Goal: Information Seeking & Learning: Learn about a topic

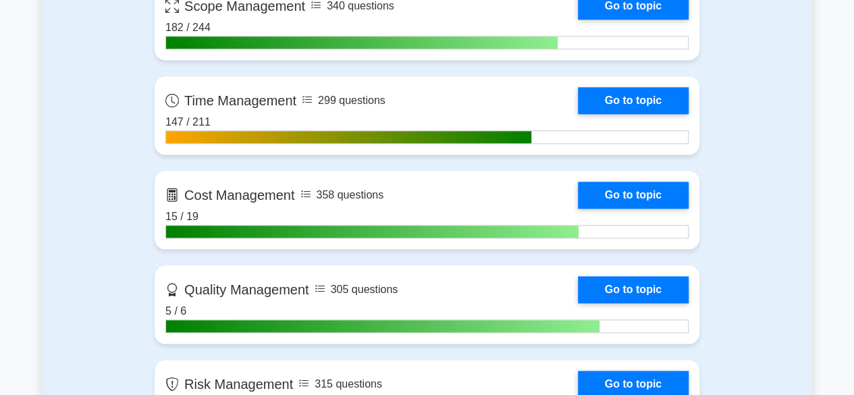
scroll to position [682, 0]
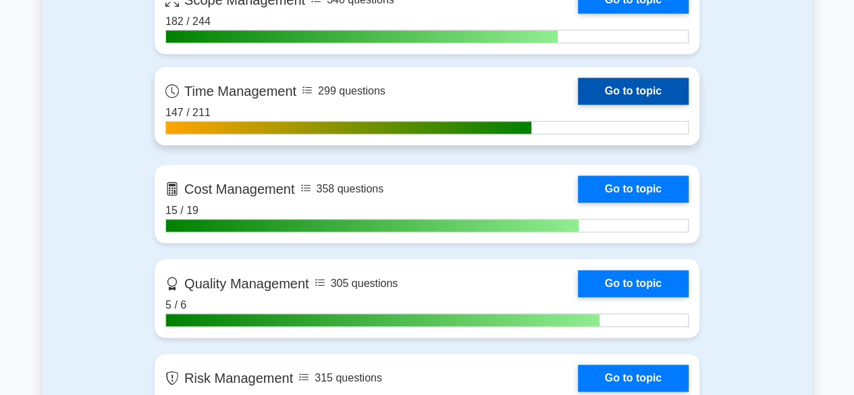
click at [599, 85] on link "Go to topic" at bounding box center [633, 91] width 111 height 27
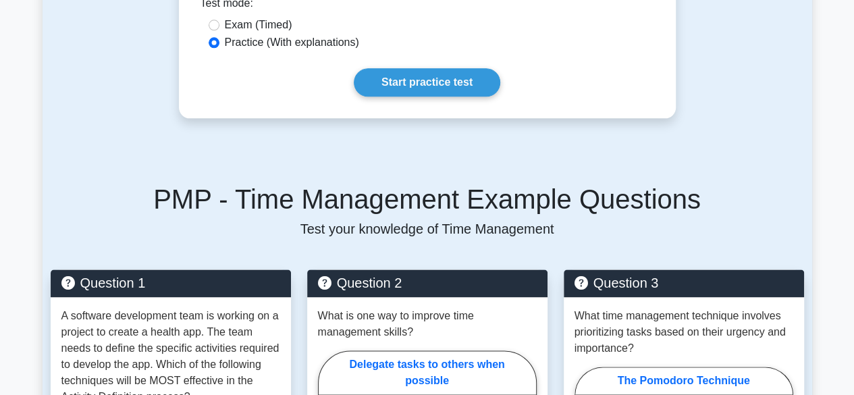
scroll to position [811, 0]
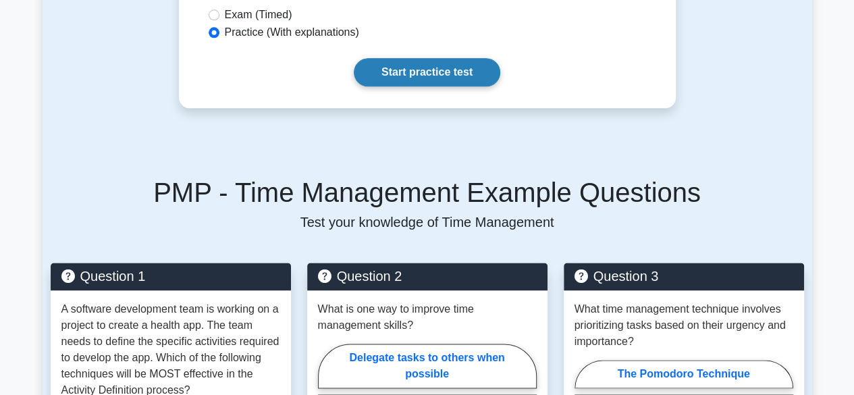
click at [427, 58] on link "Start practice test" at bounding box center [427, 72] width 146 height 28
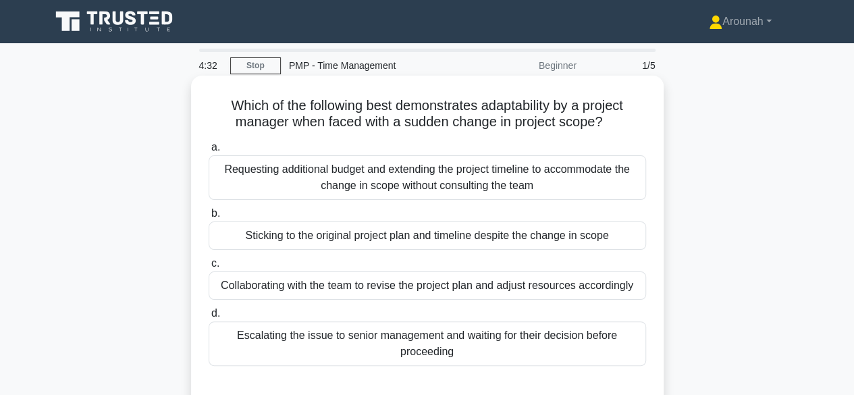
click at [597, 284] on div "Collaborating with the team to revise the project plan and adjust resources acc…" at bounding box center [427, 285] width 437 height 28
click at [209, 268] on input "c. Collaborating with the team to revise the project plan and adjust resources …" at bounding box center [209, 263] width 0 height 9
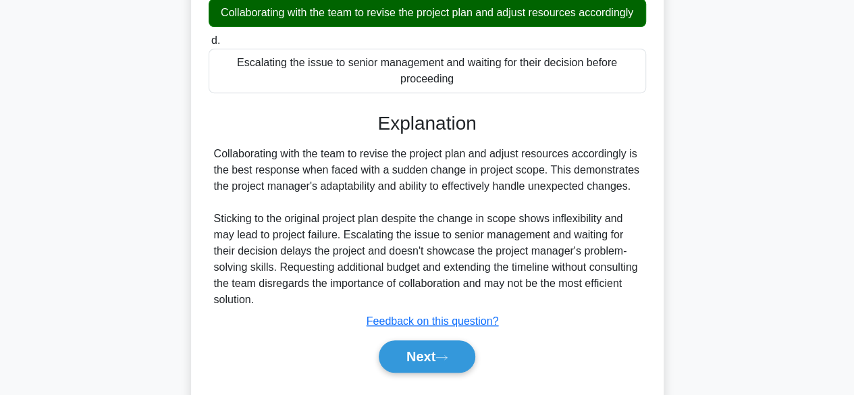
scroll to position [334, 0]
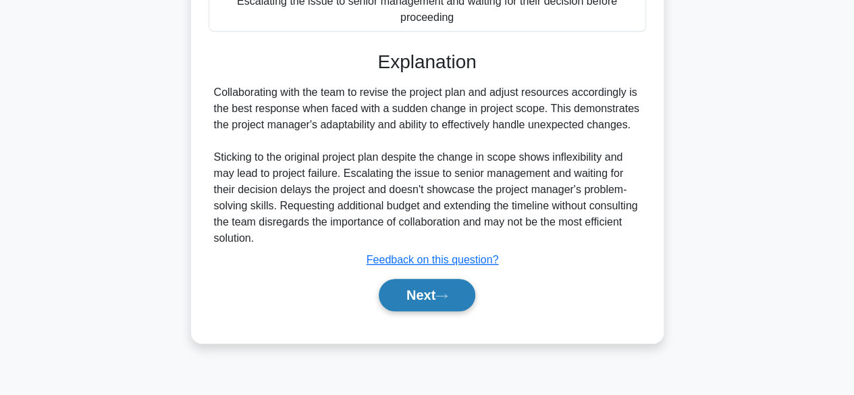
click at [447, 290] on button "Next" at bounding box center [427, 295] width 97 height 32
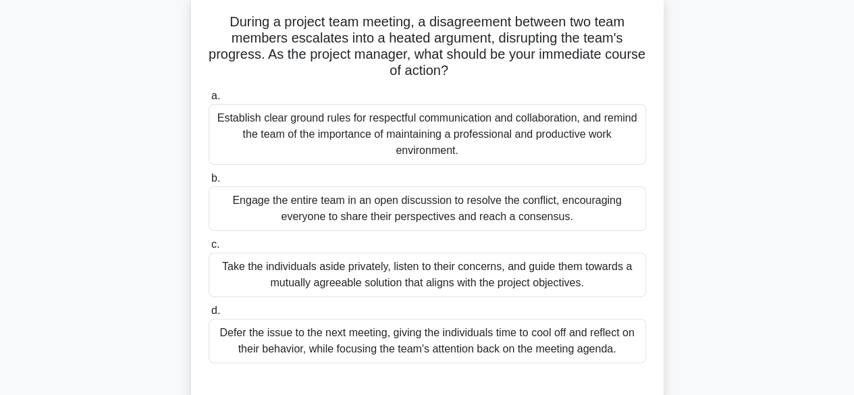
scroll to position [64, 0]
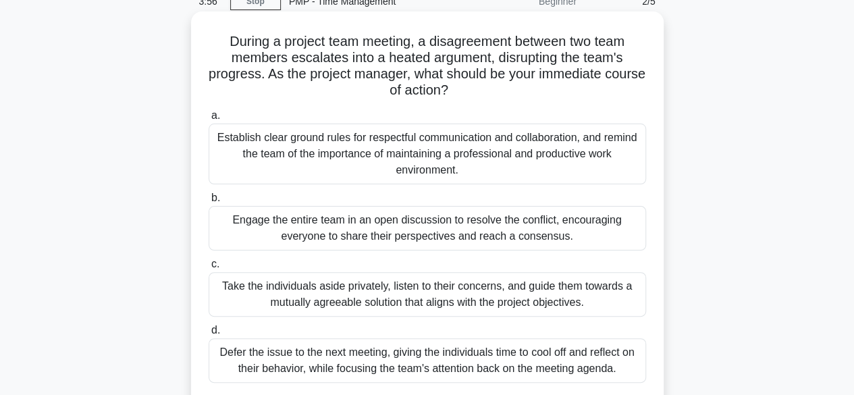
click at [517, 304] on div "Take the individuals aside privately, listen to their concerns, and guide them …" at bounding box center [427, 294] width 437 height 45
click at [209, 269] on input "c. Take the individuals aside privately, listen to their concerns, and guide th…" at bounding box center [209, 264] width 0 height 9
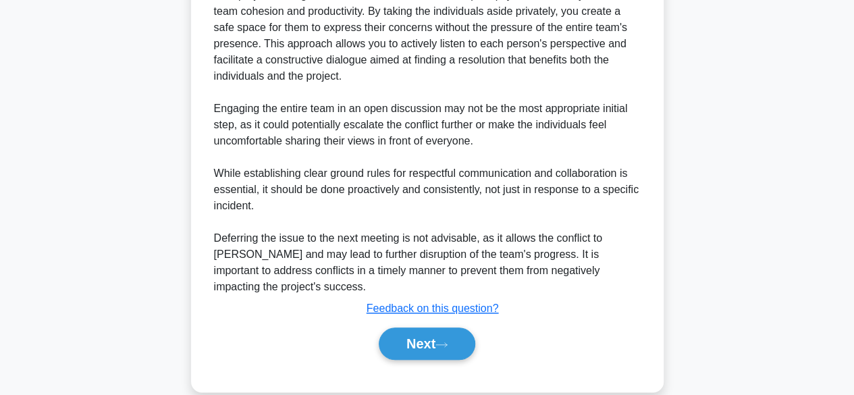
scroll to position [588, 0]
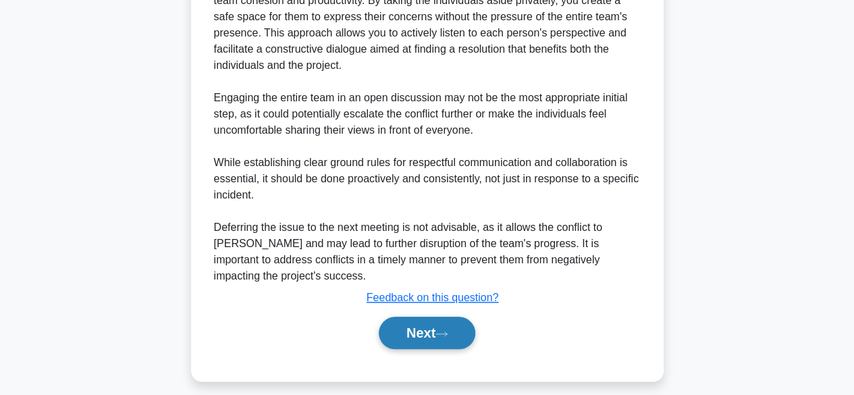
click at [429, 331] on button "Next" at bounding box center [427, 333] width 97 height 32
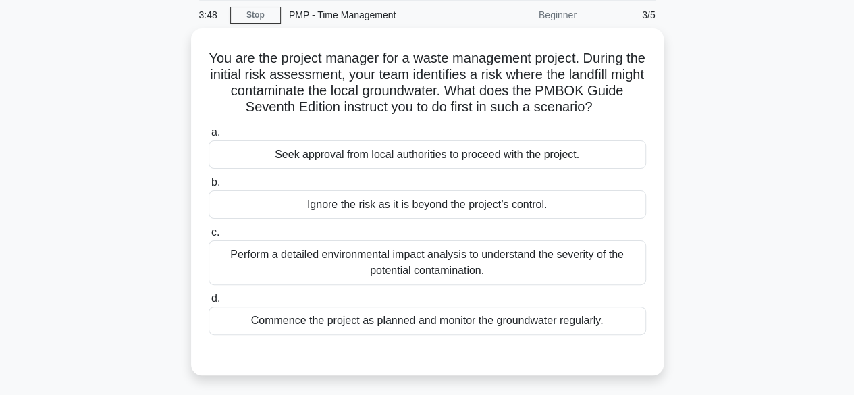
scroll to position [51, 0]
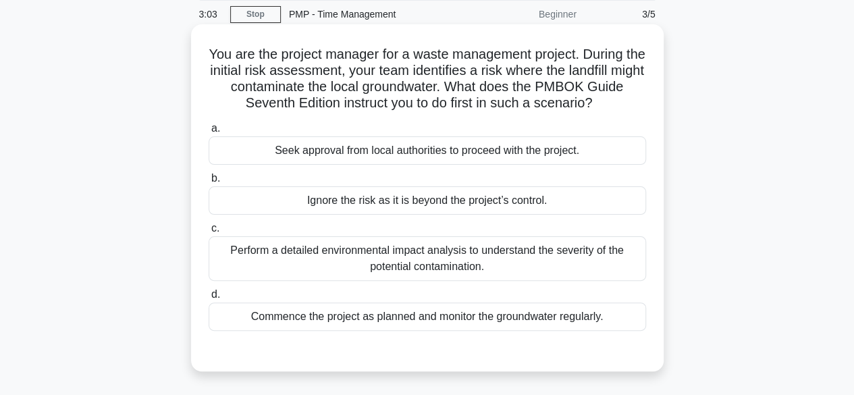
click at [578, 259] on div "Perform a detailed environmental impact analysis to understand the severity of …" at bounding box center [427, 258] width 437 height 45
click at [209, 233] on input "c. Perform a detailed environmental impact analysis to understand the severity …" at bounding box center [209, 228] width 0 height 9
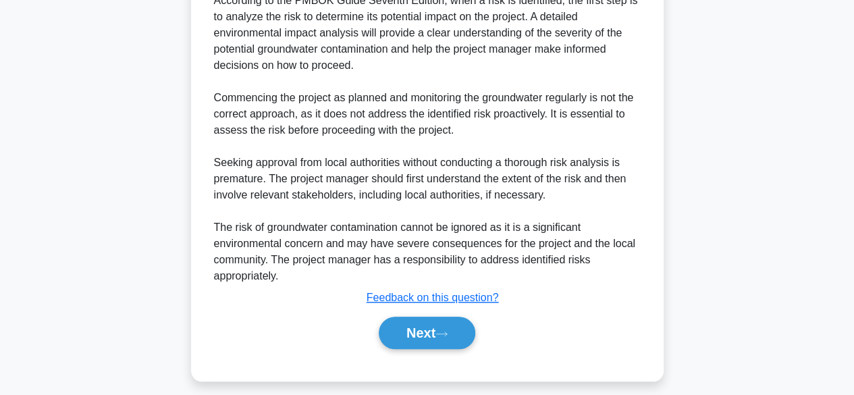
scroll to position [500, 0]
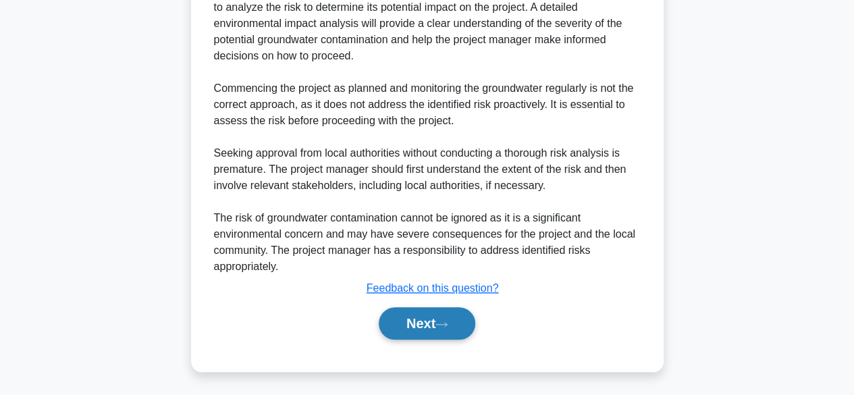
click at [459, 320] on button "Next" at bounding box center [427, 323] width 97 height 32
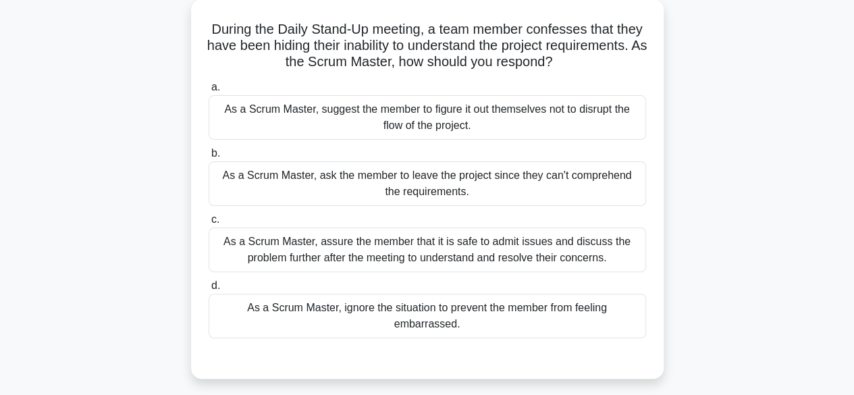
scroll to position [79, 0]
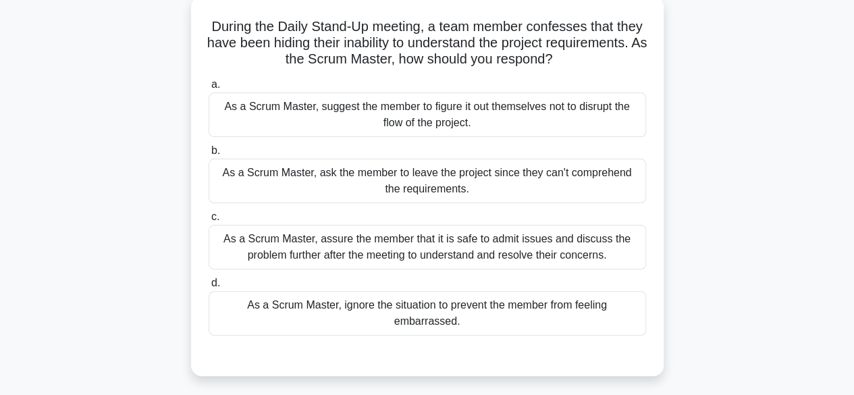
click at [597, 245] on div "As a Scrum Master, assure the member that it is safe to admit issues and discus…" at bounding box center [427, 247] width 437 height 45
click at [209, 221] on input "c. As a Scrum Master, assure the member that it is safe to admit issues and dis…" at bounding box center [209, 217] width 0 height 9
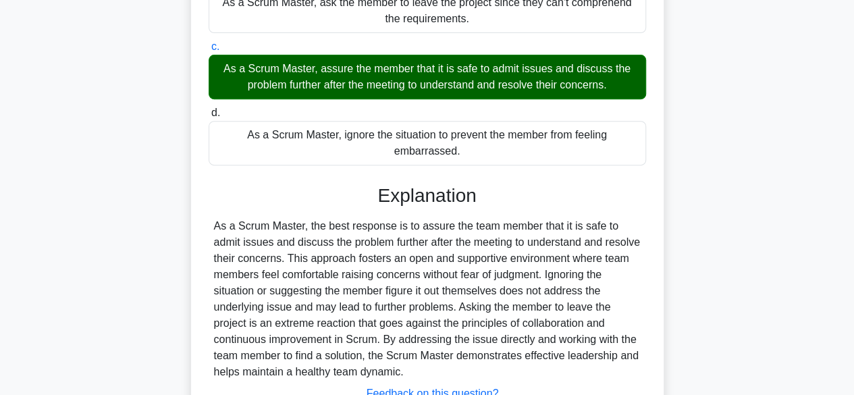
scroll to position [354, 0]
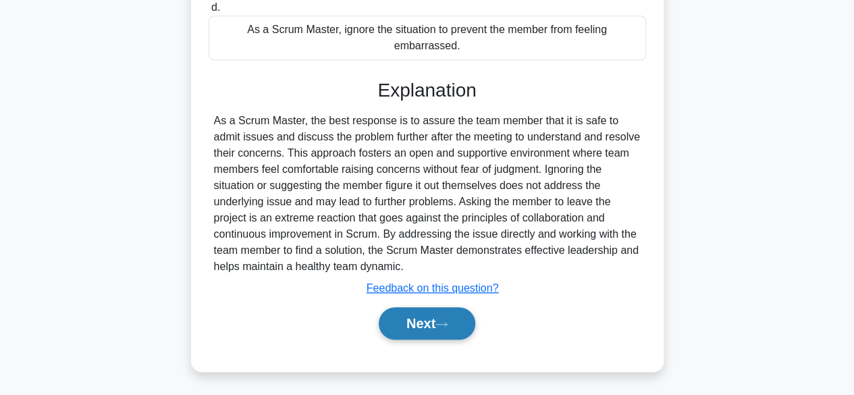
click at [456, 319] on button "Next" at bounding box center [427, 323] width 97 height 32
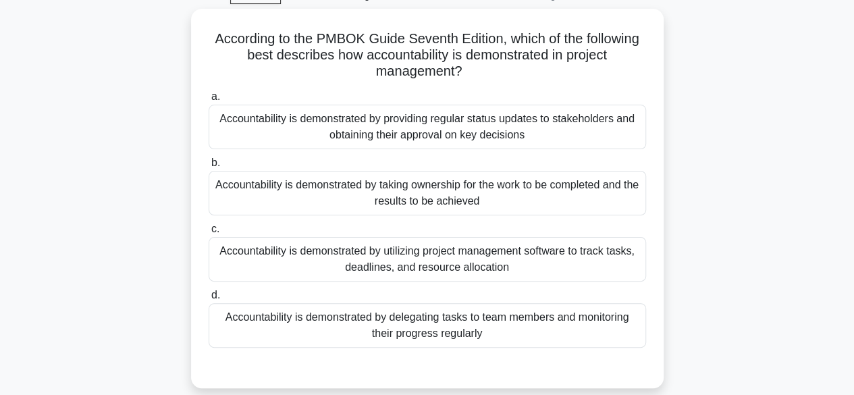
scroll to position [68, 0]
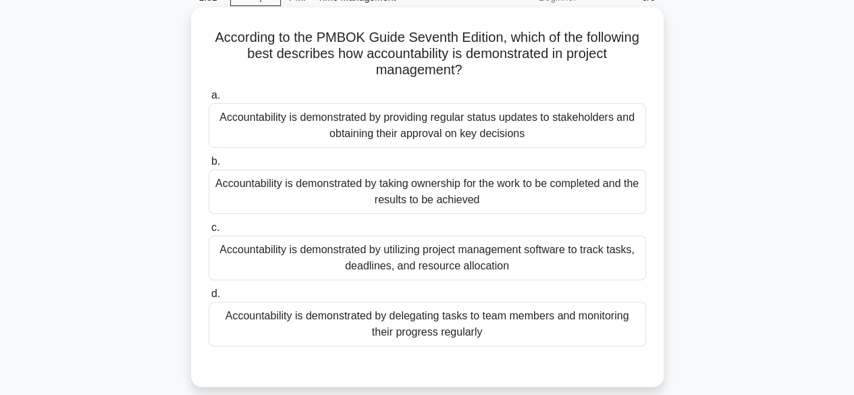
click at [493, 176] on div "Accountability is demonstrated by taking ownership for the work to be completed…" at bounding box center [427, 191] width 437 height 45
click at [209, 166] on input "b. Accountability is demonstrated by taking ownership for the work to be comple…" at bounding box center [209, 161] width 0 height 9
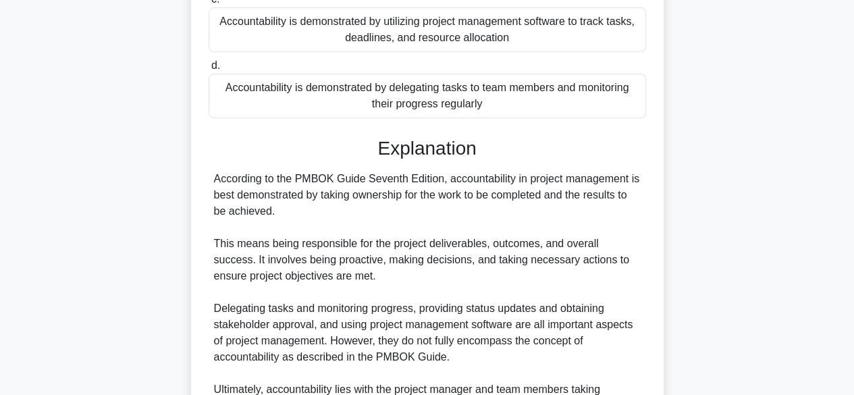
scroll to position [435, 0]
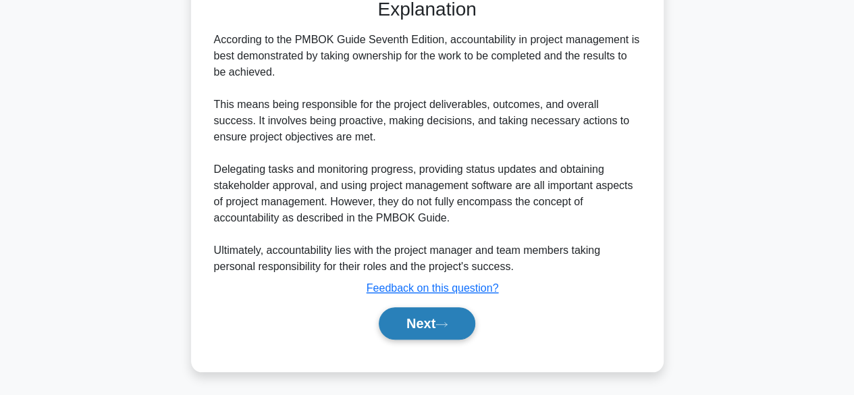
click at [439, 315] on button "Next" at bounding box center [427, 323] width 97 height 32
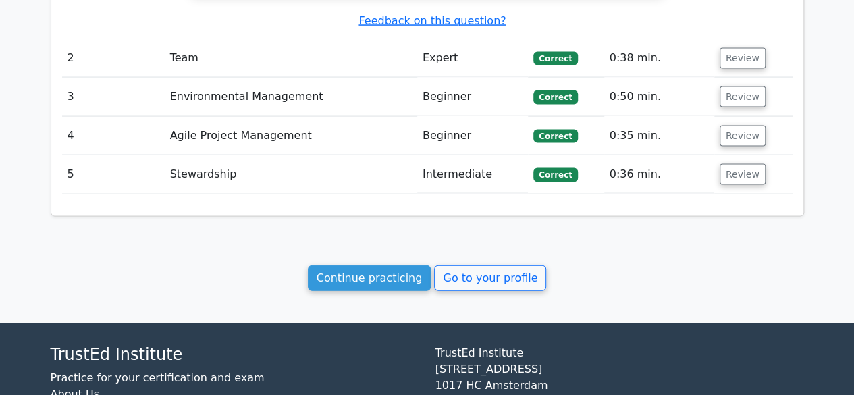
scroll to position [1379, 0]
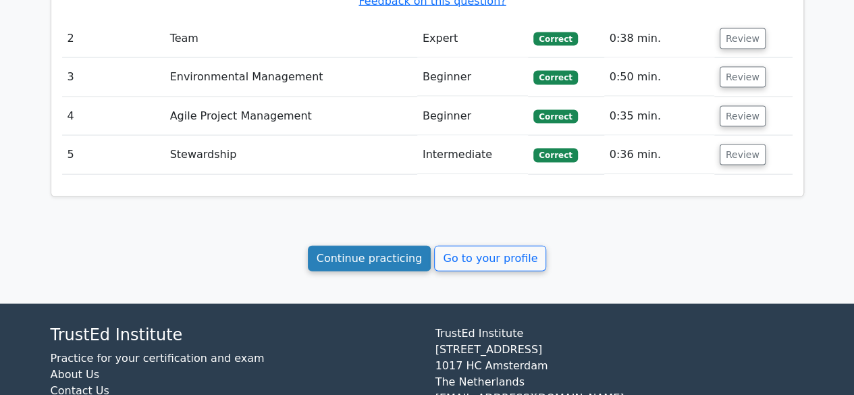
click at [412, 246] on link "Continue practicing" at bounding box center [370, 259] width 124 height 26
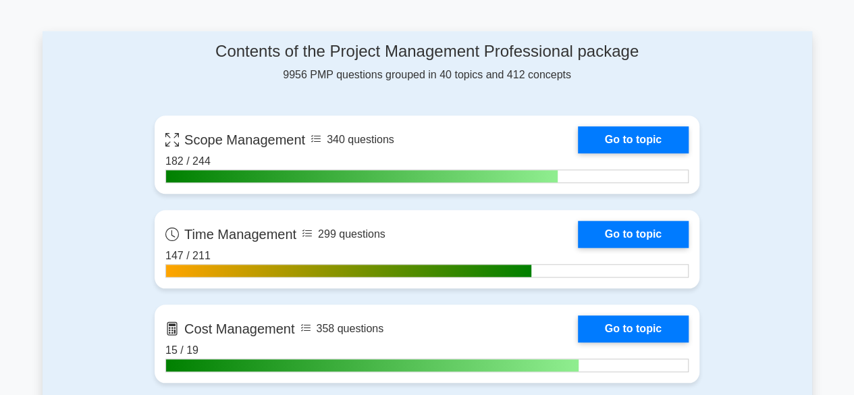
scroll to position [562, 0]
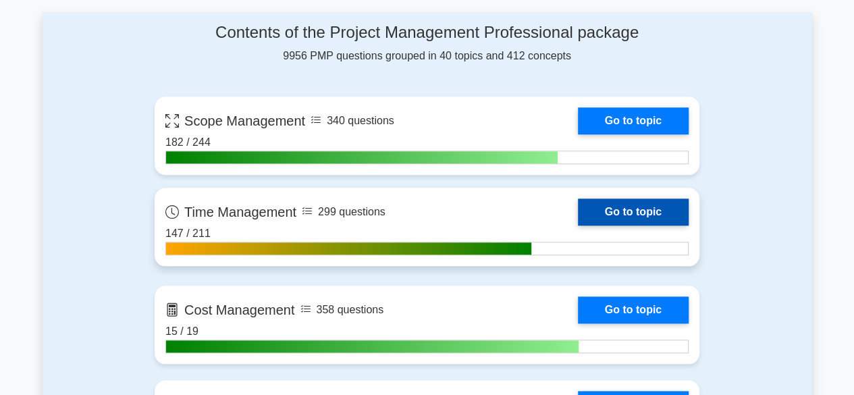
click at [644, 209] on link "Go to topic" at bounding box center [633, 211] width 111 height 27
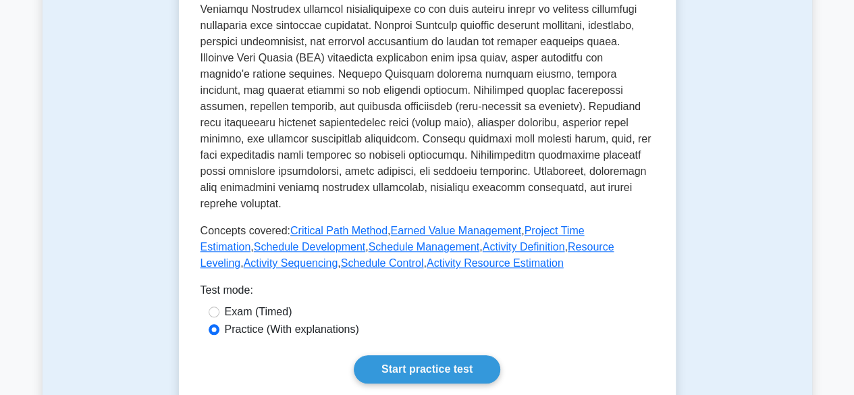
scroll to position [518, 0]
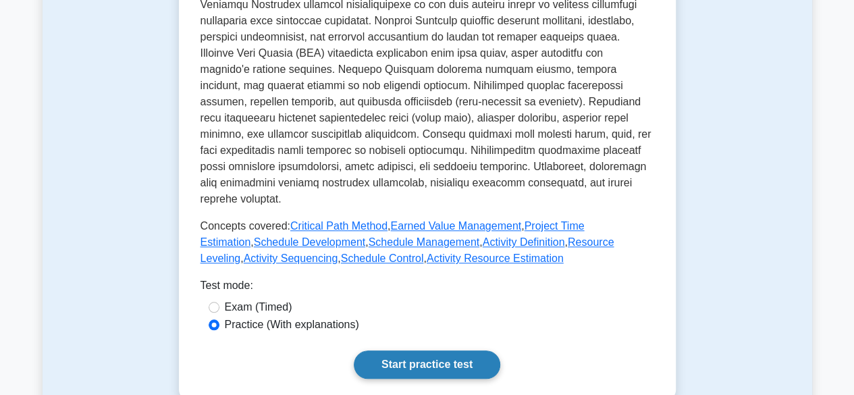
click at [437, 350] on link "Start practice test" at bounding box center [427, 364] width 146 height 28
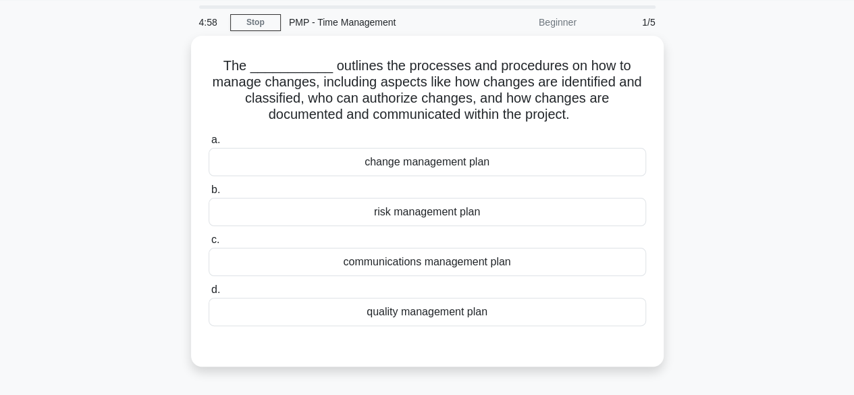
scroll to position [46, 0]
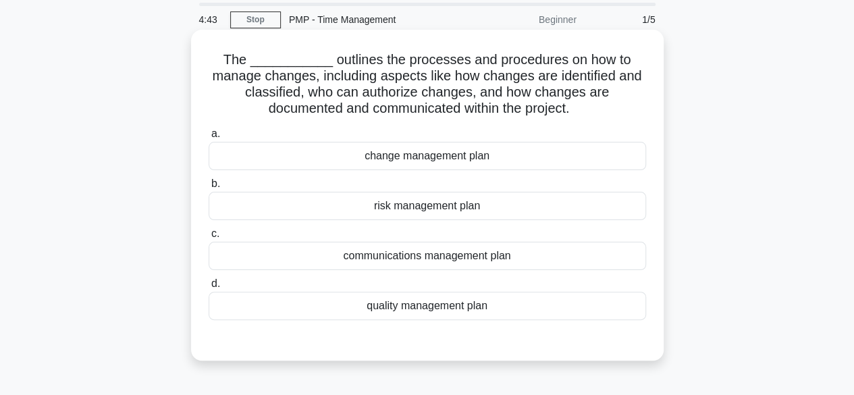
click at [470, 162] on div "change management plan" at bounding box center [427, 156] width 437 height 28
click at [209, 138] on input "a. change management plan" at bounding box center [209, 134] width 0 height 9
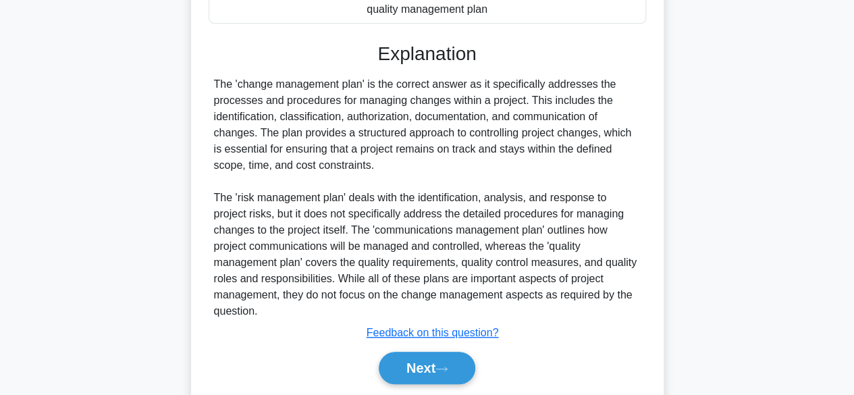
scroll to position [363, 0]
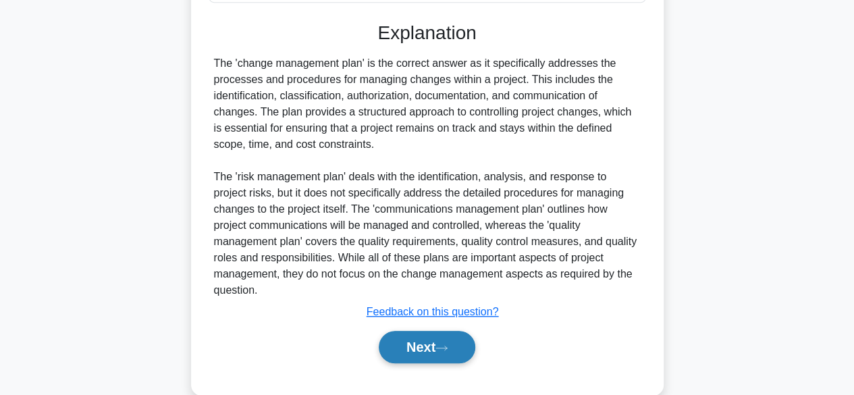
click at [427, 331] on button "Next" at bounding box center [427, 347] width 97 height 32
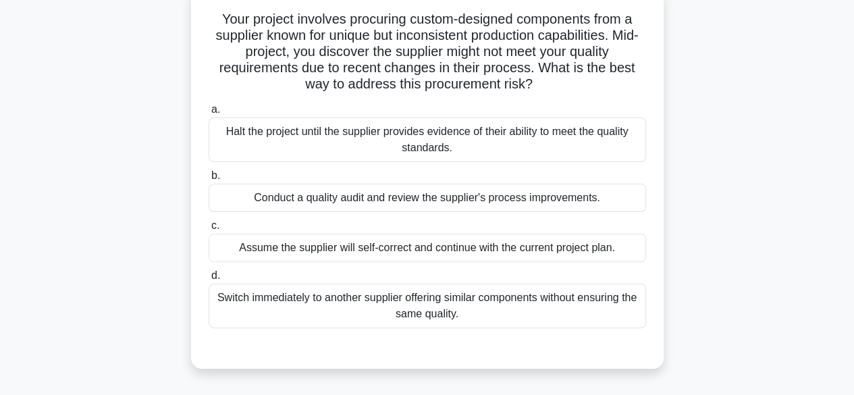
scroll to position [91, 0]
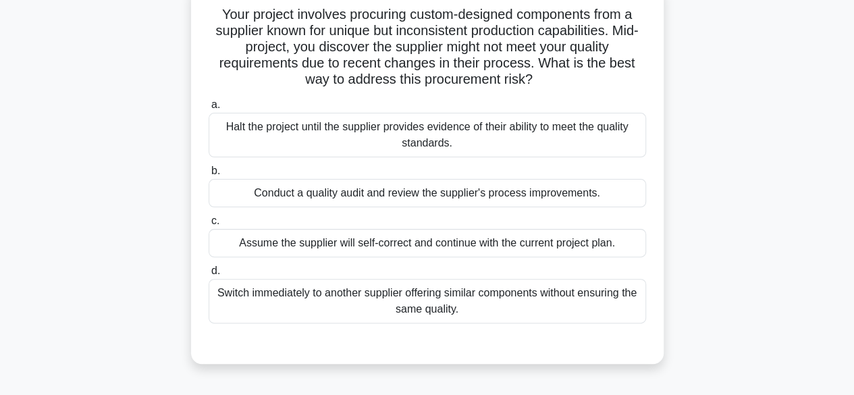
click at [495, 141] on div "Halt the project until the supplier provides evidence of their ability to meet …" at bounding box center [427, 135] width 437 height 45
click at [209, 109] on input "a. Halt the project until the supplier provides evidence of their ability to me…" at bounding box center [209, 105] width 0 height 9
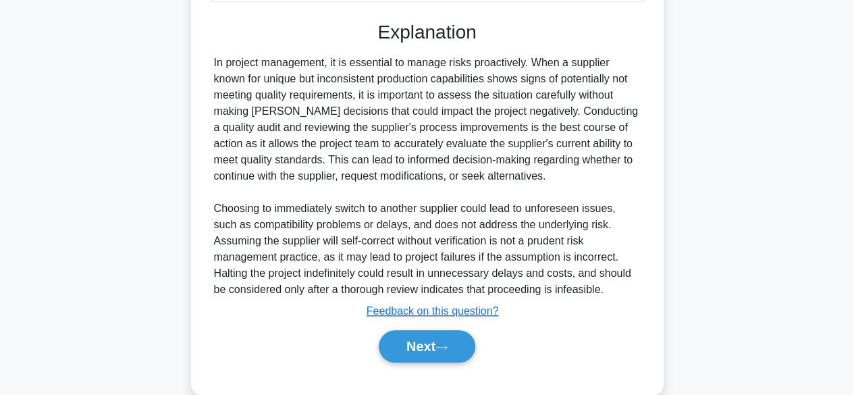
scroll to position [421, 0]
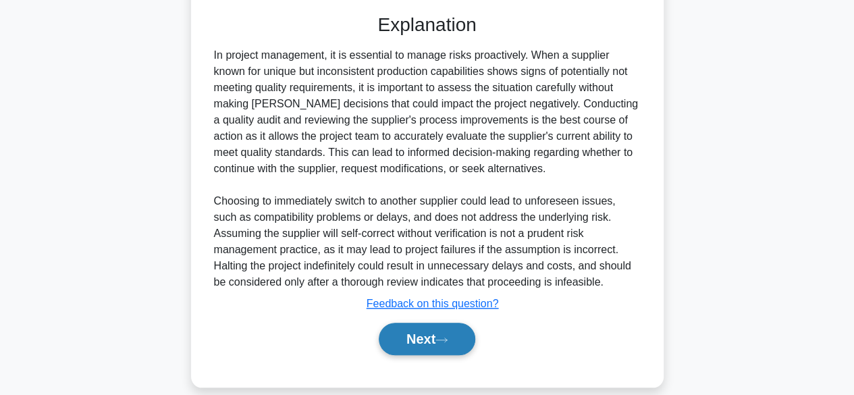
click at [451, 346] on button "Next" at bounding box center [427, 339] width 97 height 32
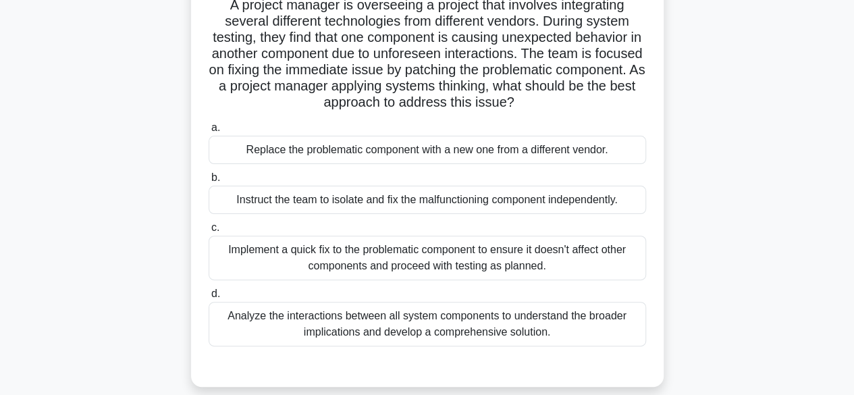
scroll to position [105, 0]
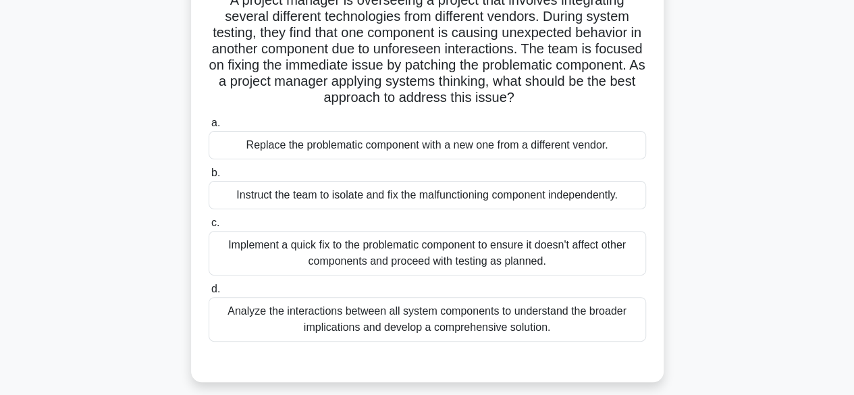
click at [591, 315] on div "Analyze the interactions between all system components to understand the broade…" at bounding box center [427, 319] width 437 height 45
click at [209, 294] on input "d. Analyze the interactions between all system components to understand the bro…" at bounding box center [209, 289] width 0 height 9
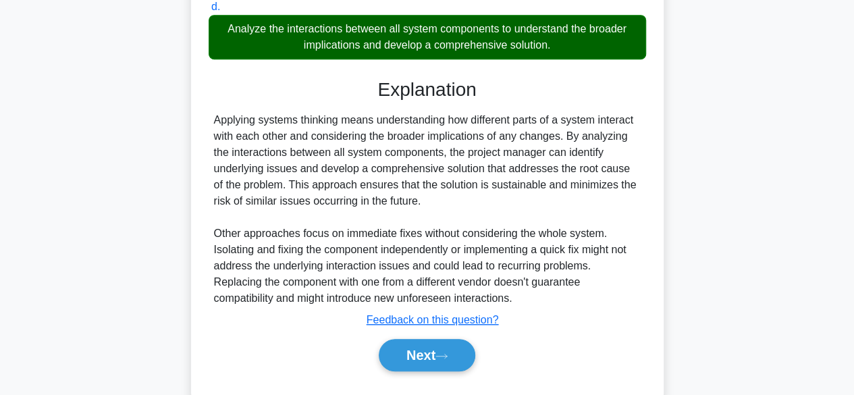
scroll to position [419, 0]
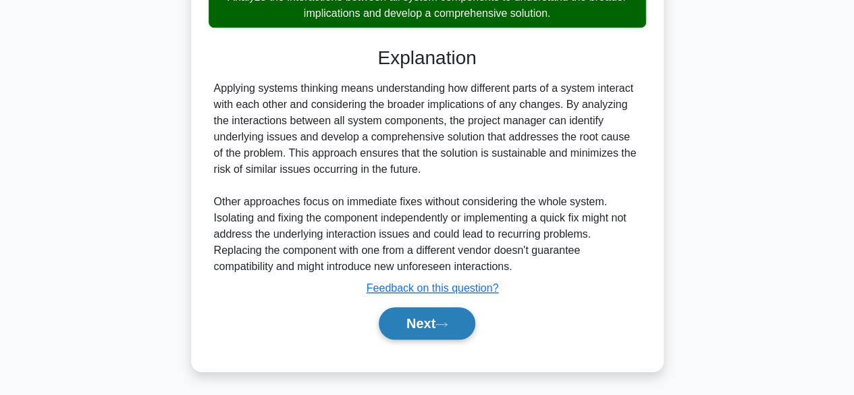
click at [401, 319] on button "Next" at bounding box center [427, 323] width 97 height 32
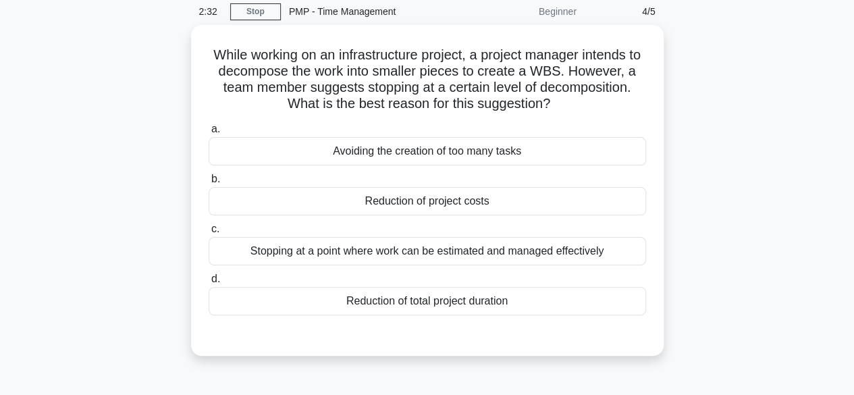
scroll to position [59, 0]
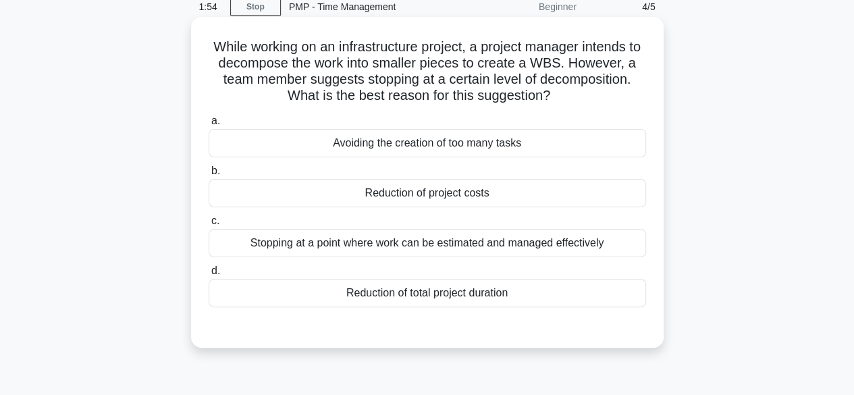
click at [573, 141] on div "Avoiding the creation of too many tasks" at bounding box center [427, 143] width 437 height 28
click at [209, 126] on input "a. Avoiding the creation of too many tasks" at bounding box center [209, 121] width 0 height 9
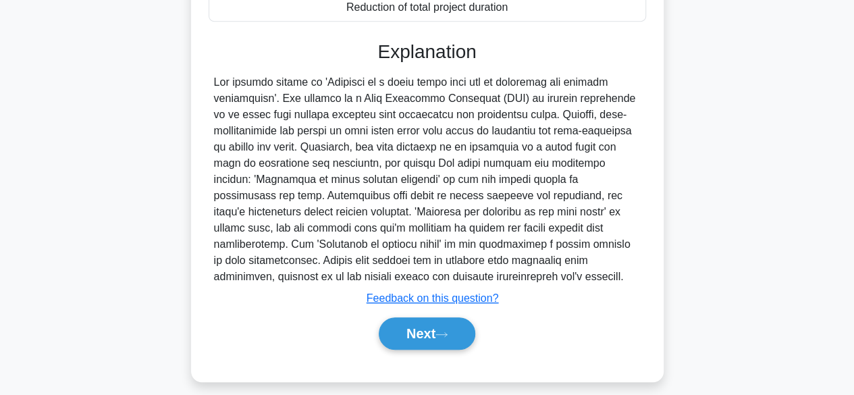
scroll to position [352, 0]
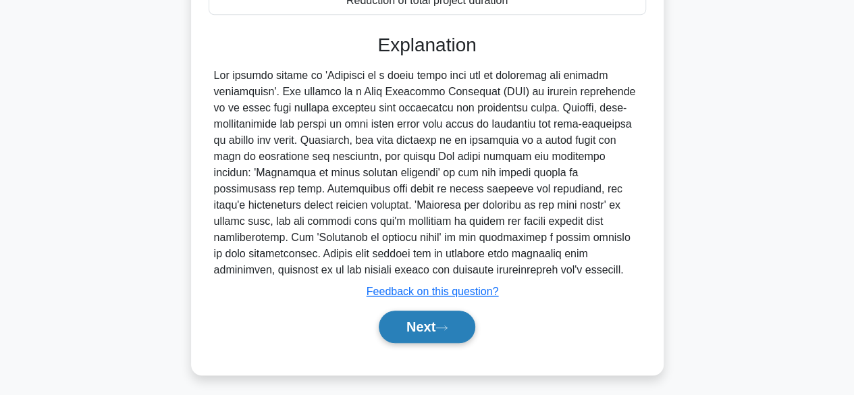
click at [437, 323] on button "Next" at bounding box center [427, 326] width 97 height 32
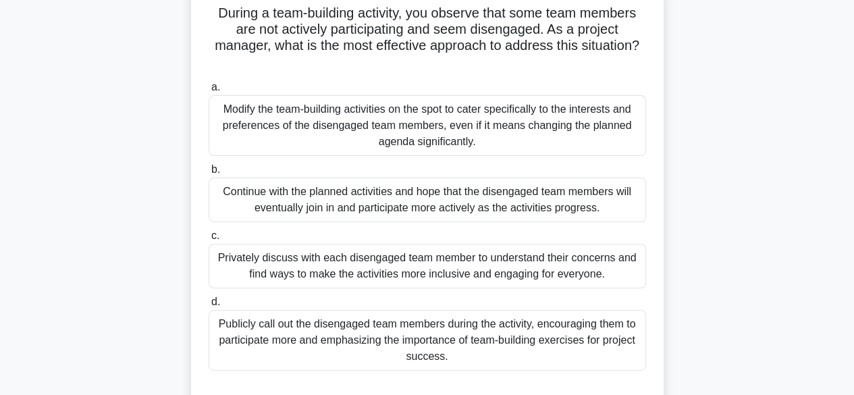
scroll to position [96, 0]
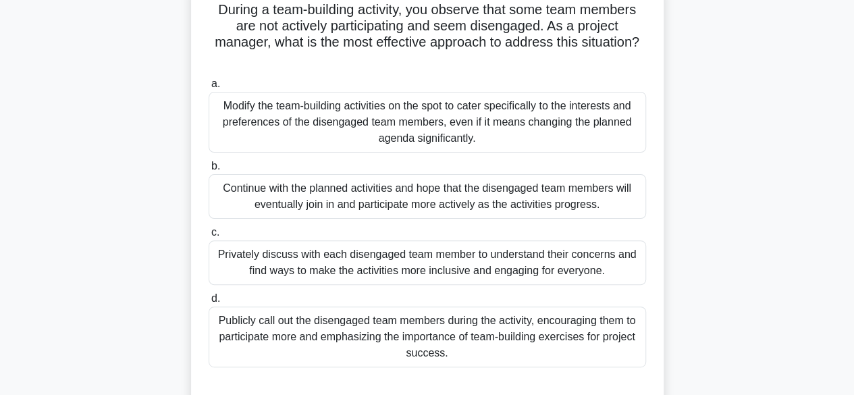
click at [591, 256] on div "Privately discuss with each disengaged team member to understand their concerns…" at bounding box center [427, 262] width 437 height 45
click at [209, 237] on input "c. Privately discuss with each disengaged team member to understand their conce…" at bounding box center [209, 232] width 0 height 9
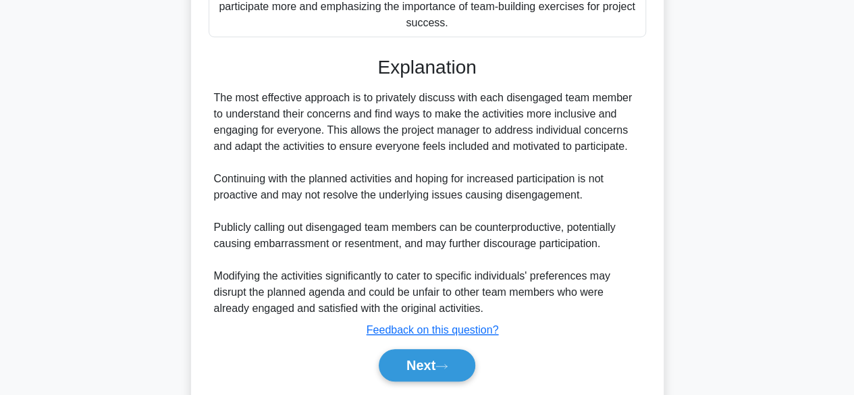
scroll to position [463, 0]
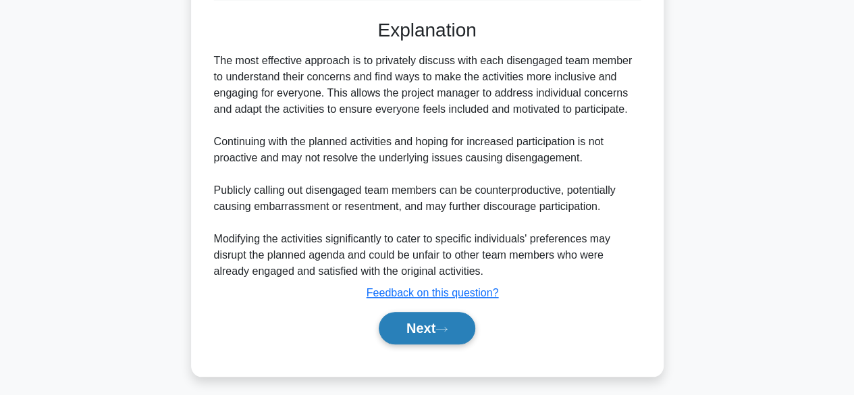
click at [412, 325] on button "Next" at bounding box center [427, 328] width 97 height 32
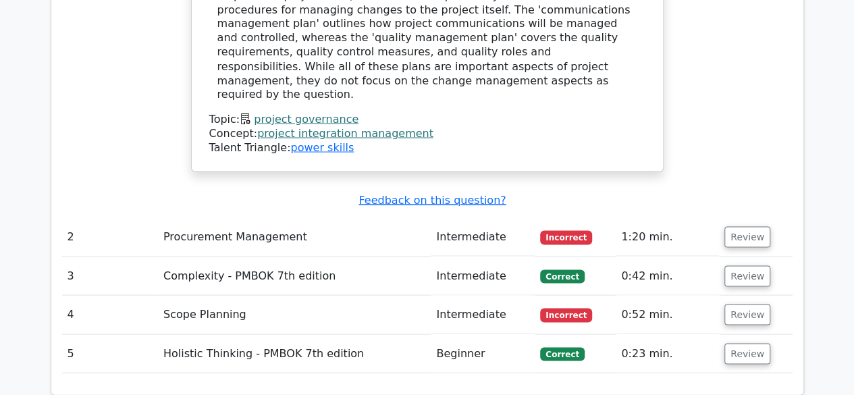
scroll to position [1227, 0]
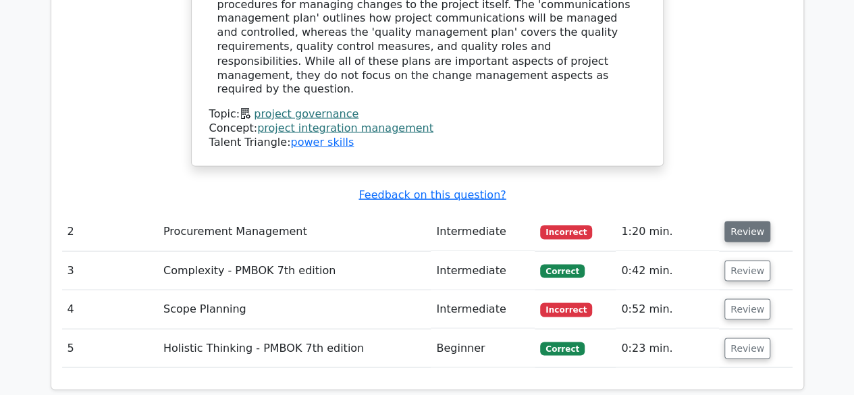
click at [758, 221] on button "Review" at bounding box center [747, 231] width 46 height 21
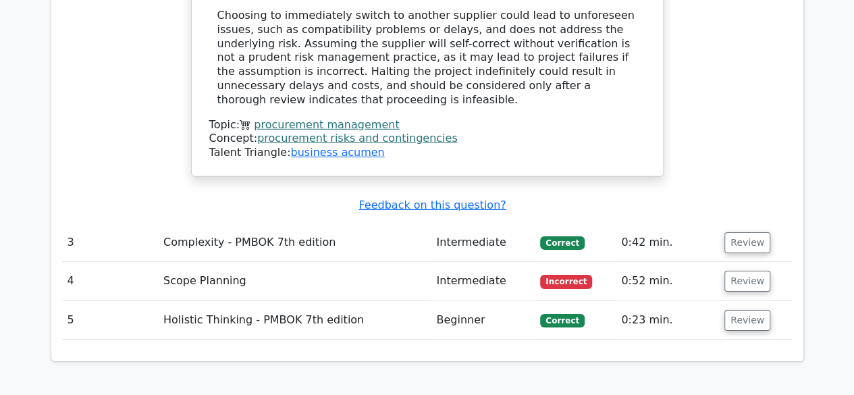
scroll to position [2017, 0]
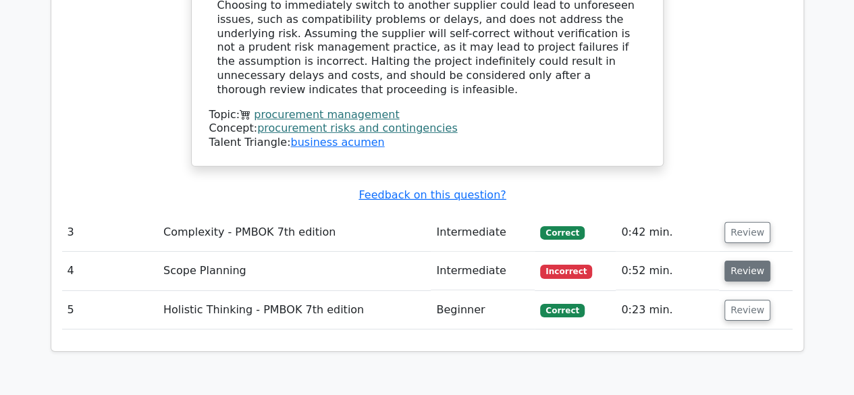
click at [741, 261] on button "Review" at bounding box center [747, 271] width 46 height 21
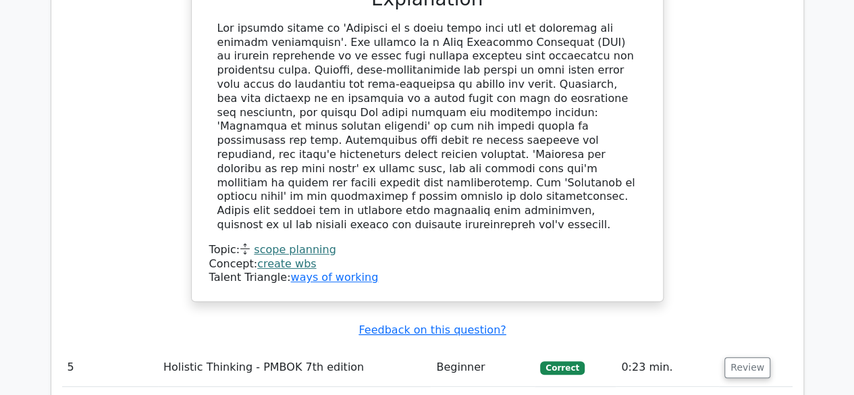
scroll to position [2795, 0]
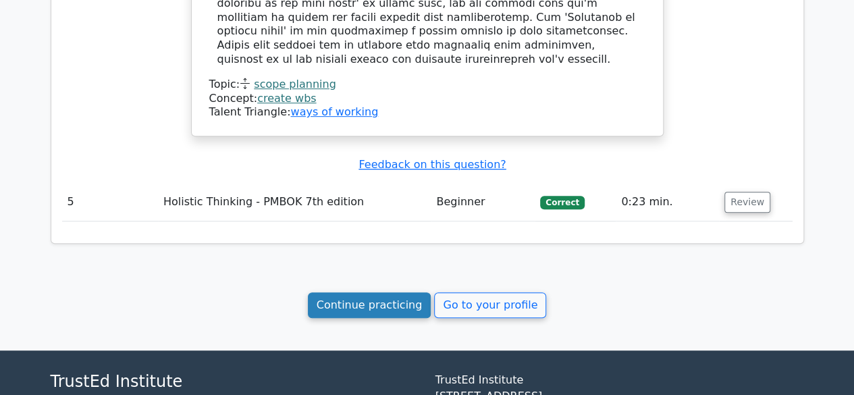
click at [362, 292] on link "Continue practicing" at bounding box center [370, 305] width 124 height 26
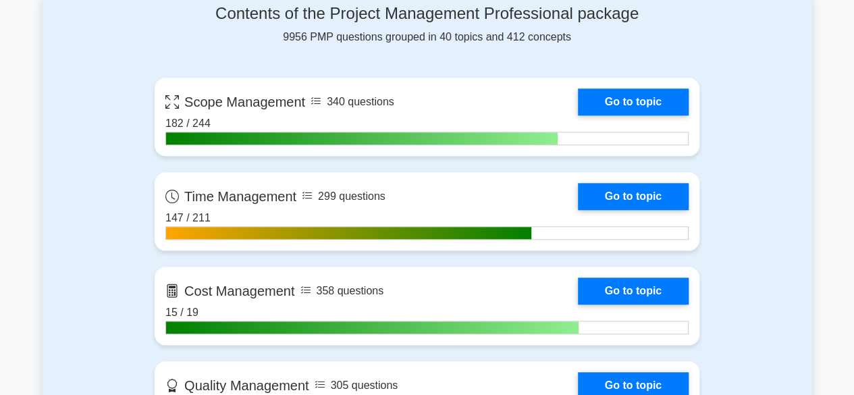
scroll to position [587, 0]
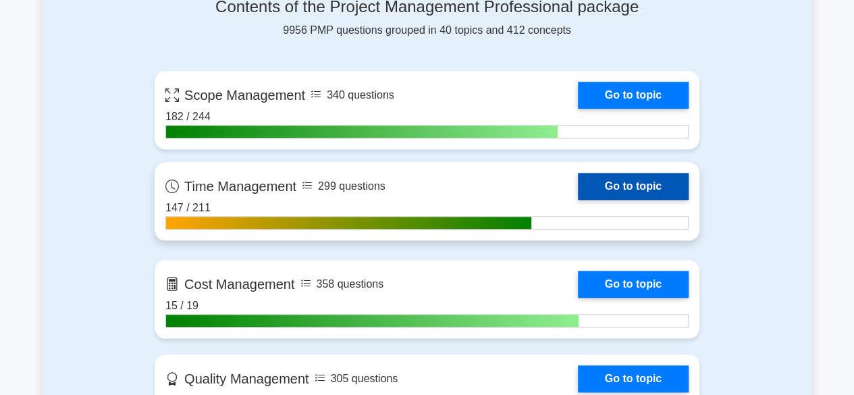
click at [611, 179] on link "Go to topic" at bounding box center [633, 186] width 111 height 27
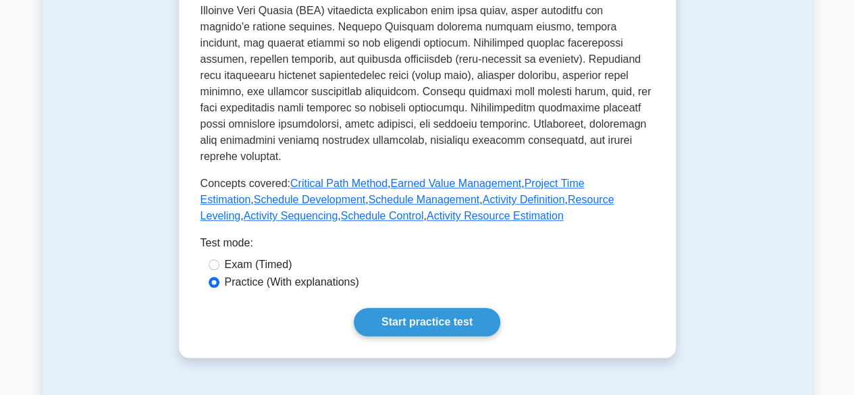
scroll to position [573, 0]
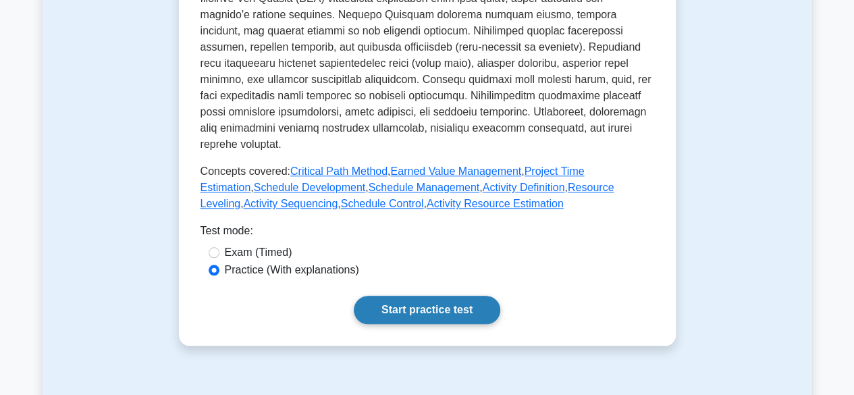
click at [437, 296] on link "Start practice test" at bounding box center [427, 310] width 146 height 28
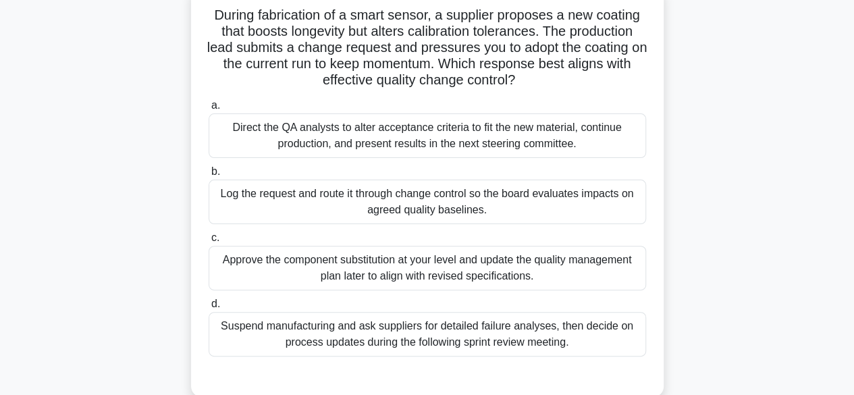
scroll to position [93, 0]
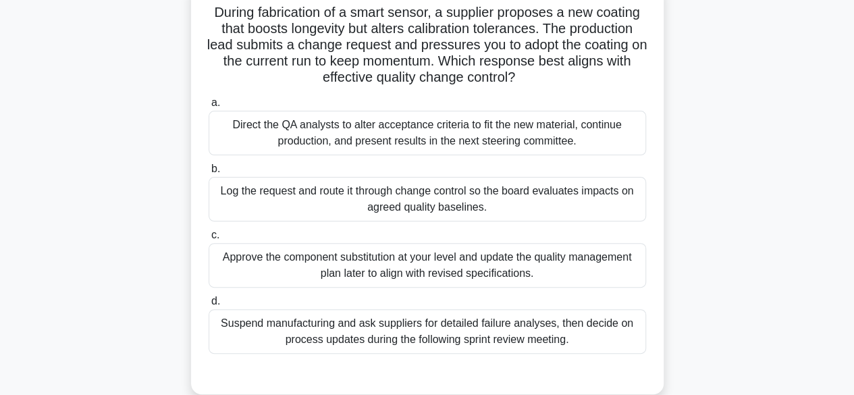
click at [481, 196] on div "Log the request and route it through change control so the board evaluates impa…" at bounding box center [427, 199] width 437 height 45
click at [209, 173] on input "b. Log the request and route it through change control so the board evaluates i…" at bounding box center [209, 169] width 0 height 9
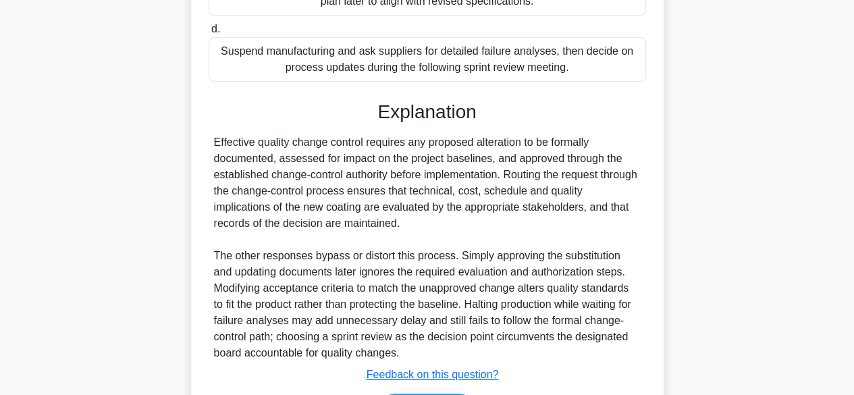
scroll to position [452, 0]
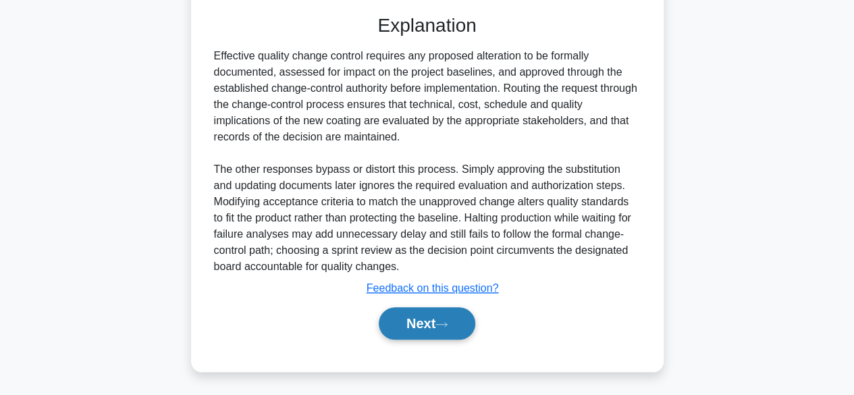
click at [439, 320] on button "Next" at bounding box center [427, 323] width 97 height 32
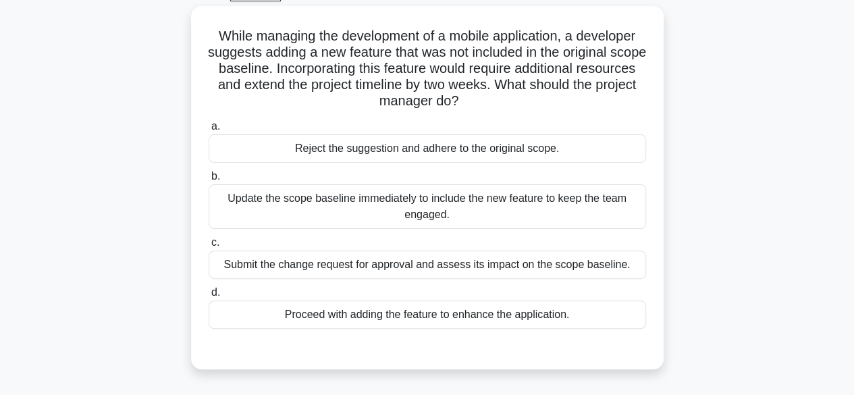
scroll to position [76, 0]
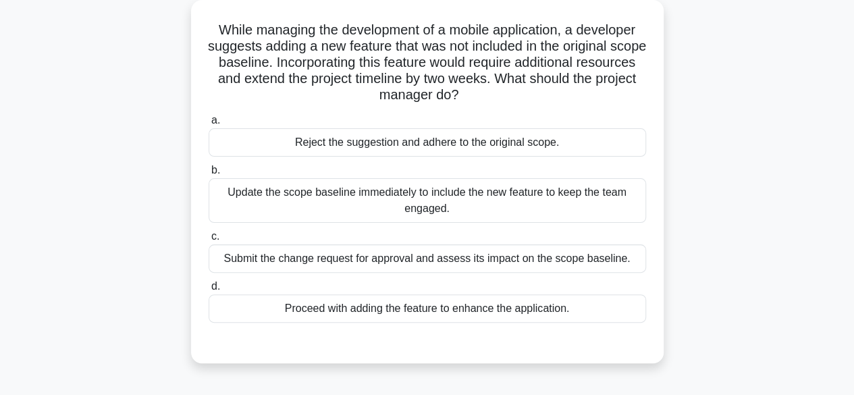
click at [563, 261] on div "Submit the change request for approval and assess its impact on the scope basel…" at bounding box center [427, 258] width 437 height 28
click at [209, 241] on input "c. Submit the change request for approval and assess its impact on the scope ba…" at bounding box center [209, 236] width 0 height 9
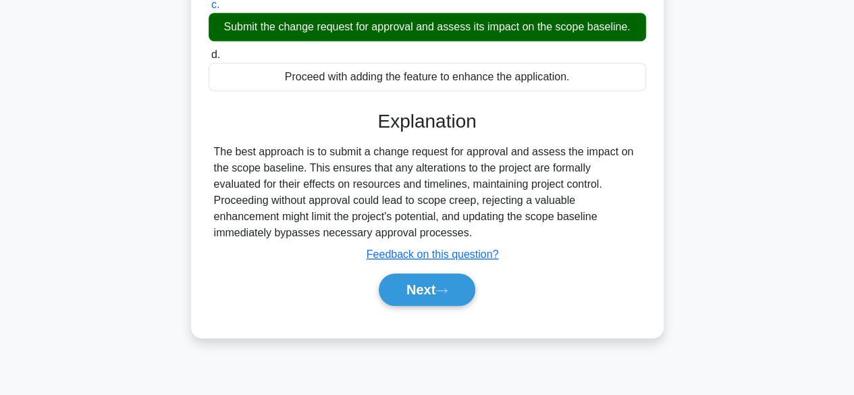
scroll to position [334, 0]
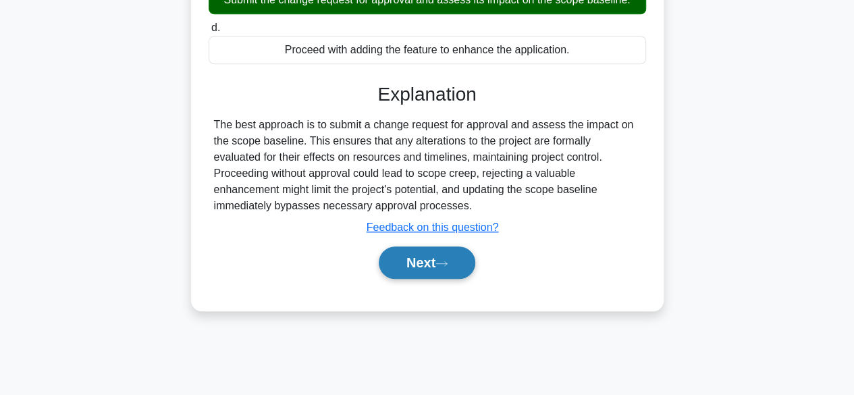
click at [436, 261] on button "Next" at bounding box center [427, 262] width 97 height 32
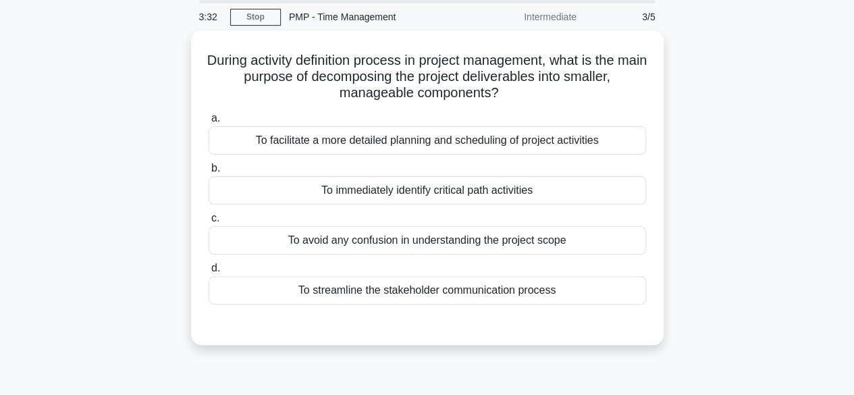
scroll to position [50, 0]
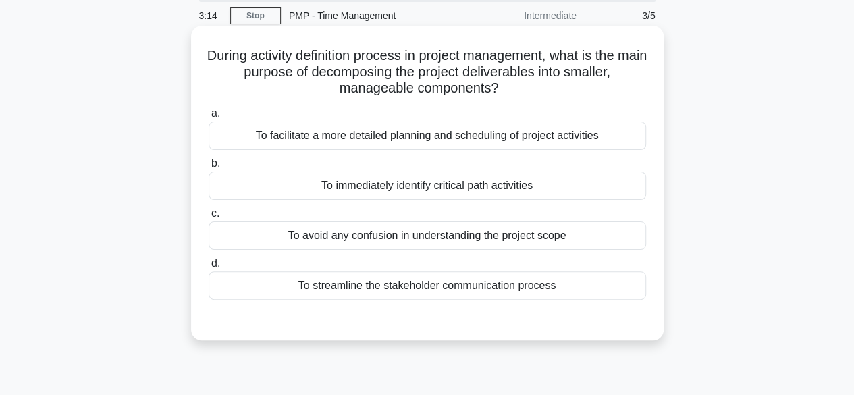
click at [520, 134] on div "To facilitate a more detailed planning and scheduling of project activities" at bounding box center [427, 135] width 437 height 28
click at [209, 118] on input "a. To facilitate a more detailed planning and scheduling of project activities" at bounding box center [209, 113] width 0 height 9
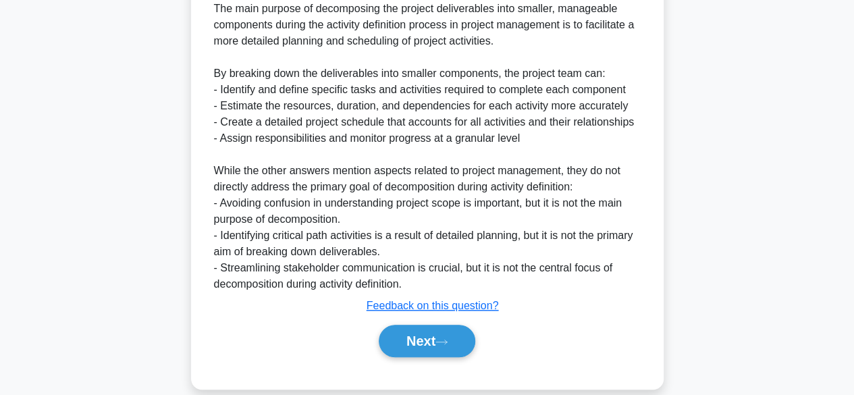
scroll to position [419, 0]
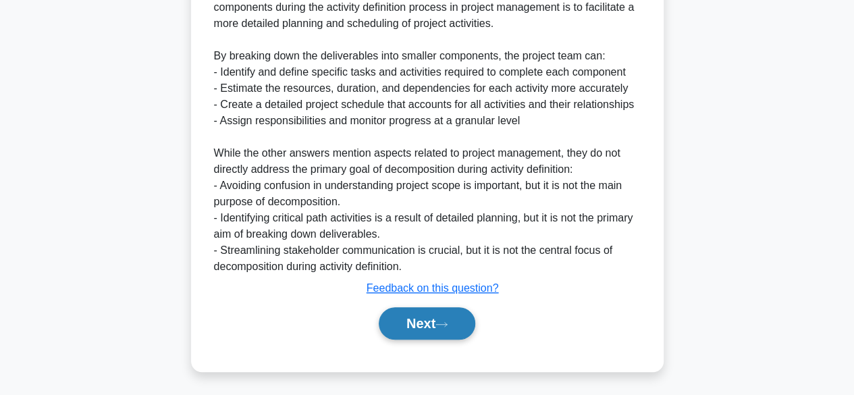
click at [427, 323] on button "Next" at bounding box center [427, 323] width 97 height 32
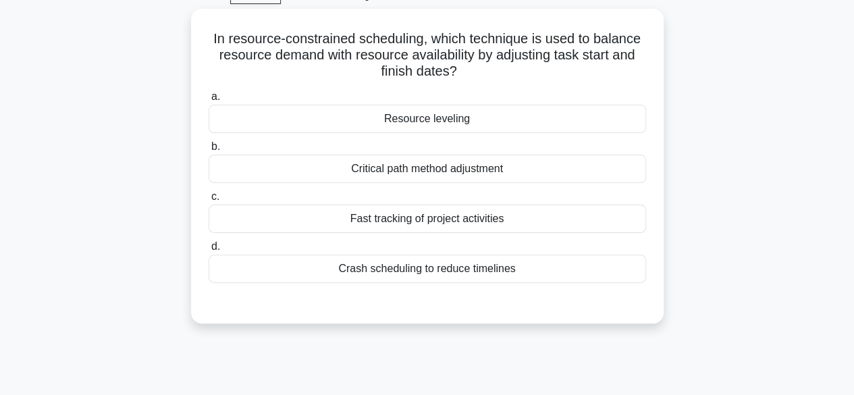
scroll to position [72, 0]
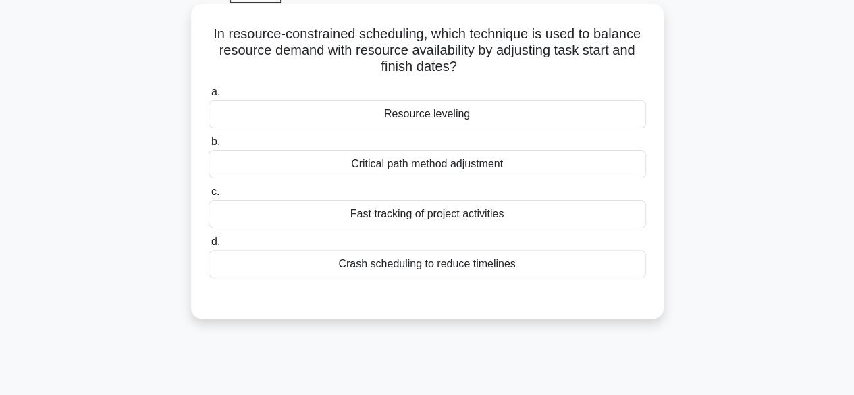
click at [486, 113] on div "Resource leveling" at bounding box center [427, 114] width 437 height 28
click at [209, 97] on input "a. Resource leveling" at bounding box center [209, 92] width 0 height 9
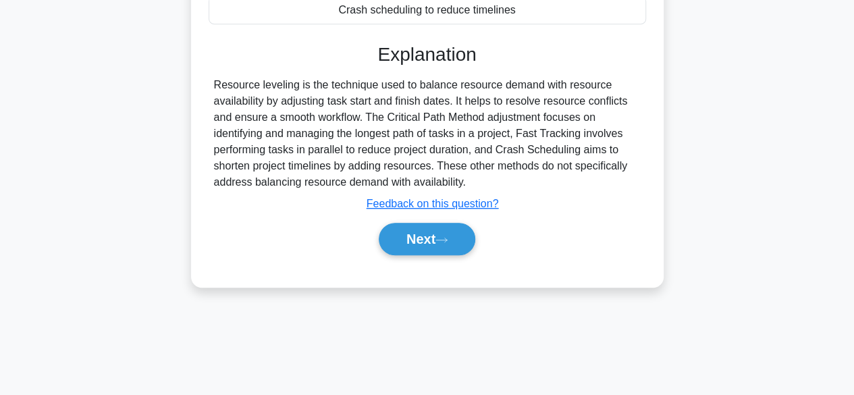
scroll to position [334, 0]
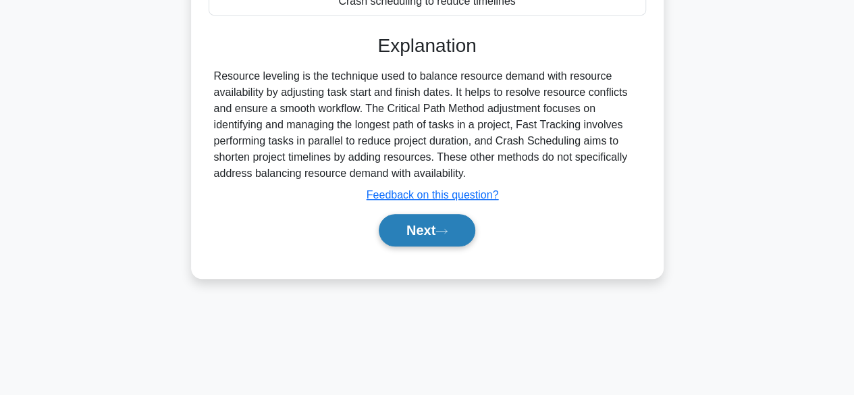
click at [441, 224] on button "Next" at bounding box center [427, 230] width 97 height 32
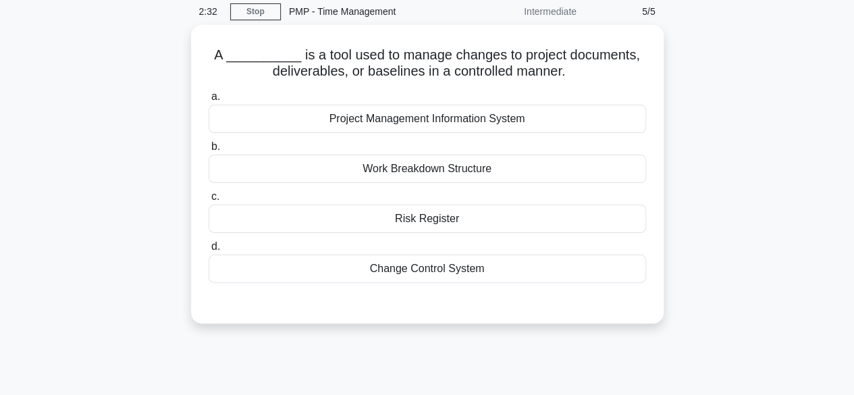
scroll to position [58, 0]
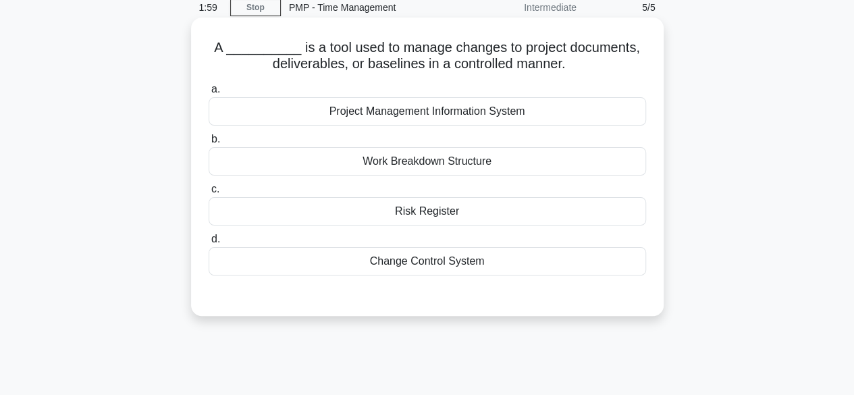
click at [471, 264] on div "Change Control System" at bounding box center [427, 261] width 437 height 28
click at [209, 244] on input "d. Change Control System" at bounding box center [209, 239] width 0 height 9
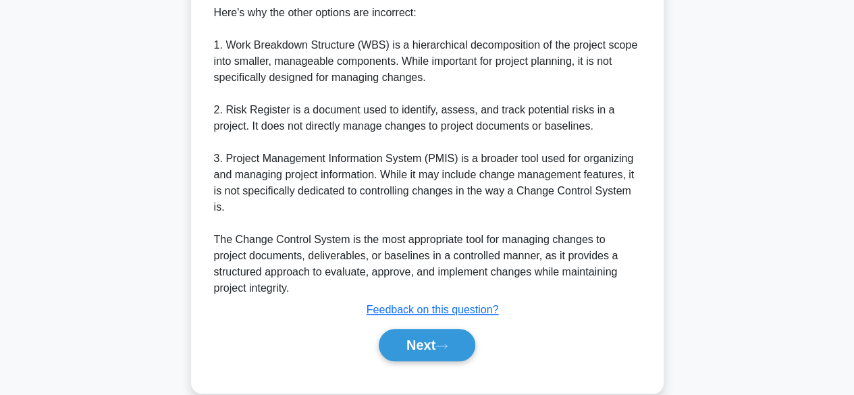
scroll to position [516, 0]
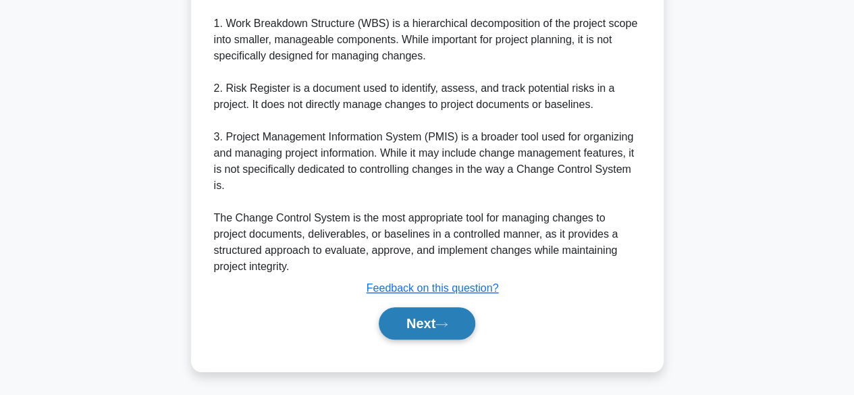
click at [432, 315] on button "Next" at bounding box center [427, 323] width 97 height 32
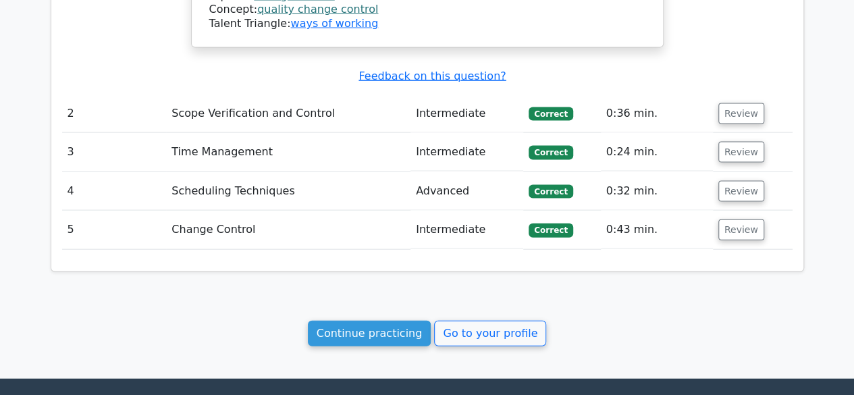
scroll to position [1431, 0]
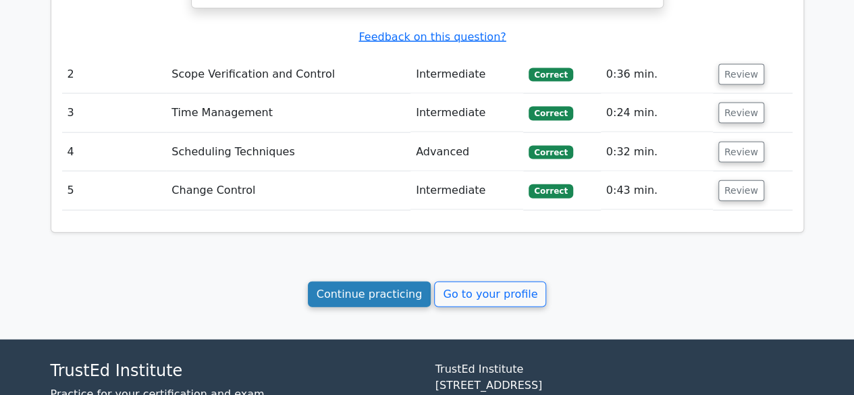
click at [357, 281] on link "Continue practicing" at bounding box center [370, 294] width 124 height 26
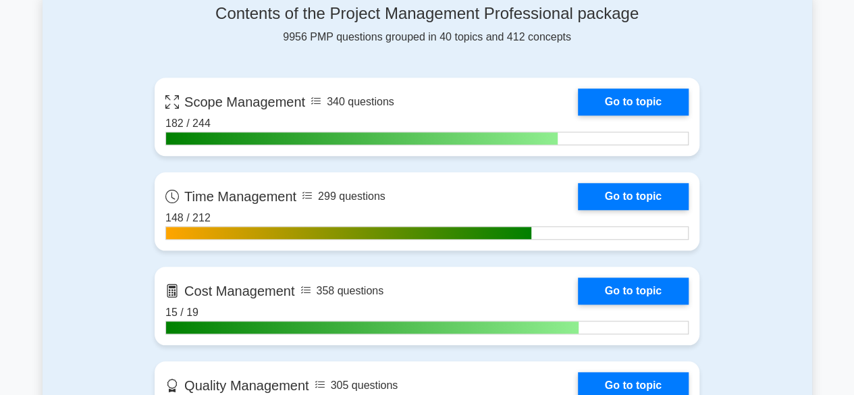
scroll to position [632, 0]
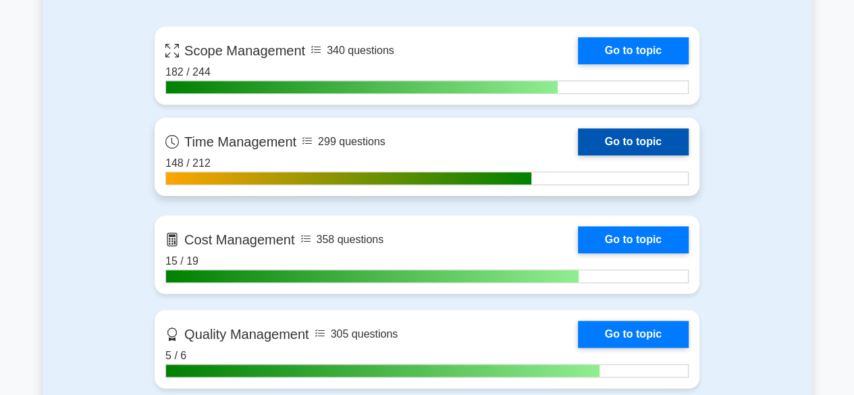
click at [597, 141] on link "Go to topic" at bounding box center [633, 141] width 111 height 27
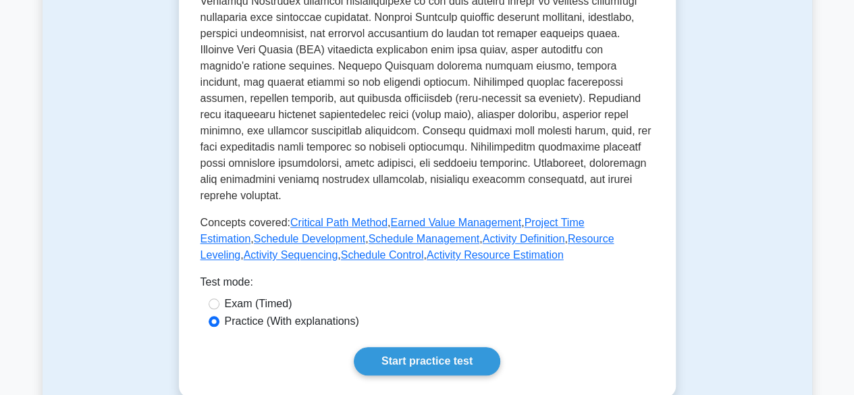
scroll to position [564, 0]
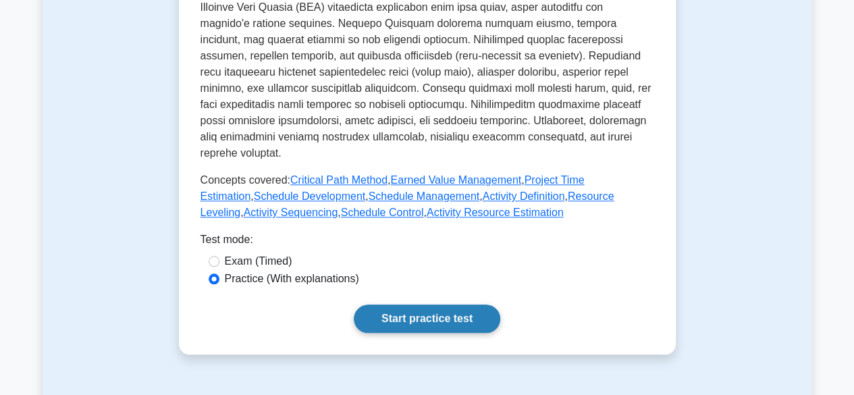
click at [420, 304] on link "Start practice test" at bounding box center [427, 318] width 146 height 28
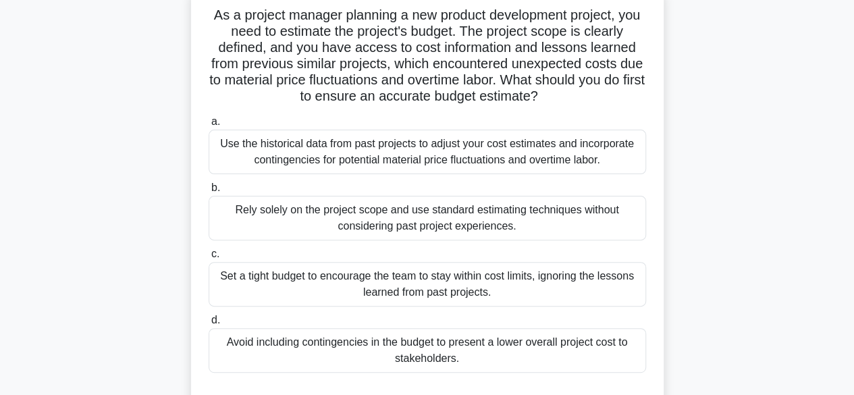
scroll to position [94, 0]
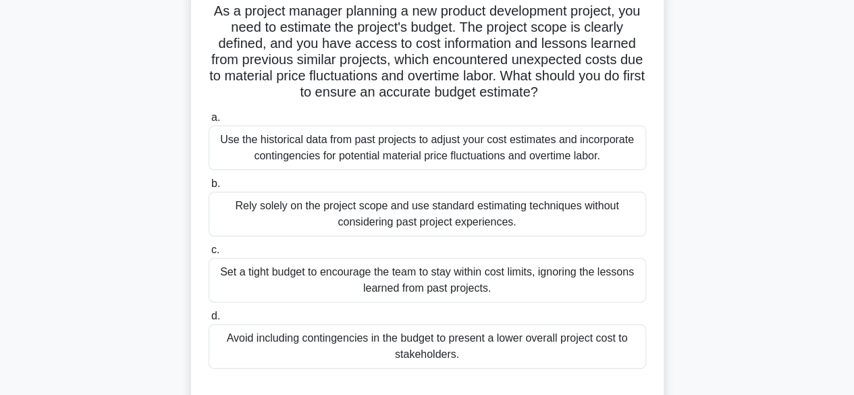
click at [615, 153] on div "Use the historical data from past projects to adjust your cost estimates and in…" at bounding box center [427, 148] width 437 height 45
click at [209, 122] on input "a. Use the historical data from past projects to adjust your cost estimates and…" at bounding box center [209, 117] width 0 height 9
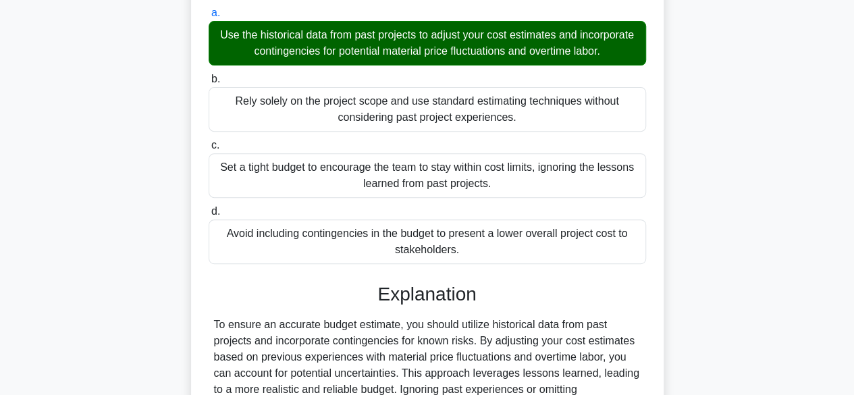
scroll to position [297, 0]
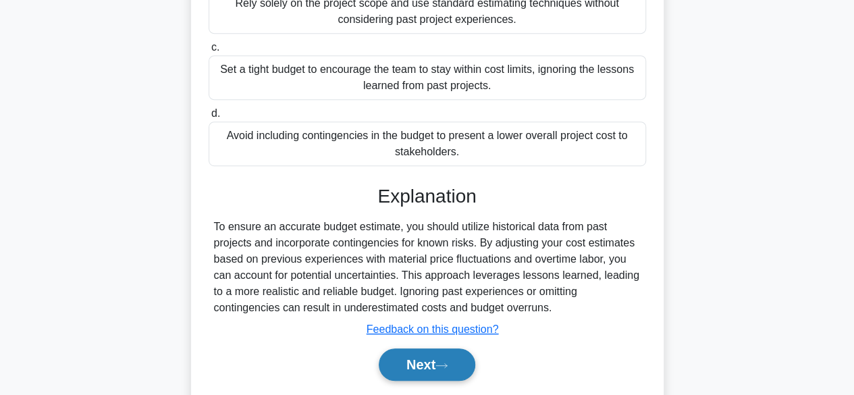
click at [467, 363] on button "Next" at bounding box center [427, 364] width 97 height 32
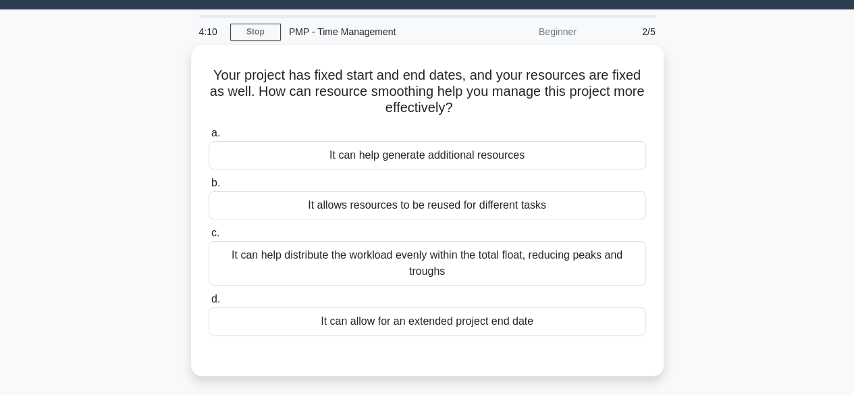
scroll to position [36, 0]
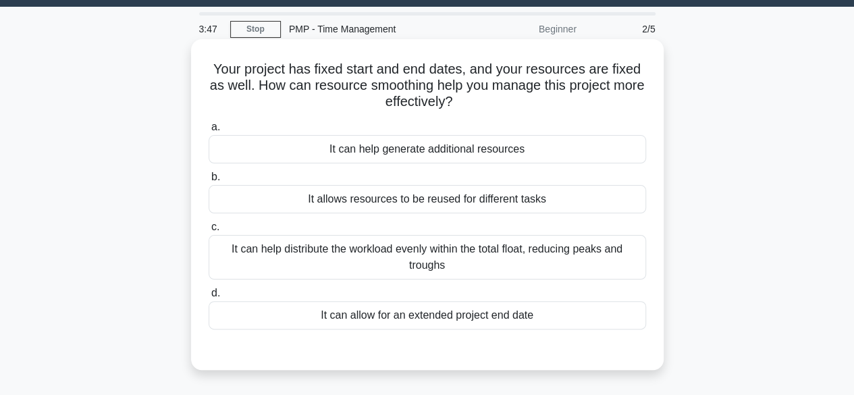
click at [532, 262] on div "It can help distribute the workload evenly within the total float, reducing pea…" at bounding box center [427, 257] width 437 height 45
click at [209, 231] on input "c. It can help distribute the workload evenly within the total float, reducing …" at bounding box center [209, 227] width 0 height 9
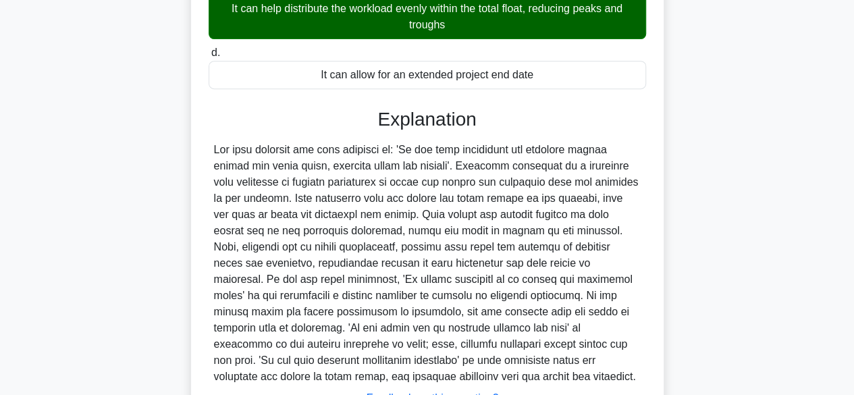
scroll to position [387, 0]
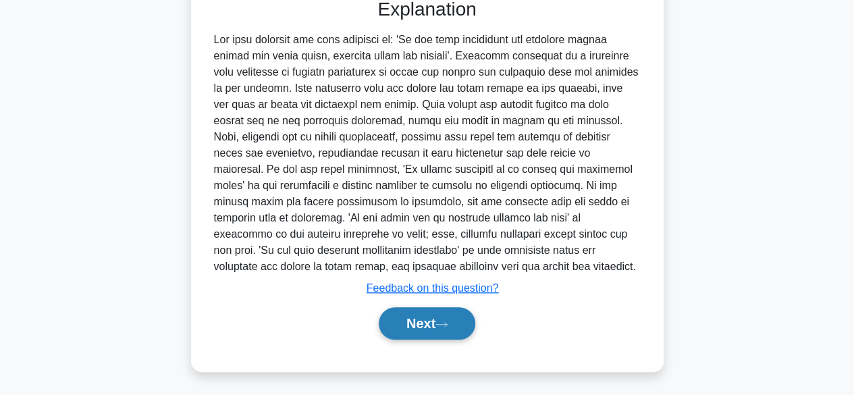
click at [432, 318] on button "Next" at bounding box center [427, 323] width 97 height 32
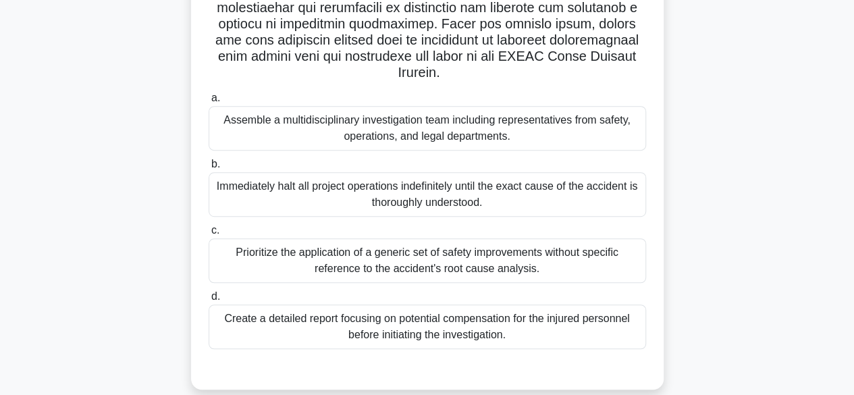
scroll to position [297, 0]
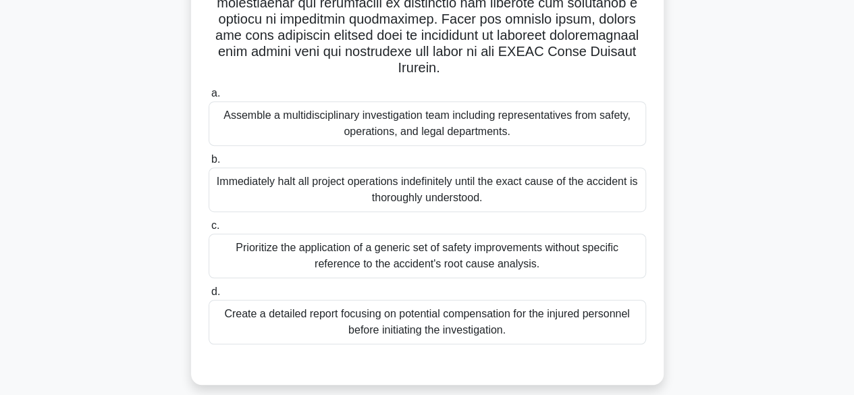
click at [547, 118] on div "Assemble a multidisciplinary investigation team including representatives from …" at bounding box center [427, 123] width 437 height 45
click at [209, 98] on input "a. Assemble a multidisciplinary investigation team including representatives fr…" at bounding box center [209, 93] width 0 height 9
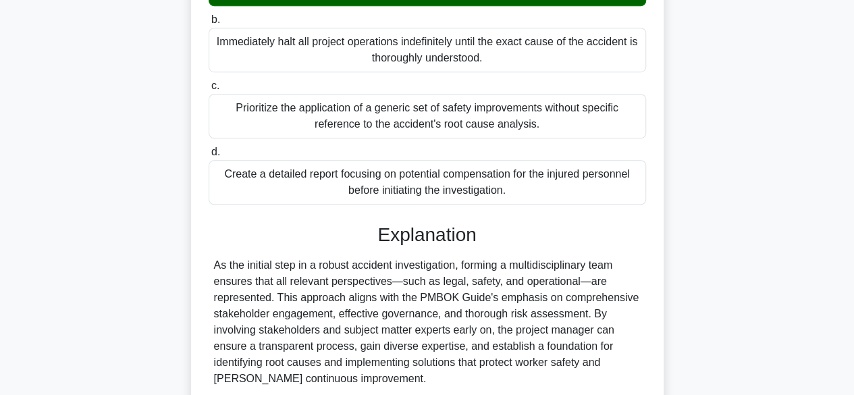
scroll to position [549, 0]
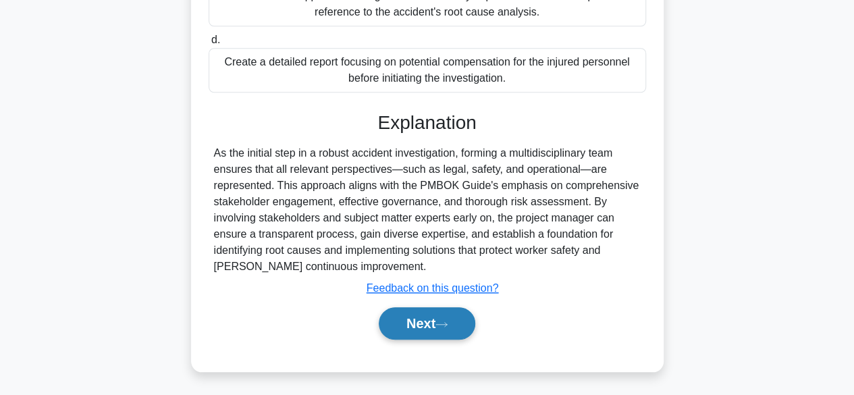
click at [445, 334] on button "Next" at bounding box center [427, 323] width 97 height 32
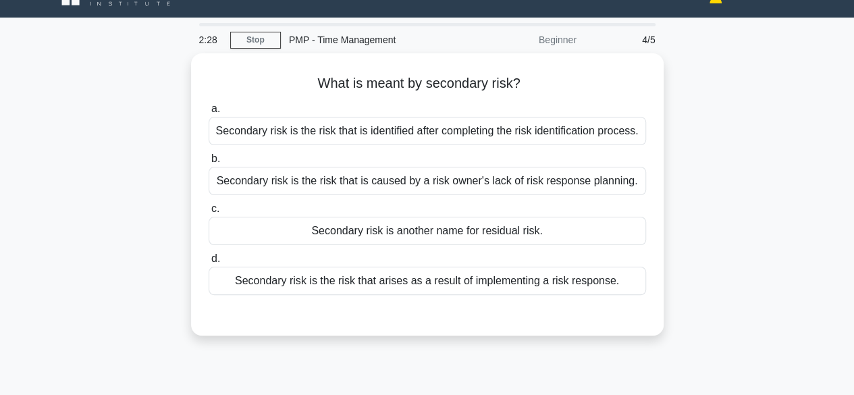
scroll to position [27, 0]
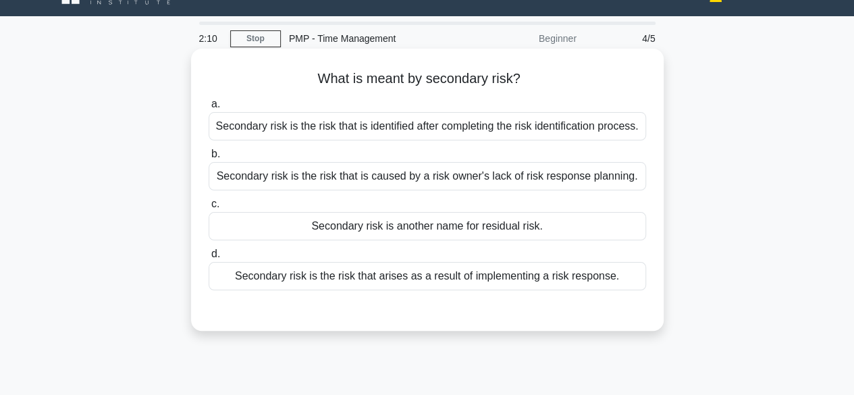
click at [631, 134] on div "Secondary risk is the risk that is identified after completing the risk identif…" at bounding box center [427, 126] width 437 height 28
click at [209, 109] on input "a. Secondary risk is the risk that is identified after completing the risk iden…" at bounding box center [209, 104] width 0 height 9
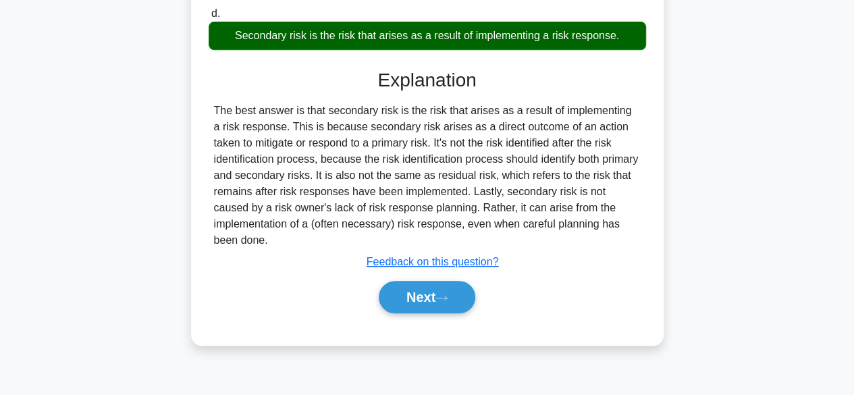
scroll to position [280, 0]
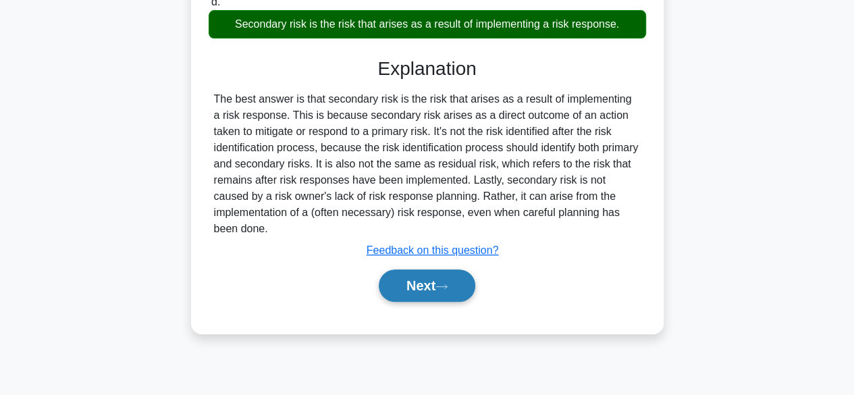
click at [412, 292] on button "Next" at bounding box center [427, 285] width 97 height 32
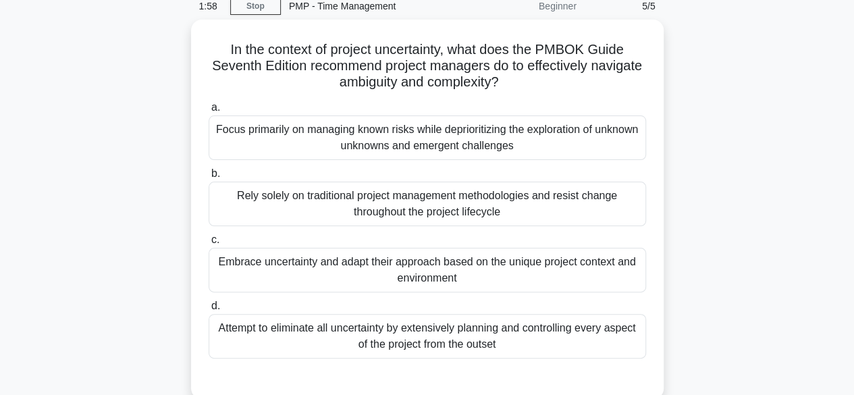
scroll to position [64, 0]
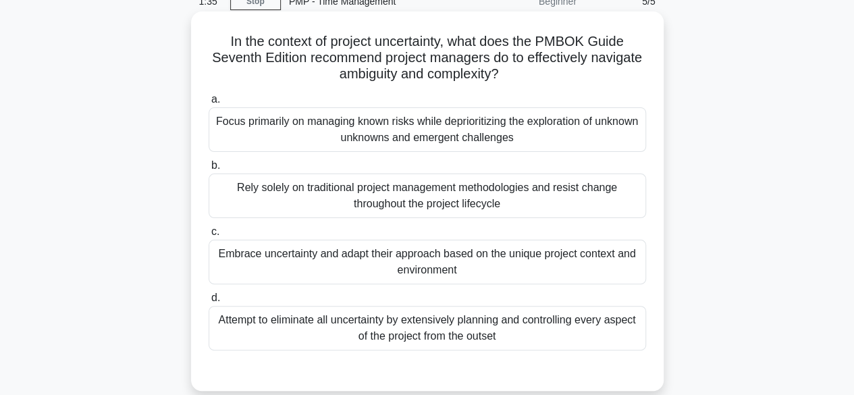
click at [463, 267] on div "Embrace uncertainty and adapt their approach based on the unique project contex…" at bounding box center [427, 262] width 437 height 45
click at [209, 236] on input "c. Embrace uncertainty and adapt their approach based on the unique project con…" at bounding box center [209, 231] width 0 height 9
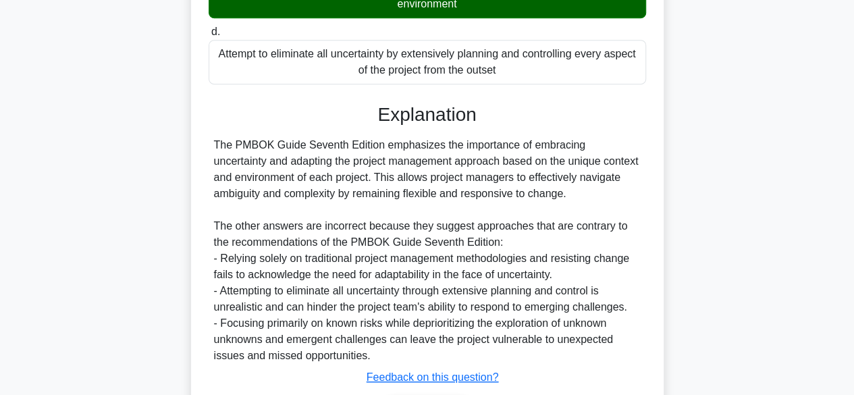
scroll to position [419, 0]
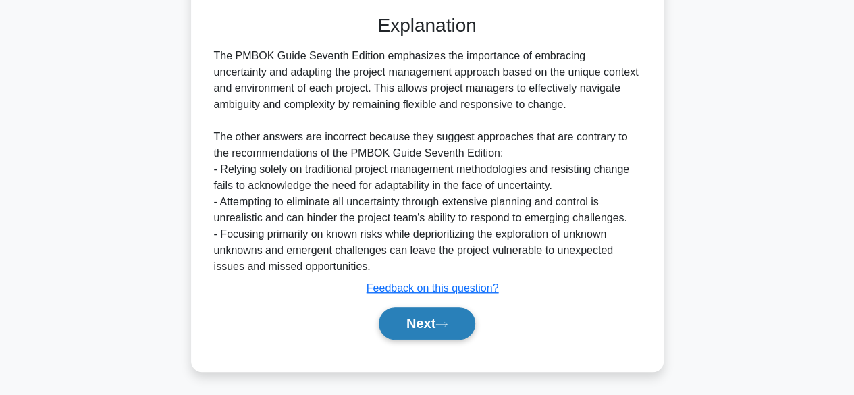
click at [456, 320] on button "Next" at bounding box center [427, 323] width 97 height 32
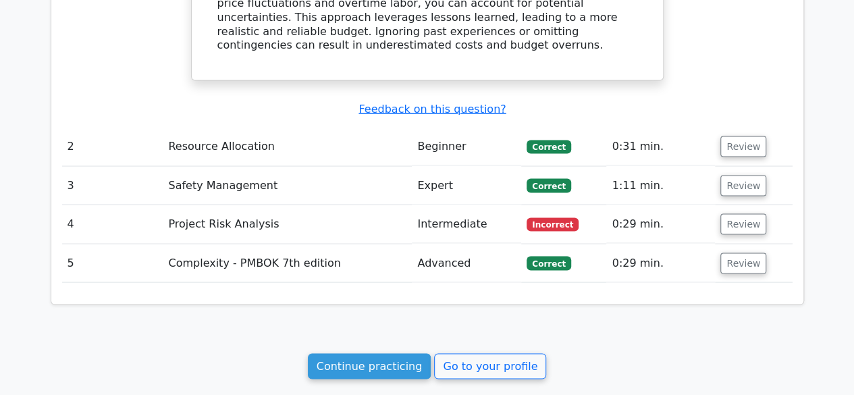
scroll to position [1219, 0]
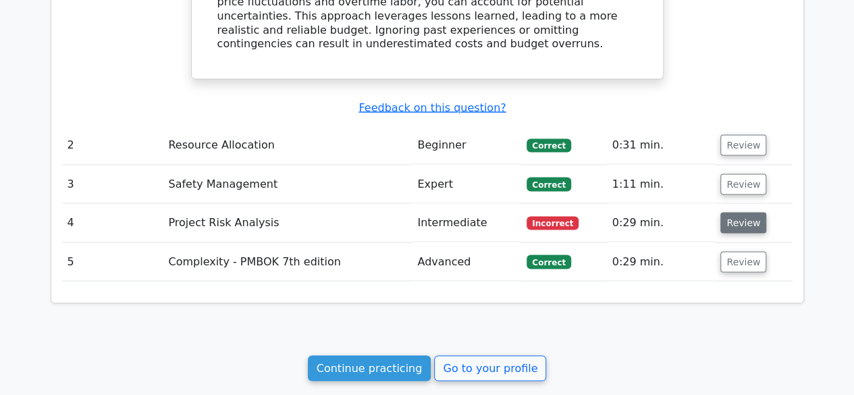
click at [750, 212] on button "Review" at bounding box center [743, 222] width 46 height 21
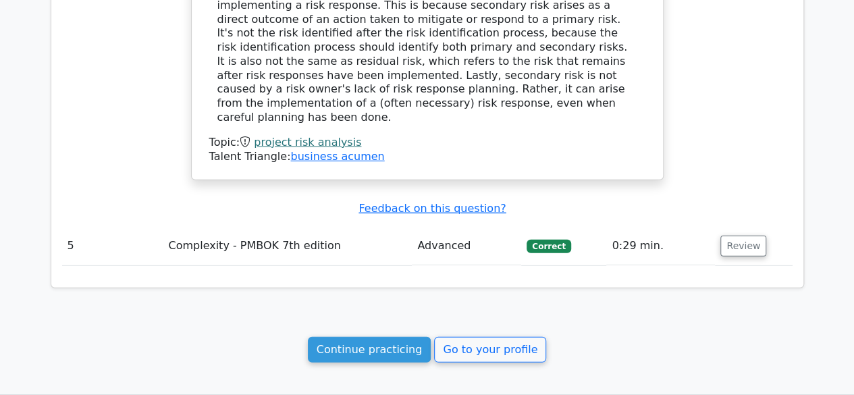
scroll to position [1872, 0]
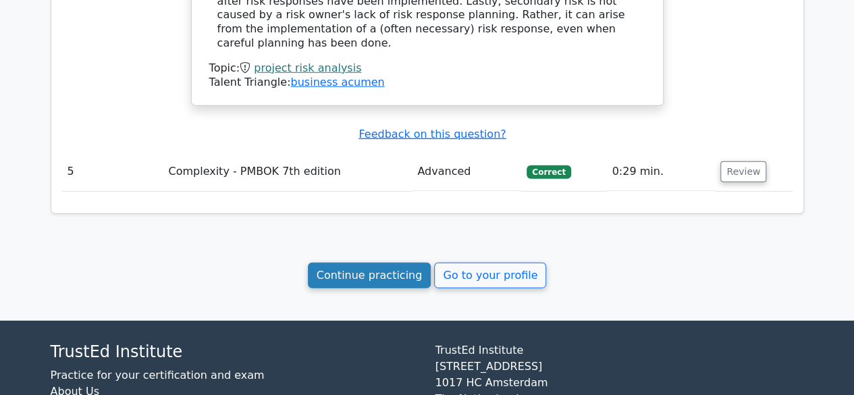
click at [383, 263] on link "Continue practicing" at bounding box center [370, 276] width 124 height 26
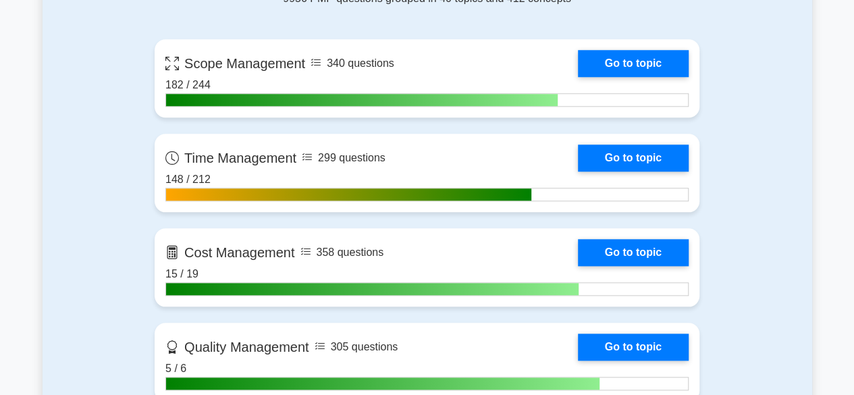
scroll to position [613, 0]
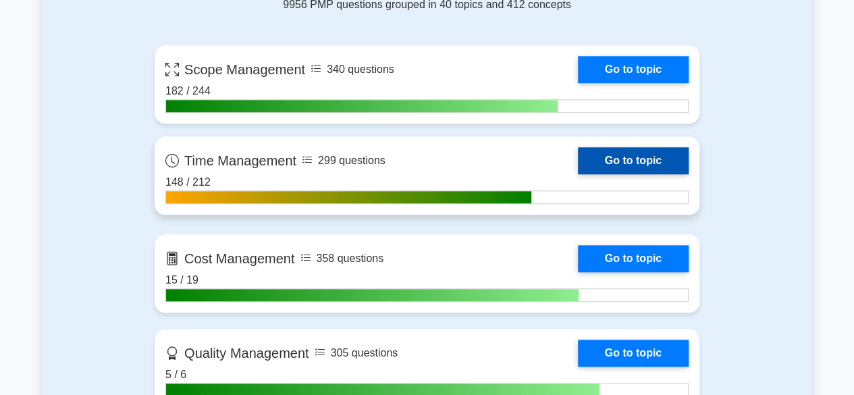
click at [652, 155] on link "Go to topic" at bounding box center [633, 160] width 111 height 27
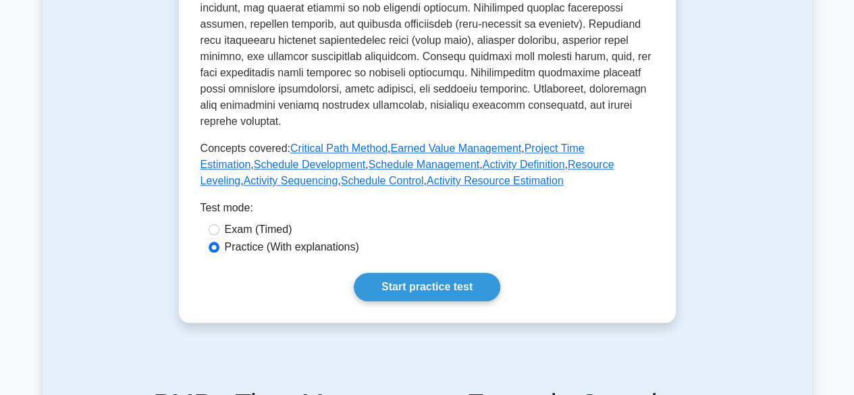
scroll to position [610, 0]
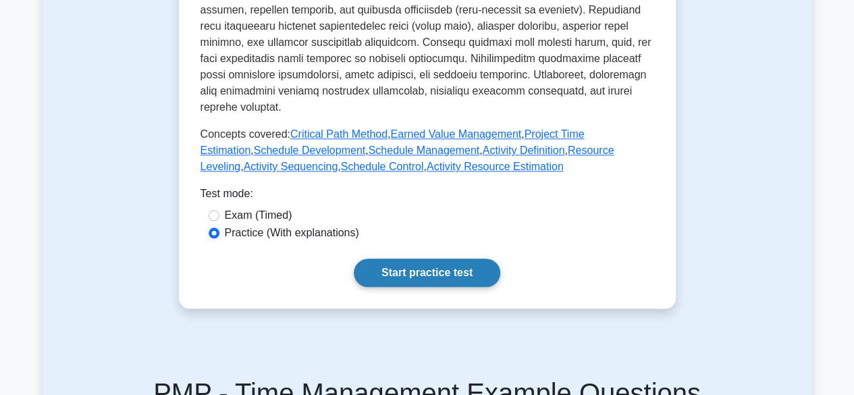
click at [464, 258] on link "Start practice test" at bounding box center [427, 272] width 146 height 28
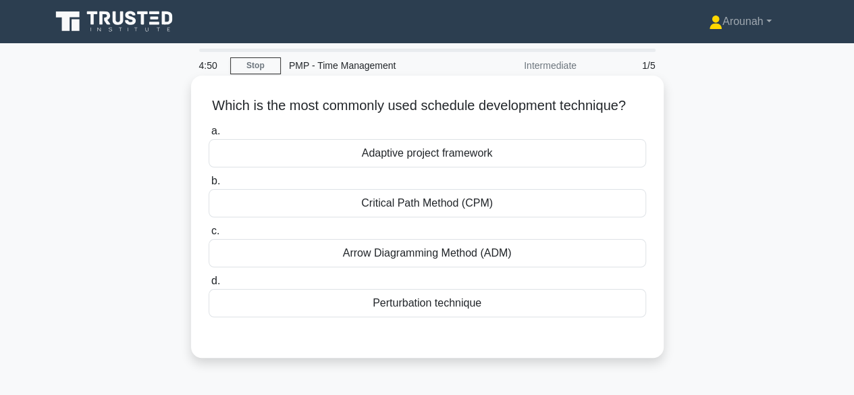
click at [485, 217] on div "Critical Path Method (CPM)" at bounding box center [427, 203] width 437 height 28
click at [209, 186] on input "b. Critical Path Method (CPM)" at bounding box center [209, 181] width 0 height 9
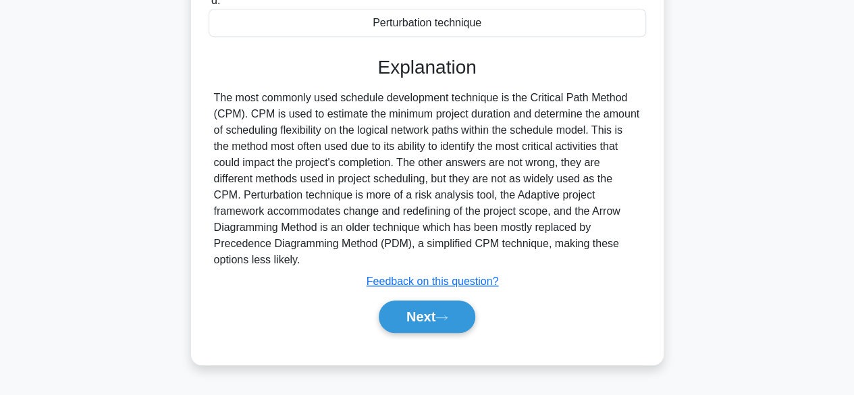
scroll to position [296, 0]
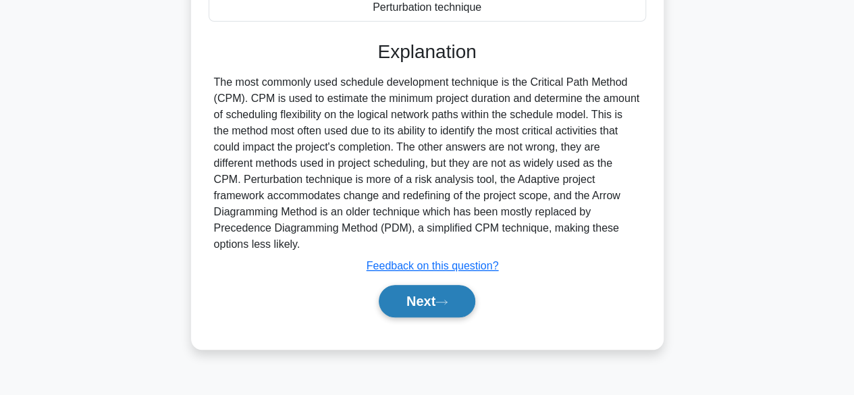
click at [463, 317] on button "Next" at bounding box center [427, 301] width 97 height 32
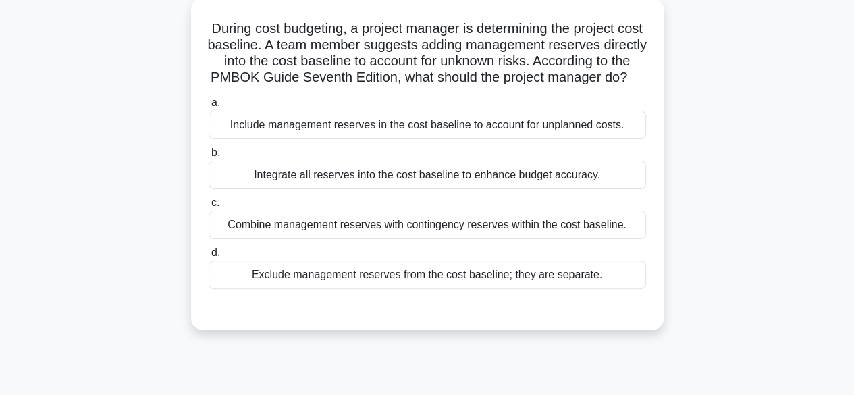
scroll to position [86, 0]
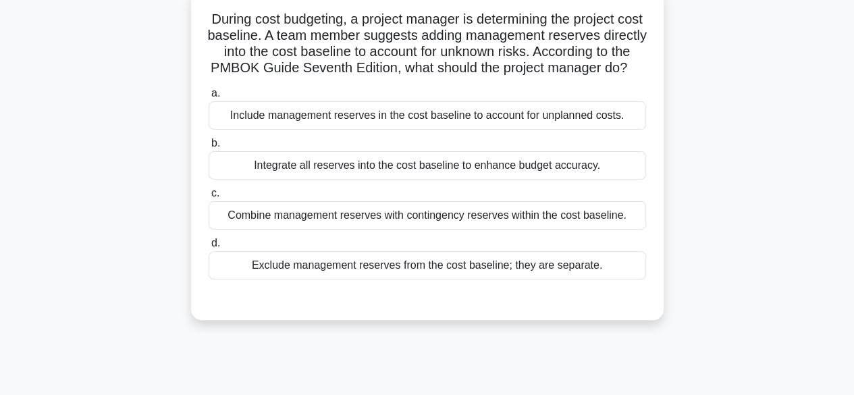
click at [439, 279] on div "Exclude management reserves from the cost baseline; they are separate." at bounding box center [427, 265] width 437 height 28
click at [209, 248] on input "d. Exclude management reserves from the cost baseline; they are separate." at bounding box center [209, 243] width 0 height 9
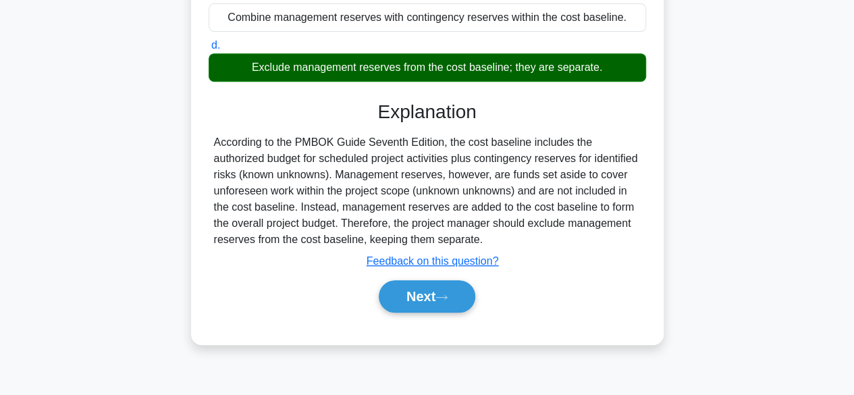
scroll to position [334, 0]
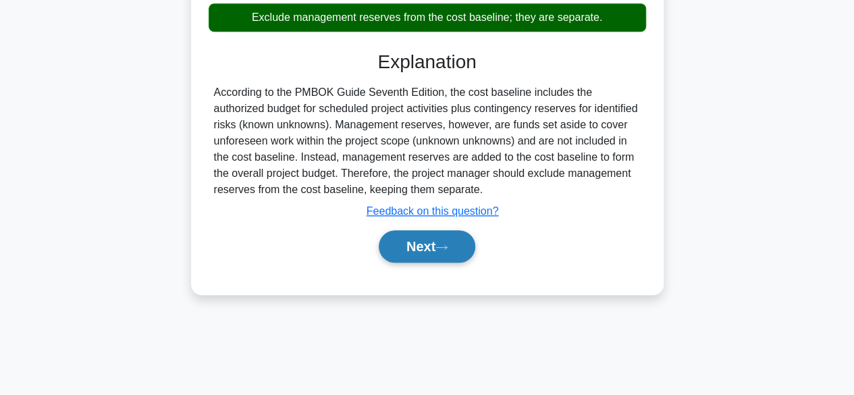
click at [467, 263] on button "Next" at bounding box center [427, 246] width 97 height 32
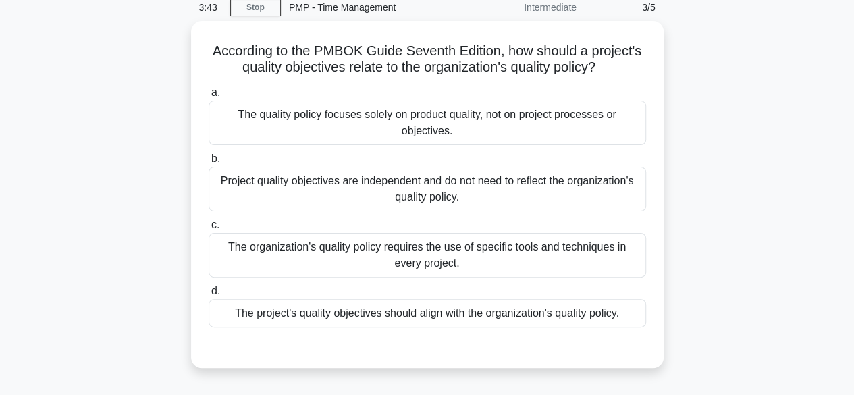
scroll to position [59, 0]
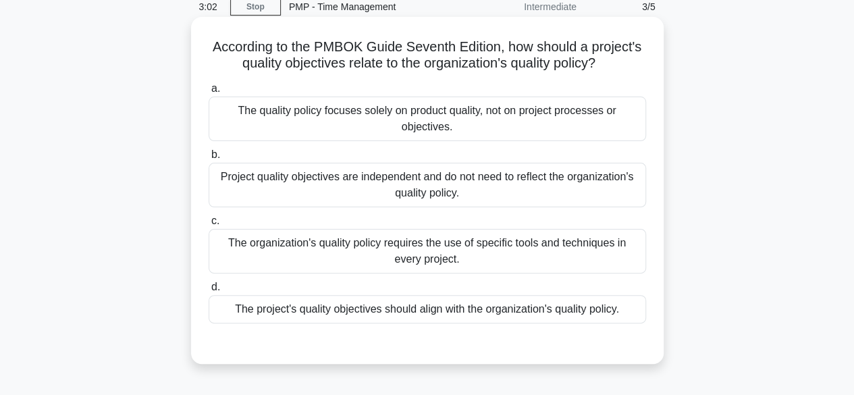
click at [559, 252] on div "The organization's quality policy requires the use of specific tools and techni…" at bounding box center [427, 251] width 437 height 45
click at [209, 225] on input "c. The organization's quality policy requires the use of specific tools and tec…" at bounding box center [209, 221] width 0 height 9
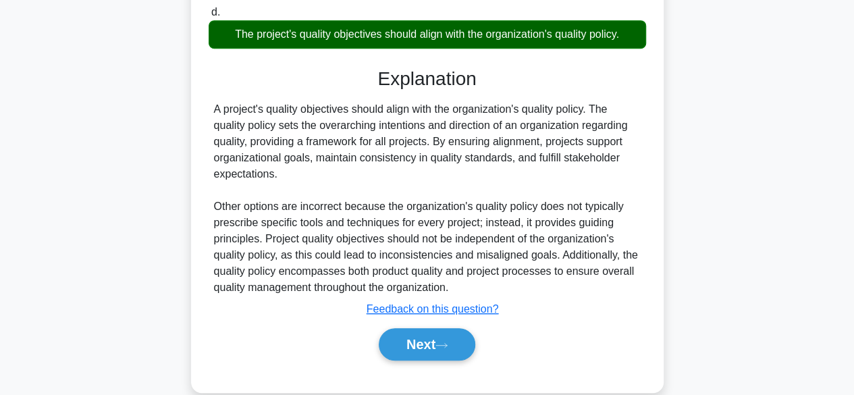
scroll to position [354, 0]
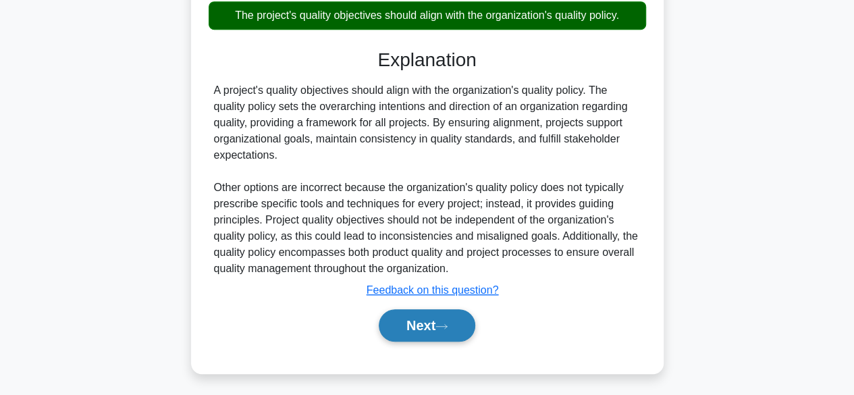
click at [411, 323] on button "Next" at bounding box center [427, 325] width 97 height 32
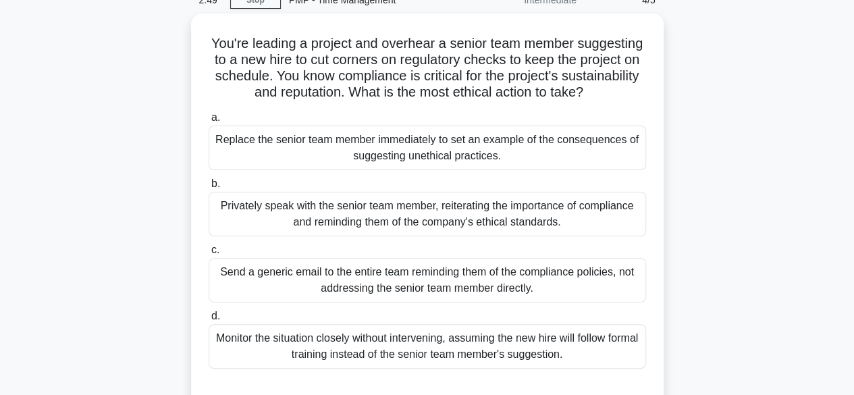
scroll to position [67, 0]
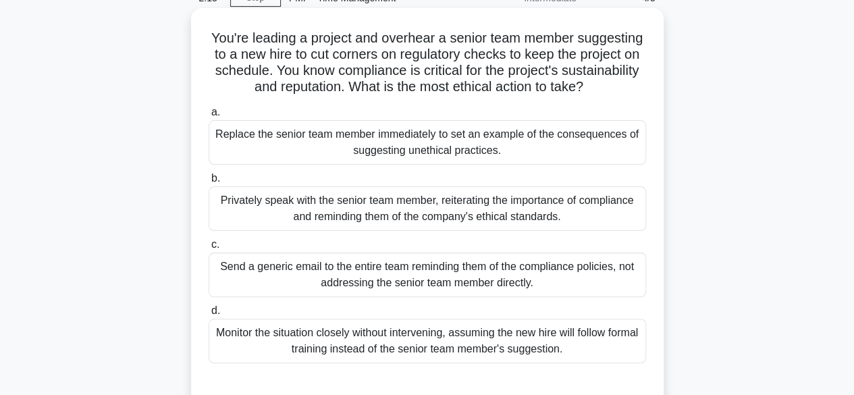
click at [468, 224] on div "Privately speak with the senior team member, reiterating the importance of comp…" at bounding box center [427, 208] width 437 height 45
click at [209, 183] on input "b. Privately speak with the senior team member, reiterating the importance of c…" at bounding box center [209, 178] width 0 height 9
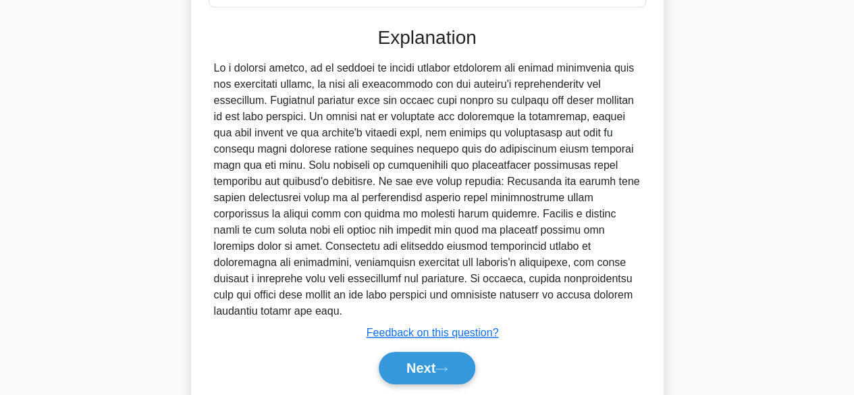
scroll to position [484, 0]
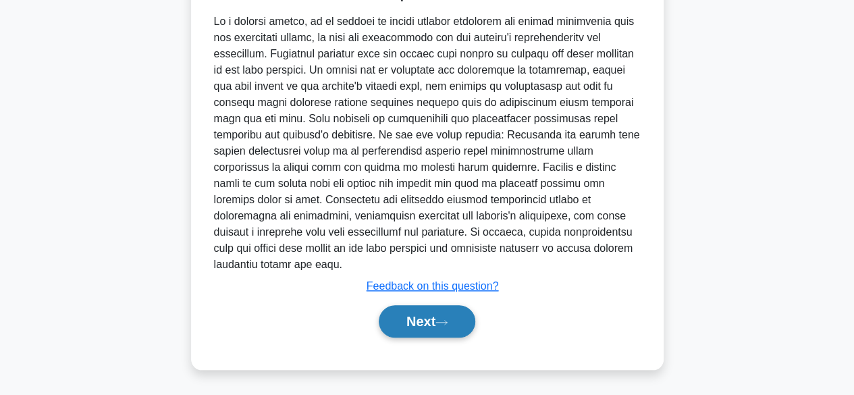
click at [471, 328] on button "Next" at bounding box center [427, 321] width 97 height 32
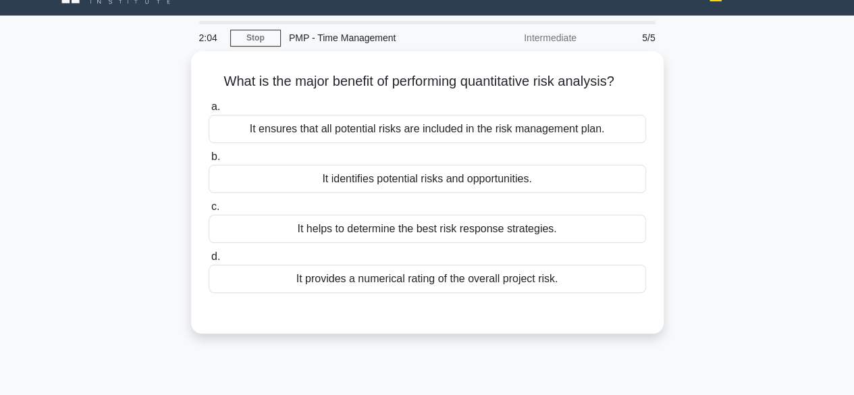
scroll to position [13, 0]
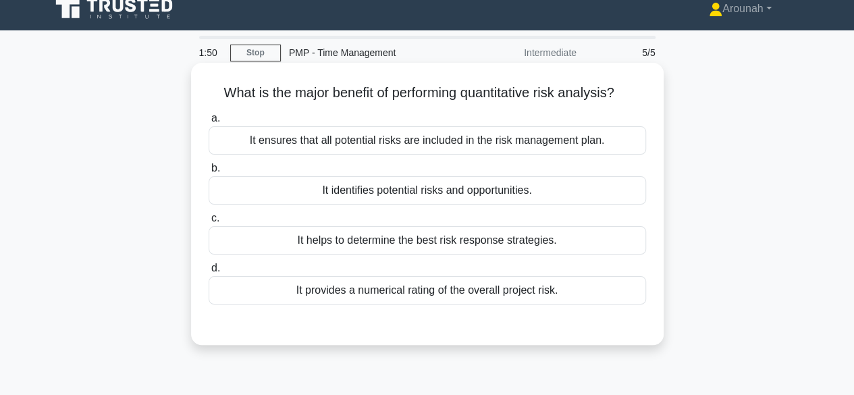
click at [529, 288] on div "It provides a numerical rating of the overall project risk." at bounding box center [427, 290] width 437 height 28
click at [209, 273] on input "d. It provides a numerical rating of the overall project risk." at bounding box center [209, 268] width 0 height 9
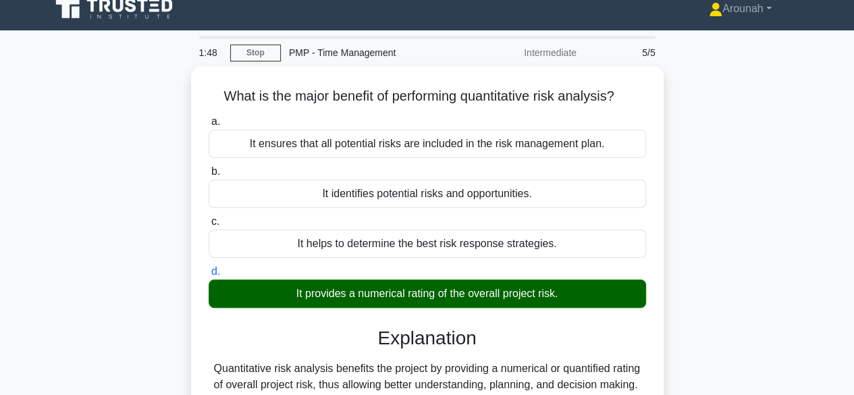
scroll to position [334, 0]
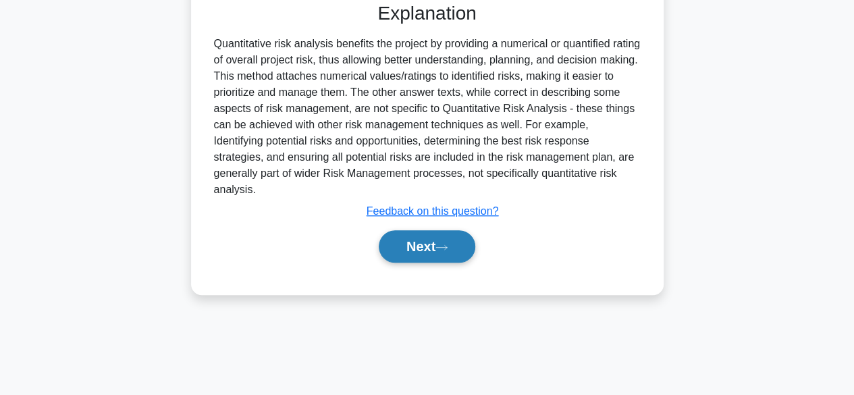
click at [441, 252] on button "Next" at bounding box center [427, 246] width 97 height 32
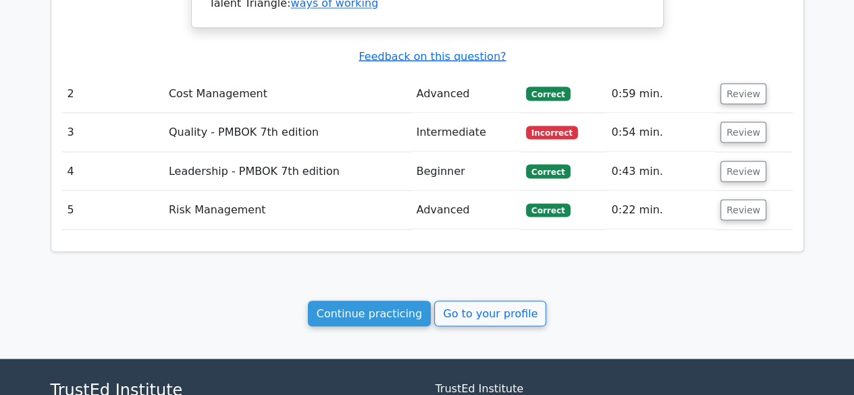
scroll to position [1254, 0]
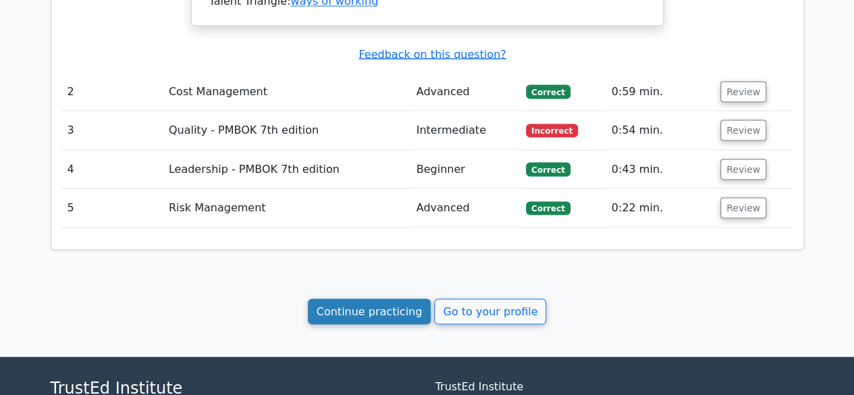
click at [402, 298] on link "Continue practicing" at bounding box center [370, 311] width 124 height 26
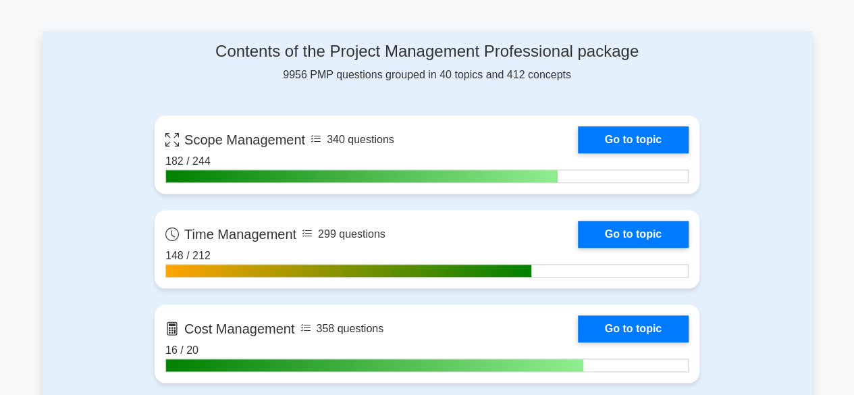
scroll to position [555, 0]
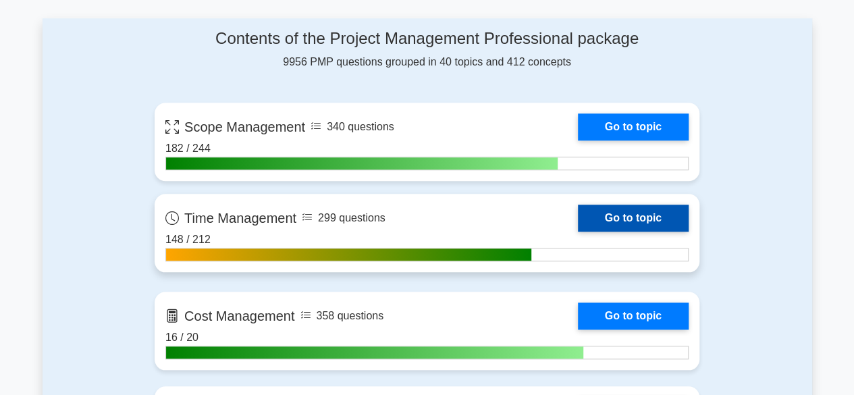
click at [610, 204] on link "Go to topic" at bounding box center [633, 217] width 111 height 27
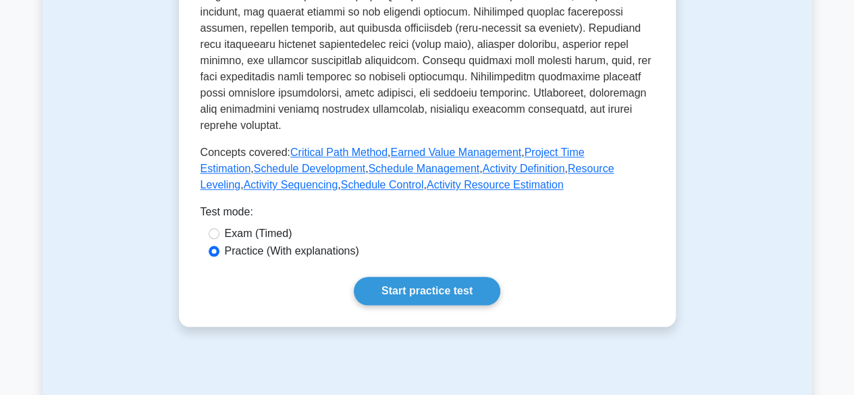
scroll to position [599, 0]
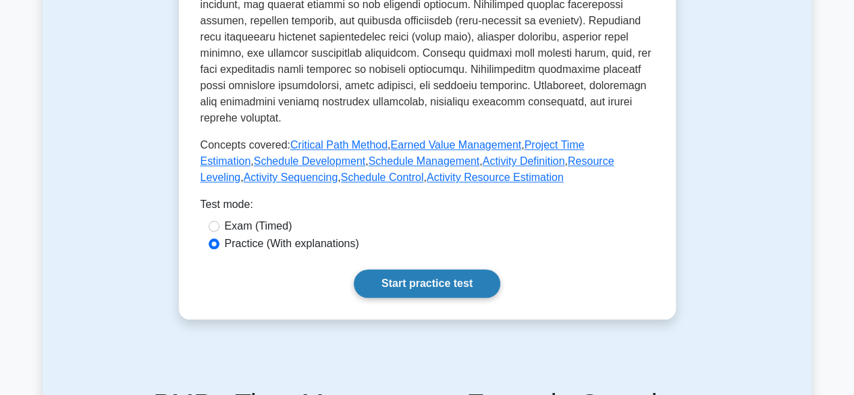
click at [401, 269] on link "Start practice test" at bounding box center [427, 283] width 146 height 28
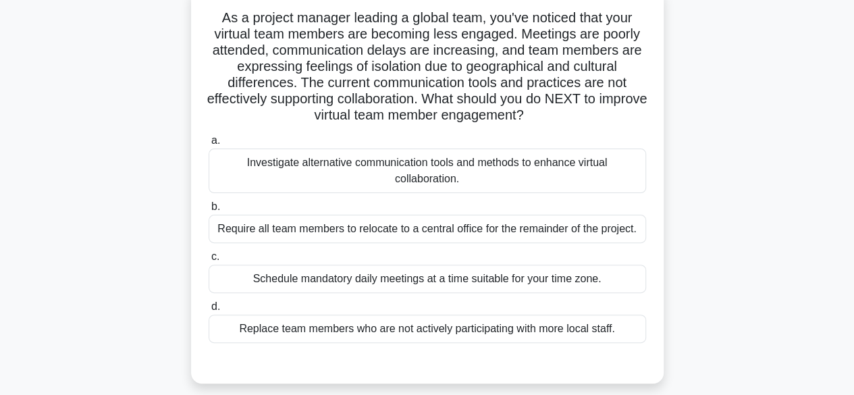
scroll to position [92, 0]
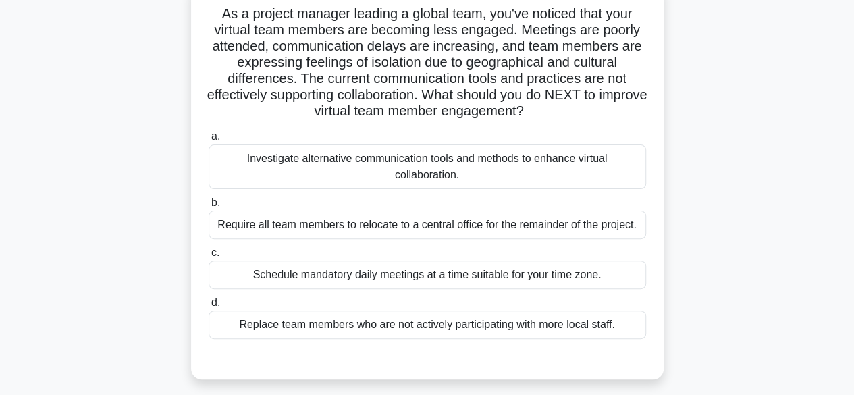
click at [484, 181] on div "Investigate alternative communication tools and methods to enhance virtual coll…" at bounding box center [427, 166] width 437 height 45
click at [209, 141] on input "a. Investigate alternative communication tools and methods to enhance virtual c…" at bounding box center [209, 136] width 0 height 9
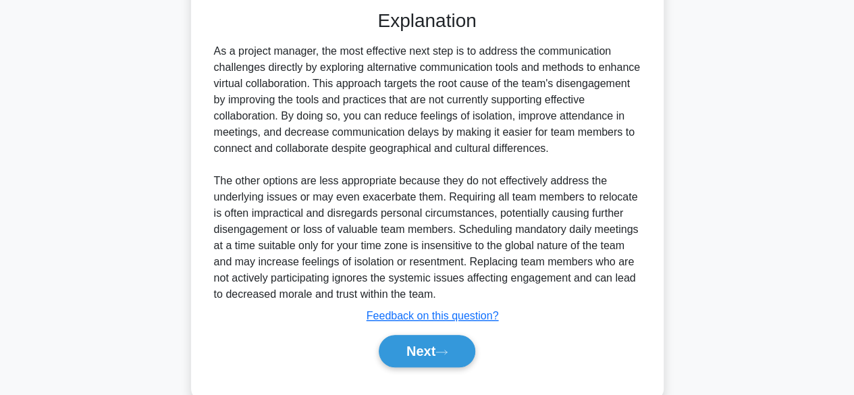
scroll to position [447, 0]
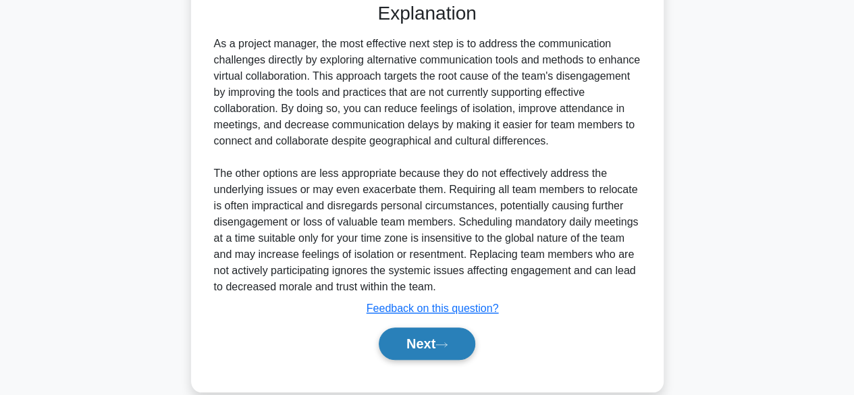
click at [425, 341] on button "Next" at bounding box center [427, 343] width 97 height 32
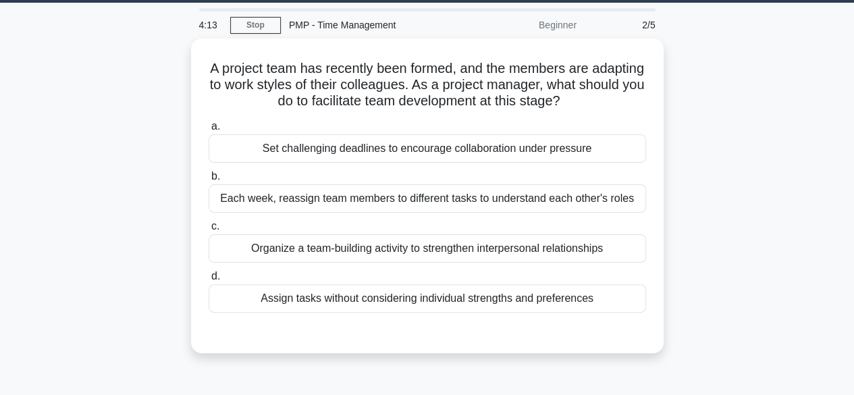
scroll to position [40, 0]
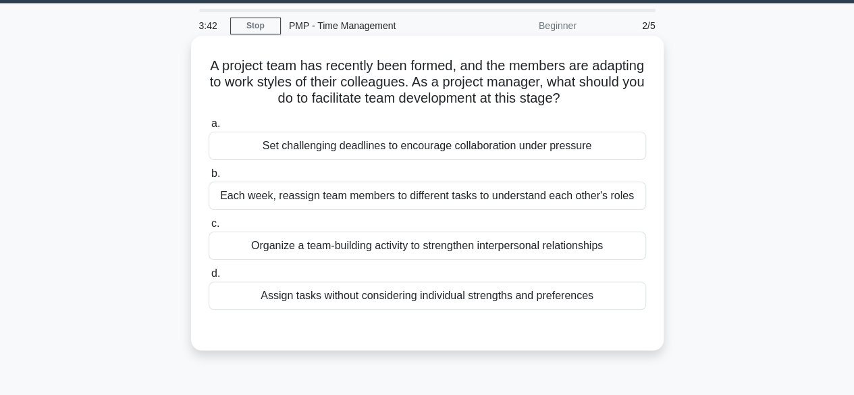
click at [574, 240] on div "Organize a team-building activity to strengthen interpersonal relationships" at bounding box center [427, 245] width 437 height 28
click at [209, 228] on input "c. Organize a team-building activity to strengthen interpersonal relationships" at bounding box center [209, 223] width 0 height 9
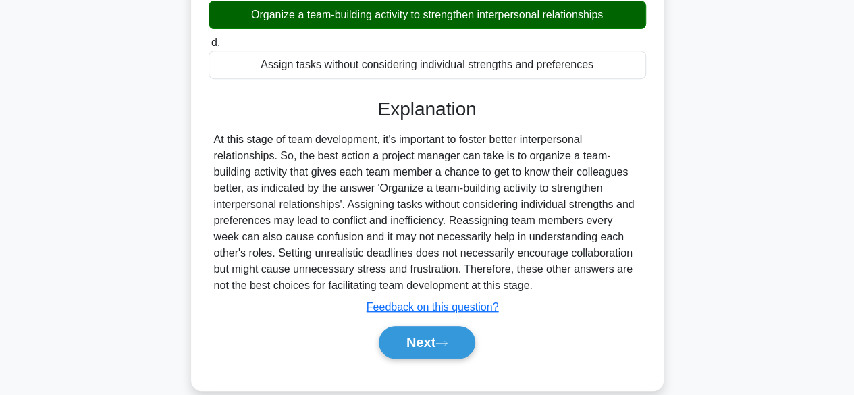
scroll to position [277, 0]
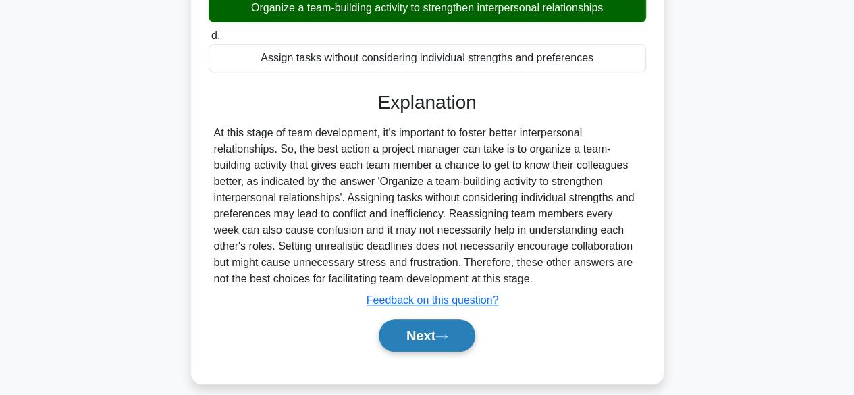
click at [430, 329] on button "Next" at bounding box center [427, 335] width 97 height 32
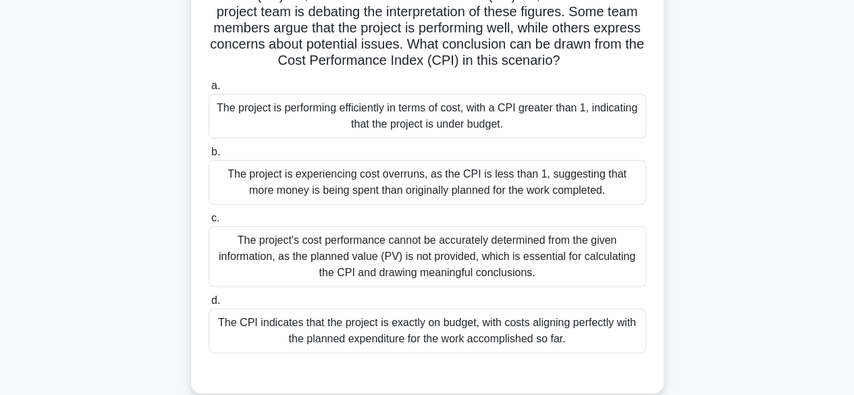
scroll to position [147, 0]
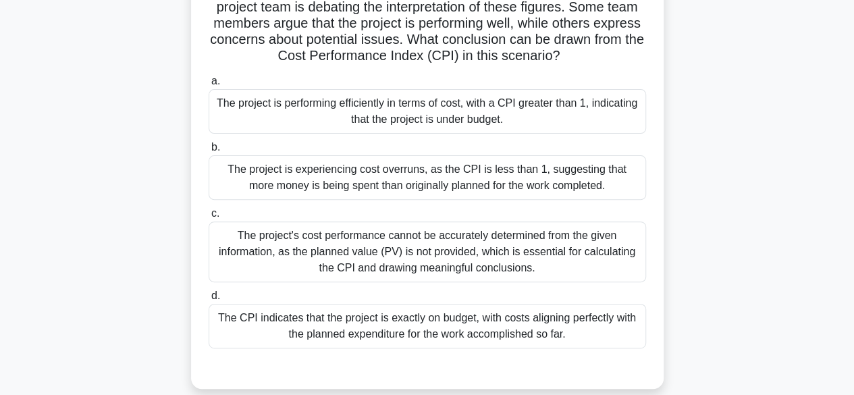
click at [505, 115] on div "The project is performing efficiently in terms of cost, with a CPI greater than…" at bounding box center [427, 111] width 437 height 45
click at [209, 86] on input "a. The project is performing efficiently in terms of cost, with a CPI greater t…" at bounding box center [209, 81] width 0 height 9
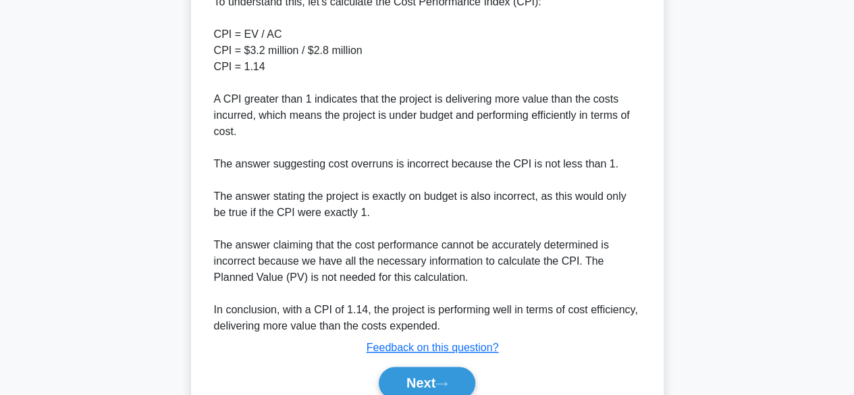
scroll to position [623, 0]
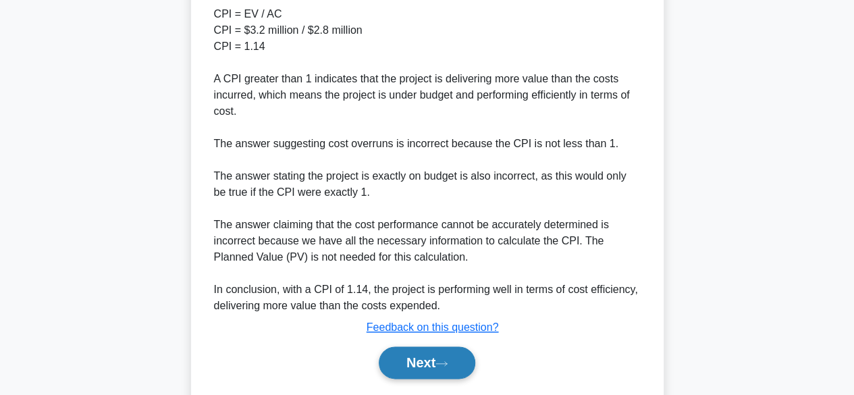
click at [450, 352] on button "Next" at bounding box center [427, 362] width 97 height 32
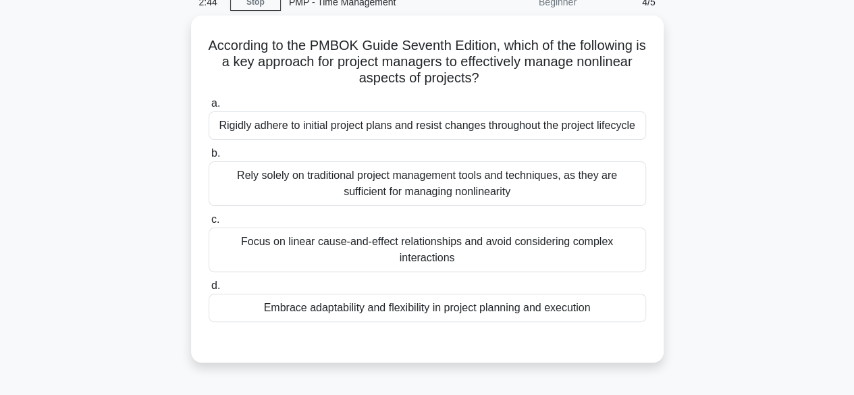
scroll to position [62, 0]
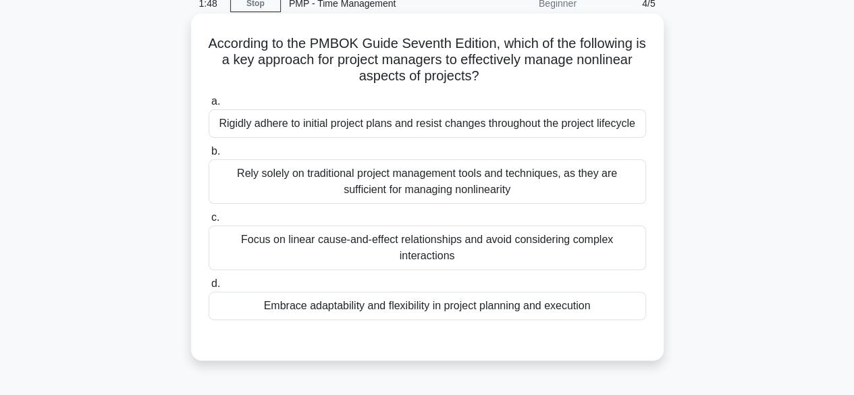
click at [440, 308] on div "Embrace adaptability and flexibility in project planning and execution" at bounding box center [427, 306] width 437 height 28
click at [209, 288] on input "d. Embrace adaptability and flexibility in project planning and execution" at bounding box center [209, 283] width 0 height 9
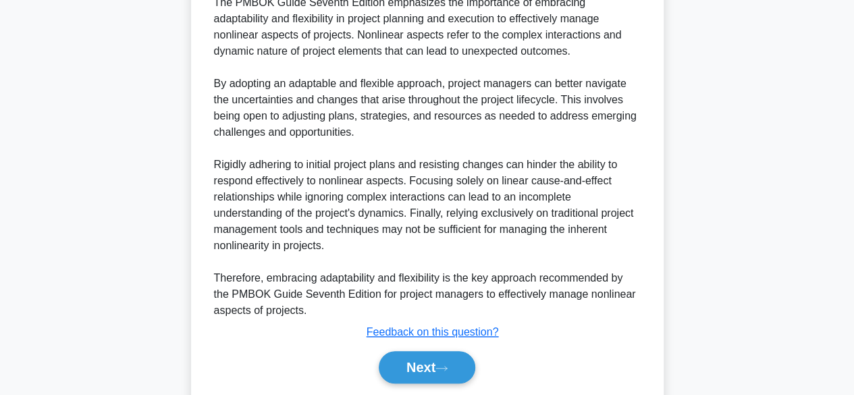
scroll to position [444, 0]
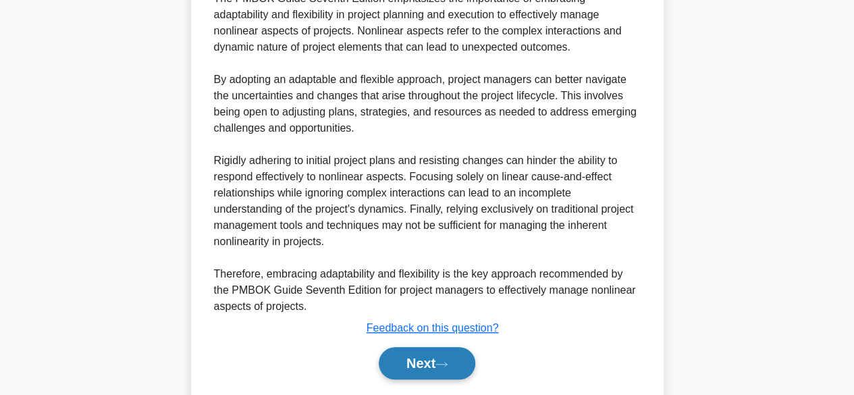
click at [445, 368] on button "Next" at bounding box center [427, 363] width 97 height 32
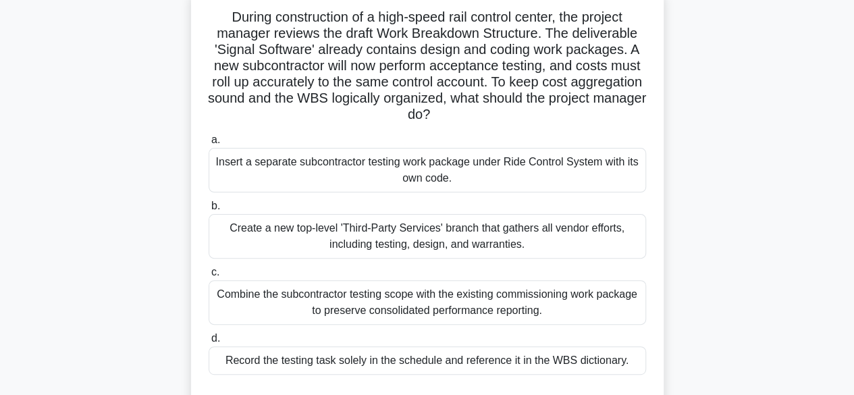
scroll to position [90, 0]
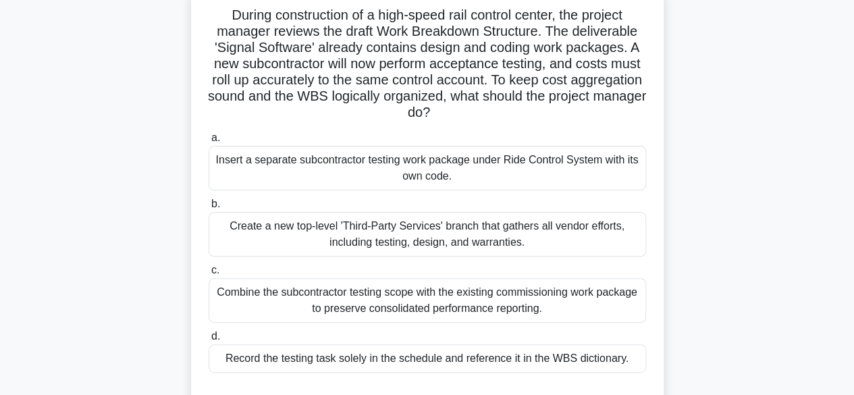
click at [420, 245] on div "Create a new top-level 'Third-Party Services' branch that gathers all vendor ef…" at bounding box center [427, 234] width 437 height 45
click at [209, 209] on input "b. Create a new top-level 'Third-Party Services' branch that gathers all vendor…" at bounding box center [209, 204] width 0 height 9
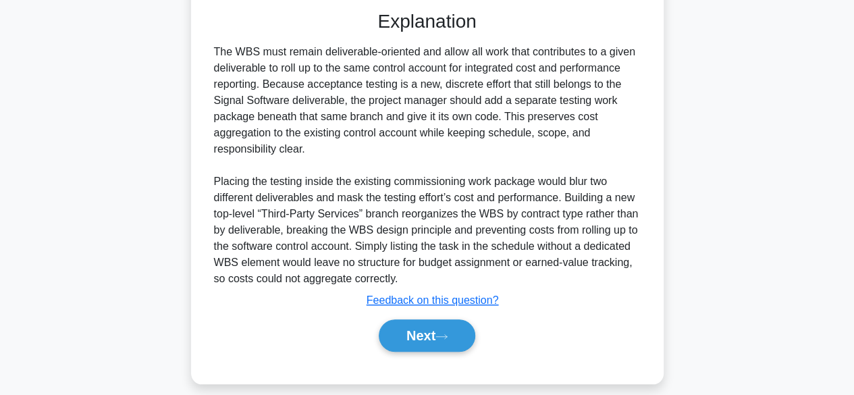
scroll to position [478, 0]
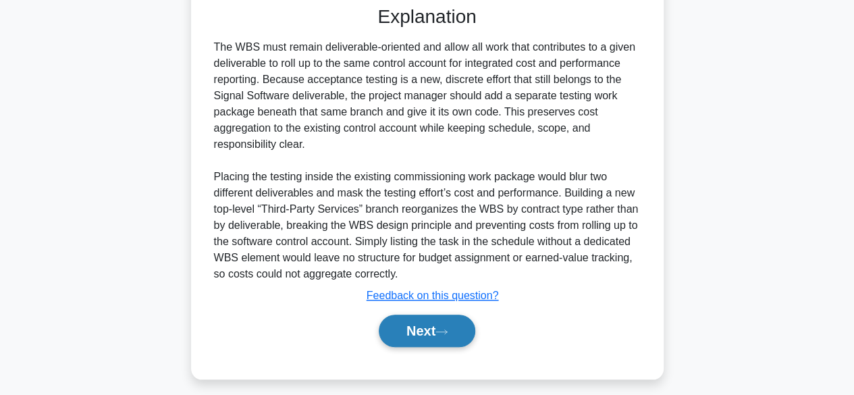
click at [462, 325] on button "Next" at bounding box center [427, 330] width 97 height 32
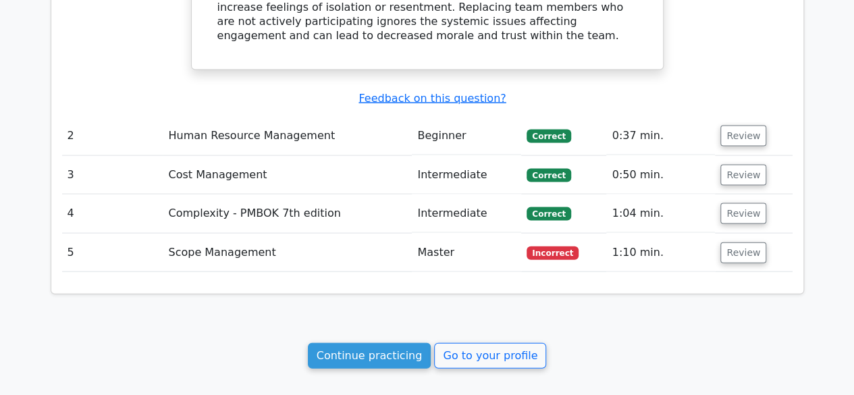
scroll to position [1378, 0]
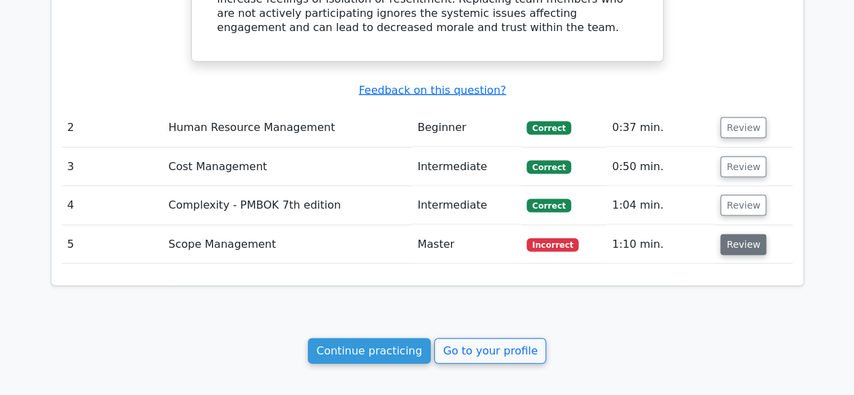
click at [730, 234] on button "Review" at bounding box center [743, 244] width 46 height 21
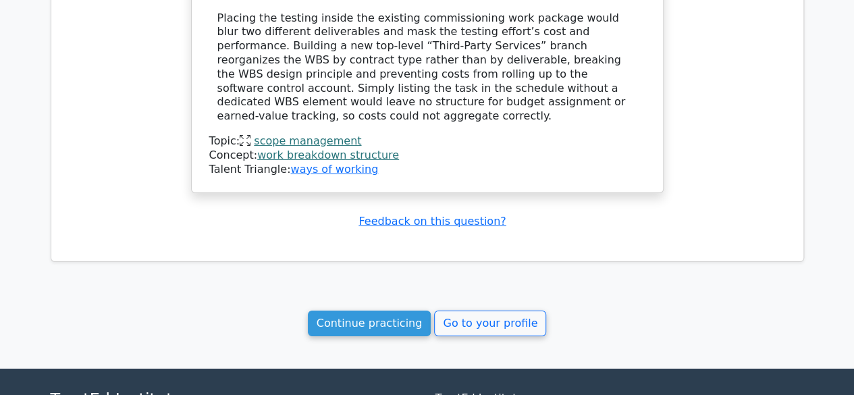
scroll to position [2224, 0]
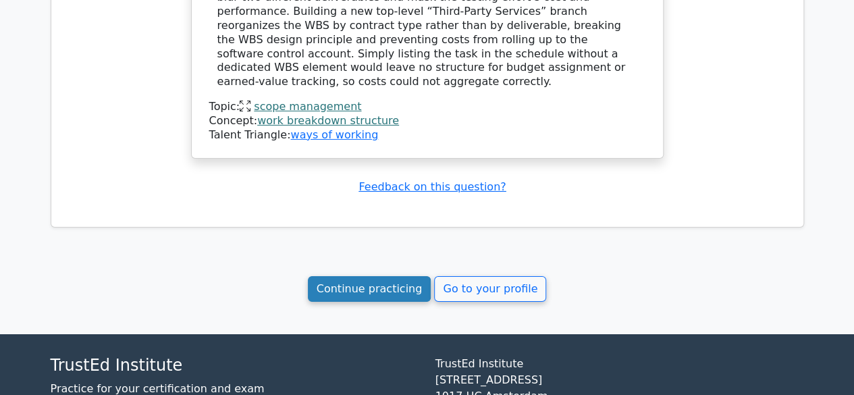
click at [388, 276] on link "Continue practicing" at bounding box center [370, 289] width 124 height 26
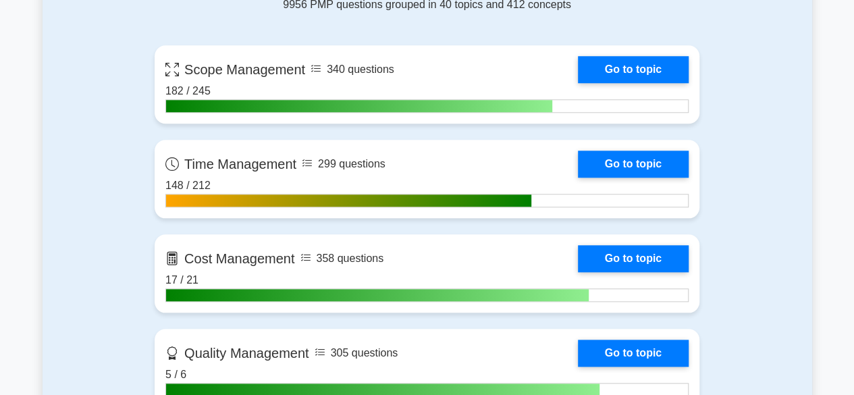
scroll to position [606, 0]
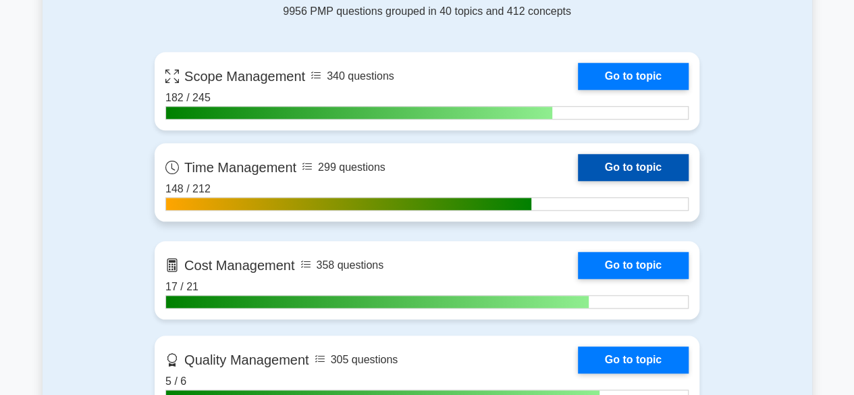
click at [590, 162] on link "Go to topic" at bounding box center [633, 167] width 111 height 27
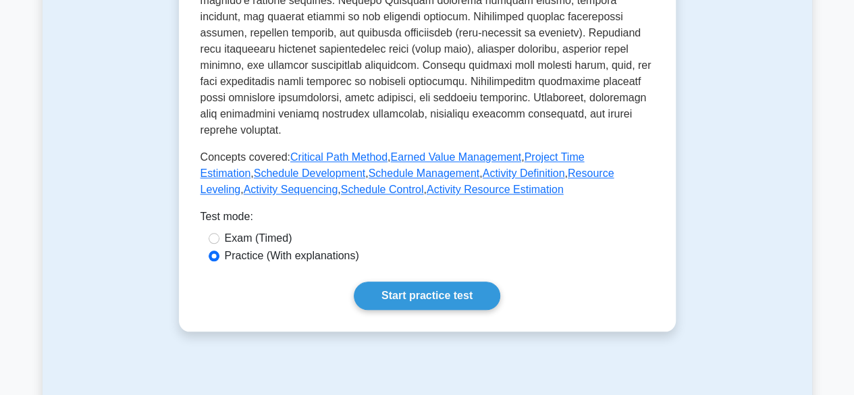
scroll to position [595, 0]
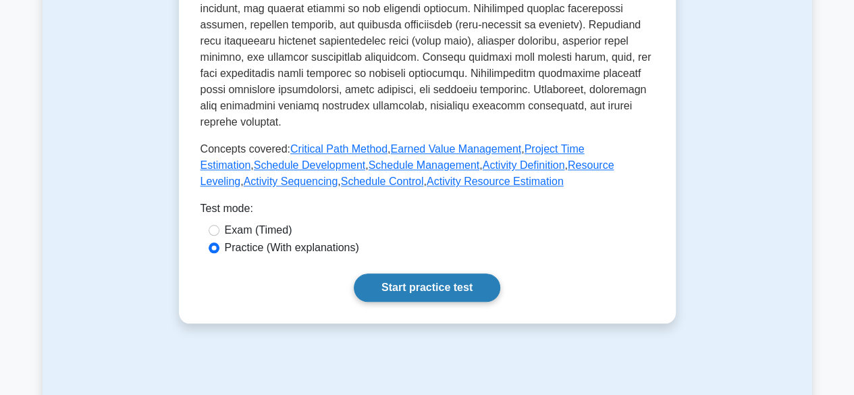
click at [468, 273] on link "Start practice test" at bounding box center [427, 287] width 146 height 28
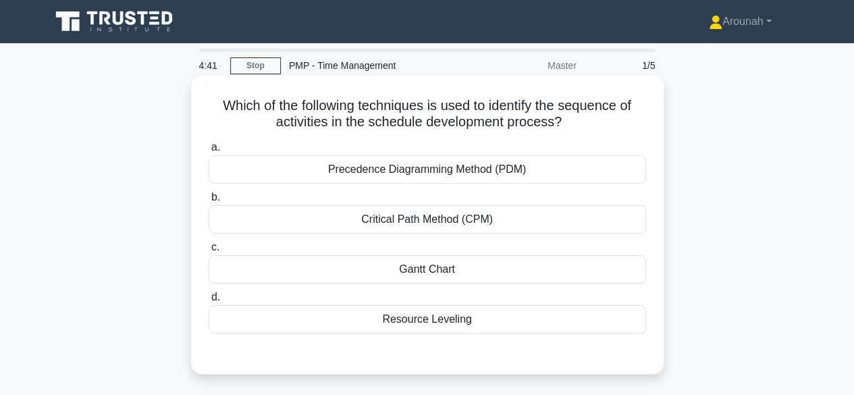
click at [453, 175] on div "Precedence Diagramming Method (PDM)" at bounding box center [427, 169] width 437 height 28
click at [209, 152] on input "a. Precedence Diagramming Method (PDM)" at bounding box center [209, 147] width 0 height 9
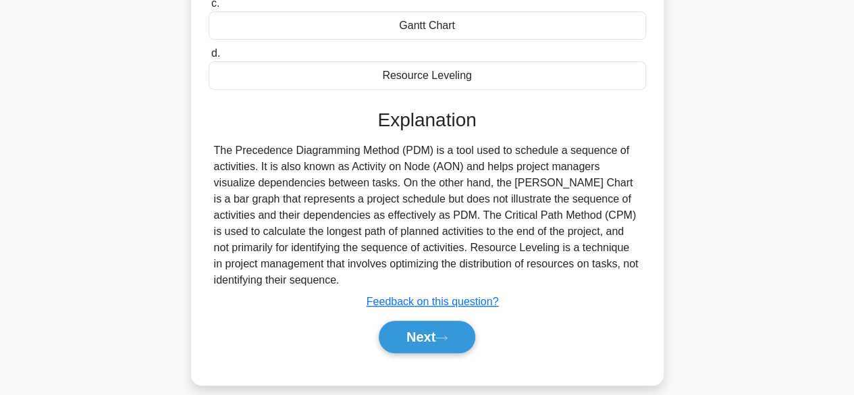
scroll to position [248, 0]
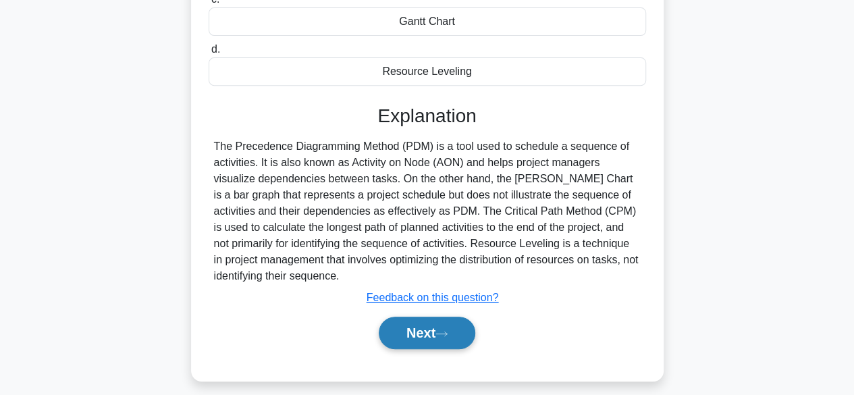
click at [404, 332] on button "Next" at bounding box center [427, 333] width 97 height 32
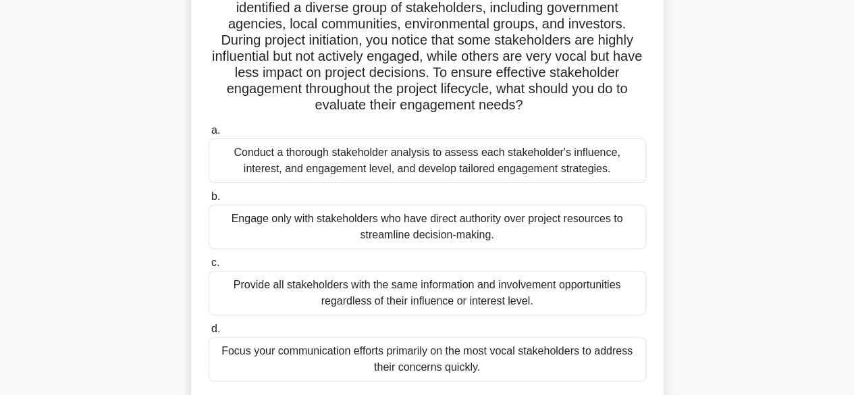
scroll to position [119, 0]
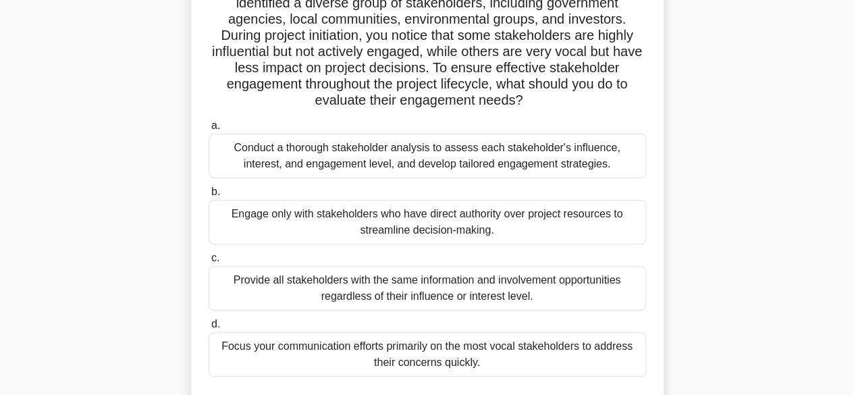
click at [549, 151] on div "Conduct a thorough stakeholder analysis to assess each stakeholder's influence,…" at bounding box center [427, 156] width 437 height 45
click at [209, 130] on input "a. Conduct a thorough stakeholder analysis to assess each stakeholder's influen…" at bounding box center [209, 125] width 0 height 9
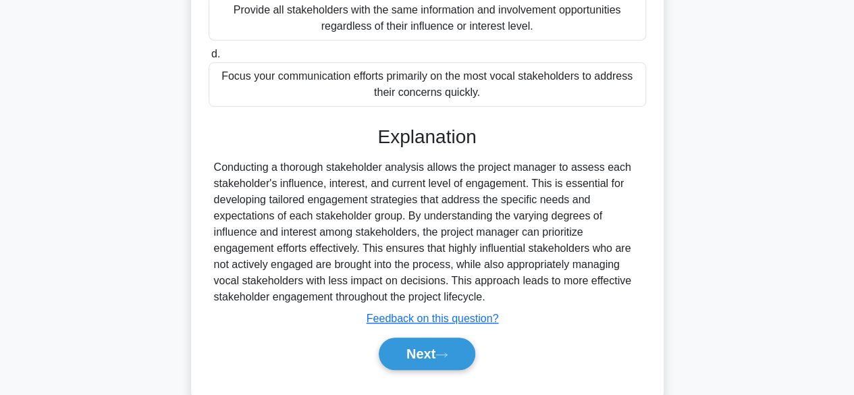
scroll to position [419, 0]
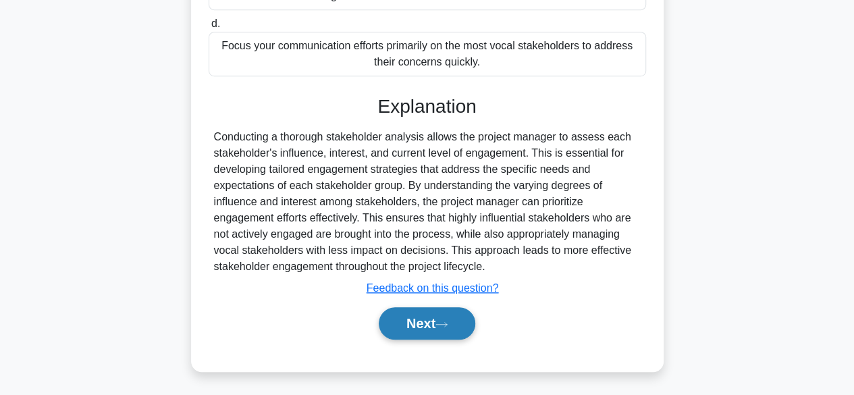
click at [431, 323] on button "Next" at bounding box center [427, 323] width 97 height 32
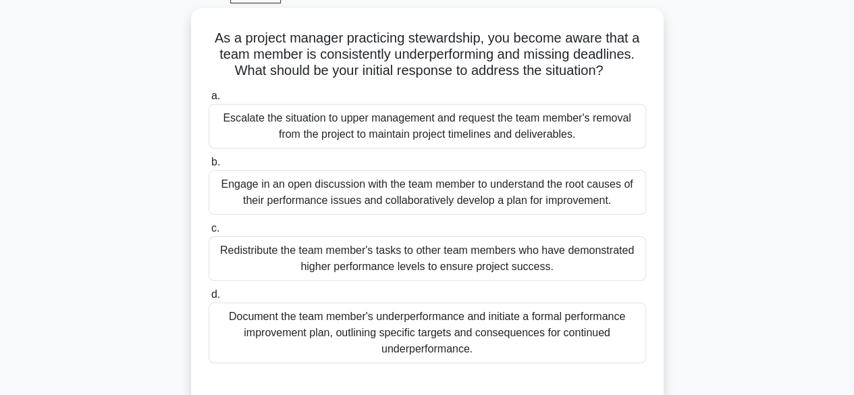
scroll to position [76, 0]
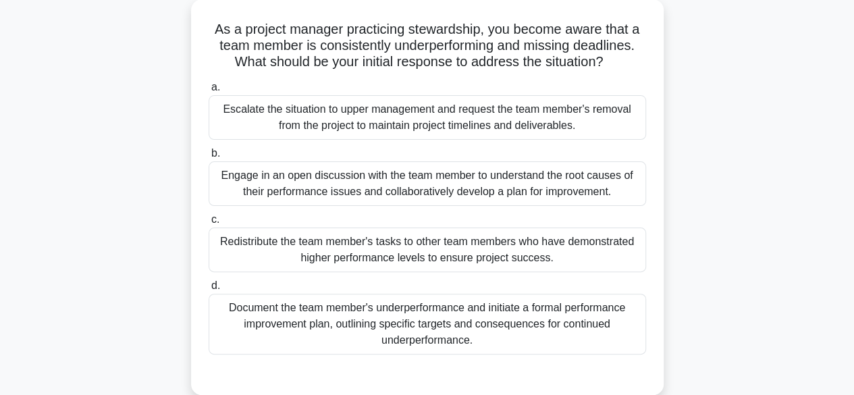
click at [608, 181] on div "Engage in an open discussion with the team member to understand the root causes…" at bounding box center [427, 183] width 437 height 45
click at [209, 158] on input "b. Engage in an open discussion with the team member to understand the root cau…" at bounding box center [209, 153] width 0 height 9
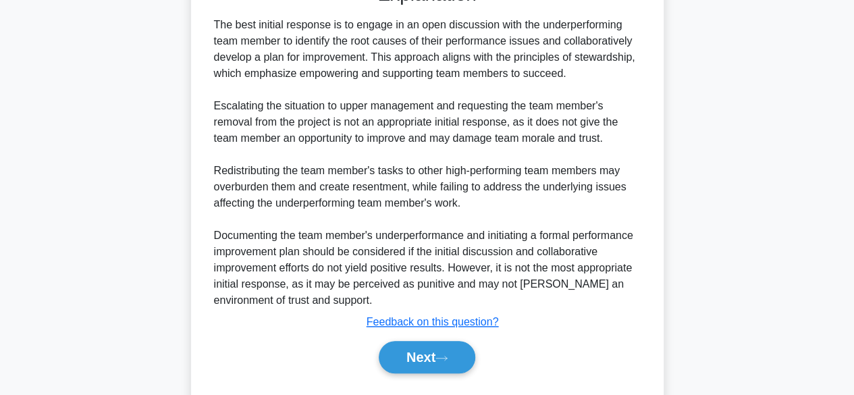
scroll to position [500, 0]
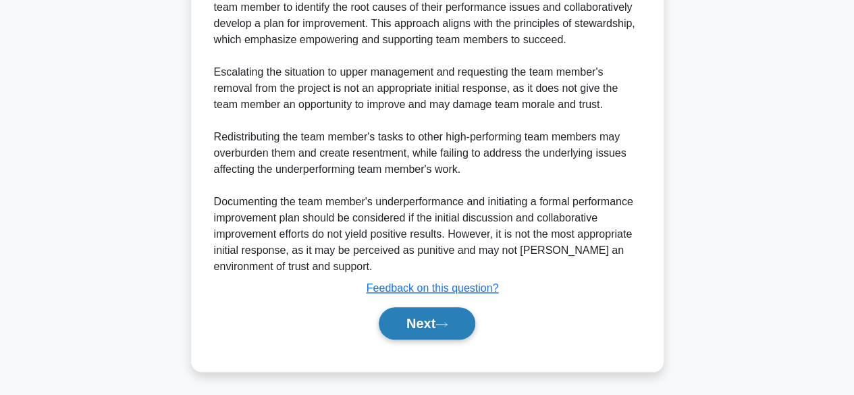
click at [468, 325] on button "Next" at bounding box center [427, 323] width 97 height 32
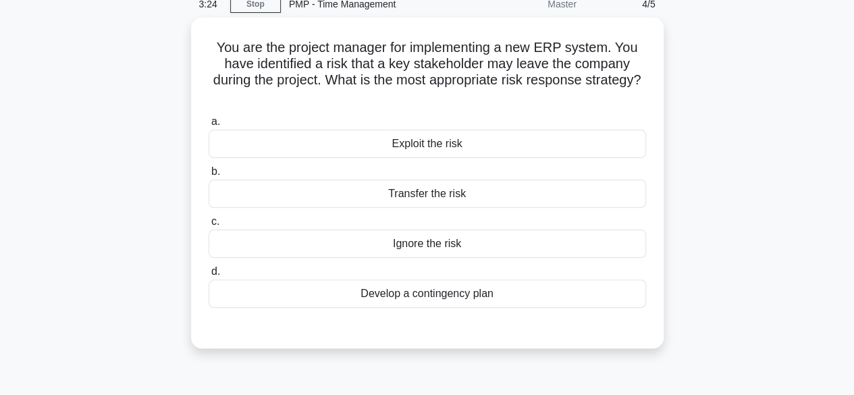
scroll to position [59, 0]
click at [533, 287] on div "Develop a contingency plan" at bounding box center [427, 293] width 437 height 28
click at [209, 275] on input "d. Develop a contingency plan" at bounding box center [209, 271] width 0 height 9
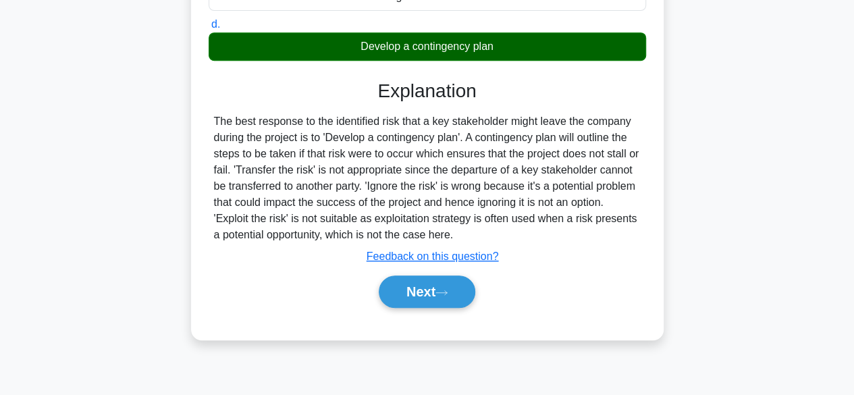
scroll to position [310, 0]
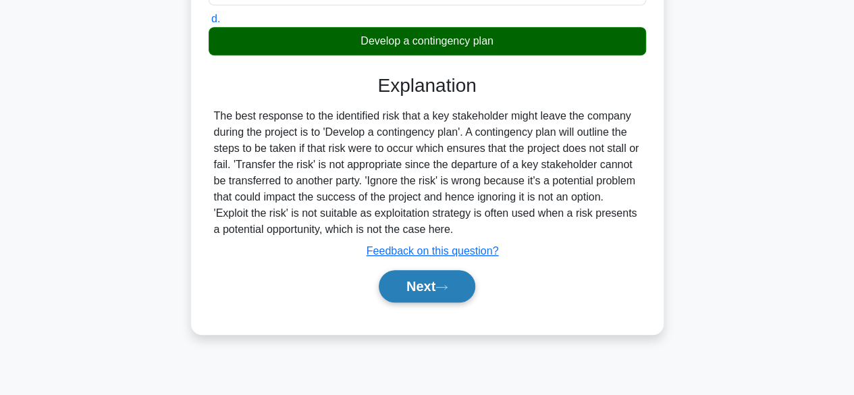
click at [407, 279] on button "Next" at bounding box center [427, 286] width 97 height 32
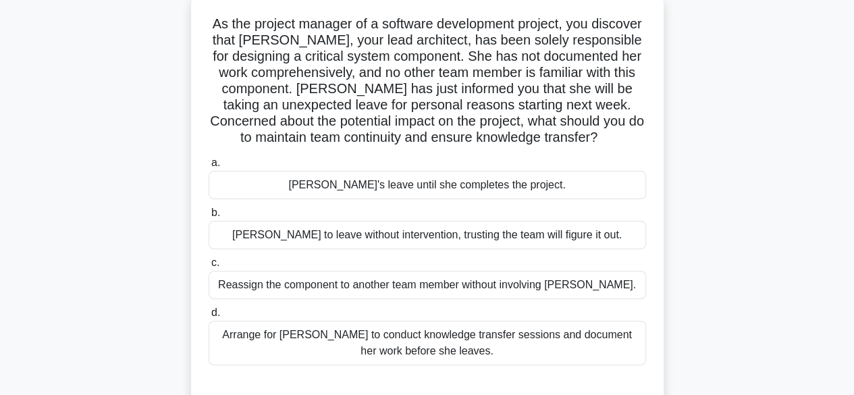
scroll to position [87, 0]
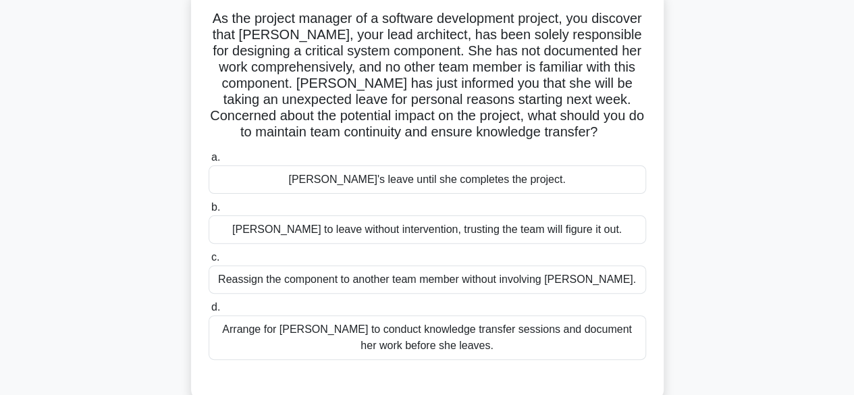
click at [530, 334] on div "Arrange for Maria to conduct knowledge transfer sessions and document her work …" at bounding box center [427, 337] width 437 height 45
click at [209, 312] on input "d. Arrange for Maria to conduct knowledge transfer sessions and document her wo…" at bounding box center [209, 307] width 0 height 9
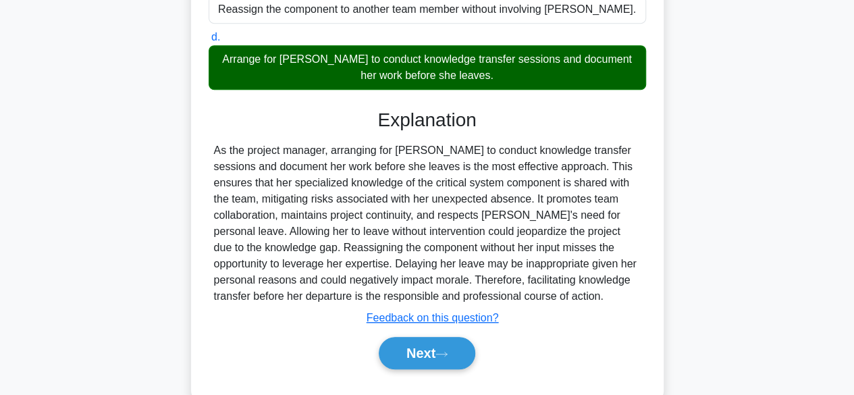
scroll to position [387, 0]
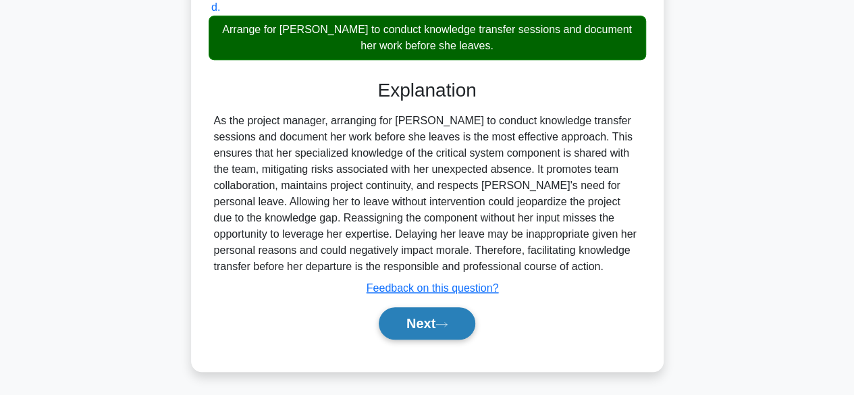
click at [458, 323] on button "Next" at bounding box center [427, 323] width 97 height 32
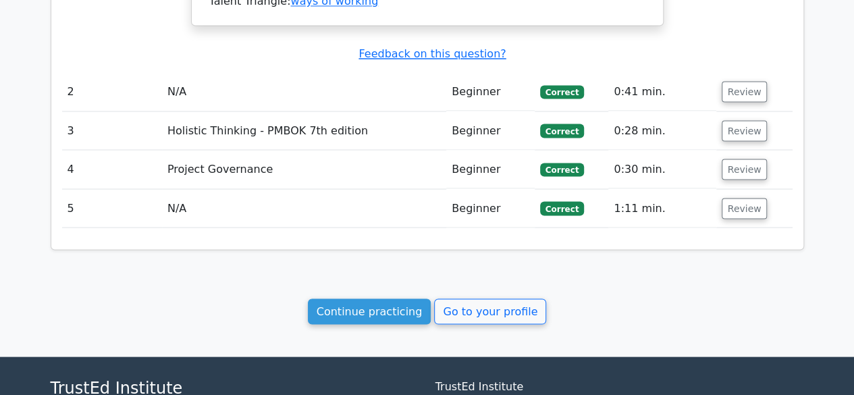
scroll to position [1207, 0]
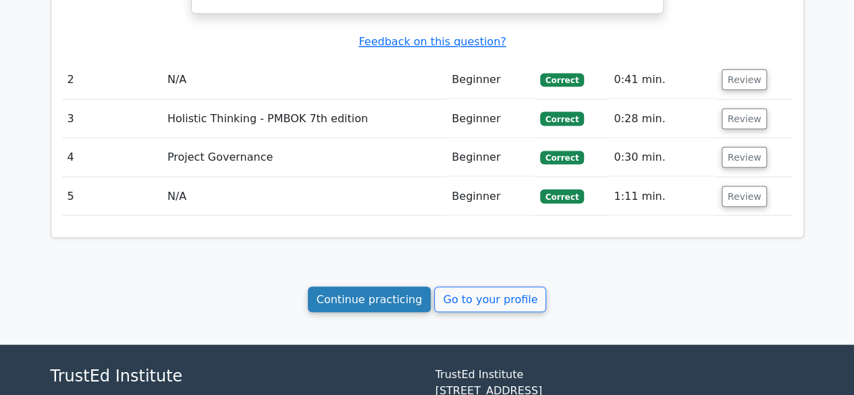
click at [344, 296] on link "Continue practicing" at bounding box center [370, 299] width 124 height 26
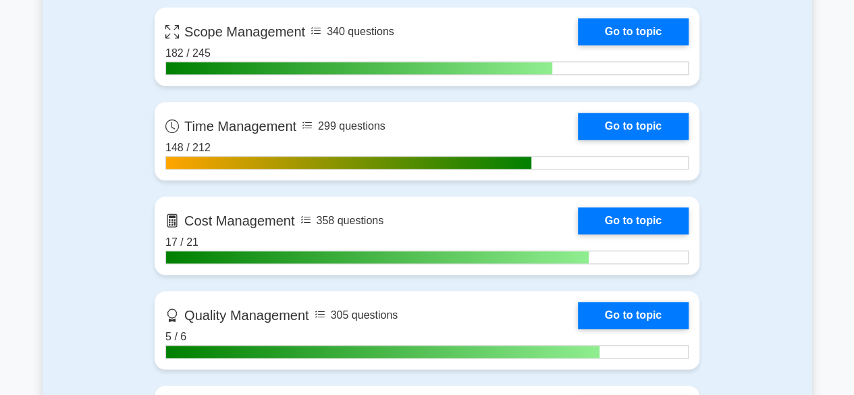
scroll to position [644, 0]
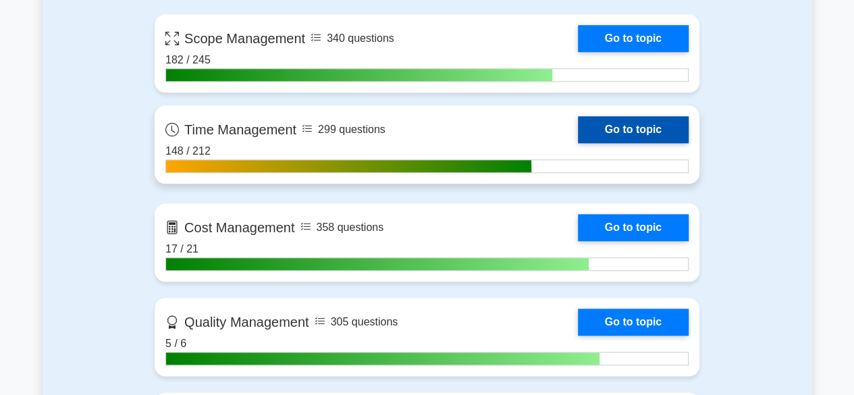
click at [607, 122] on link "Go to topic" at bounding box center [633, 129] width 111 height 27
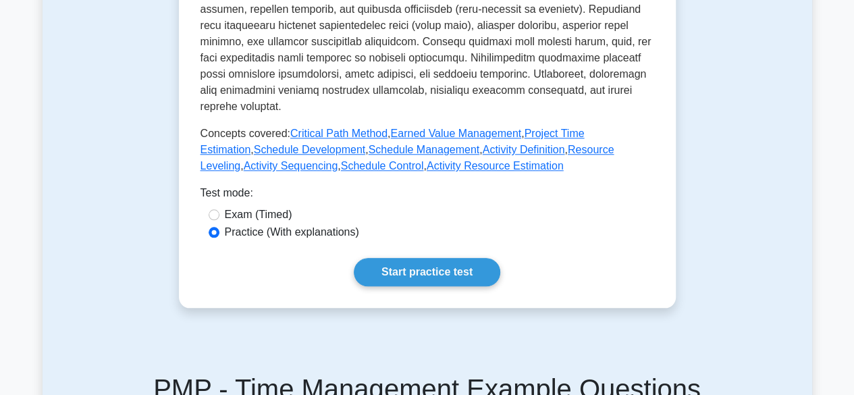
scroll to position [624, 0]
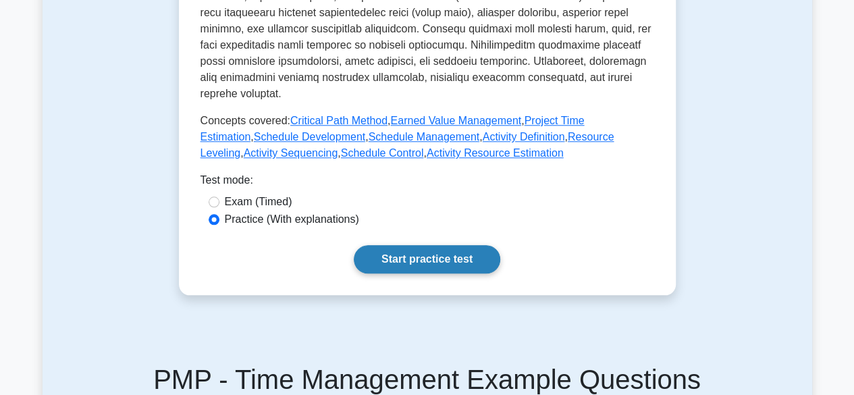
click at [439, 245] on link "Start practice test" at bounding box center [427, 259] width 146 height 28
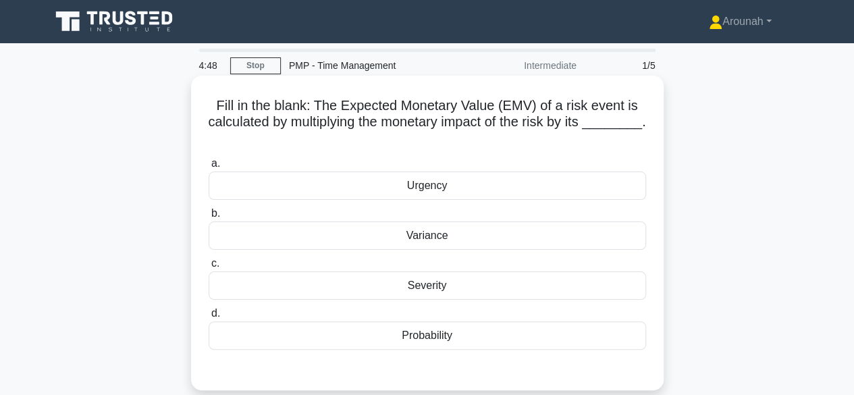
click at [548, 326] on div "Probability" at bounding box center [427, 335] width 437 height 28
click at [209, 318] on input "d. Probability" at bounding box center [209, 313] width 0 height 9
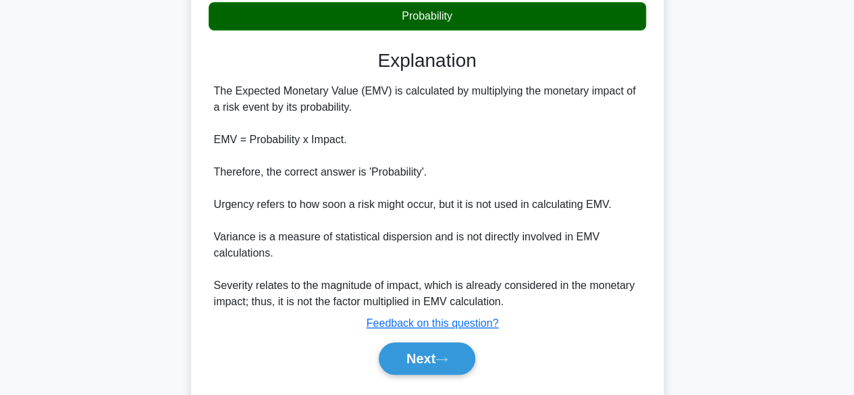
scroll to position [330, 0]
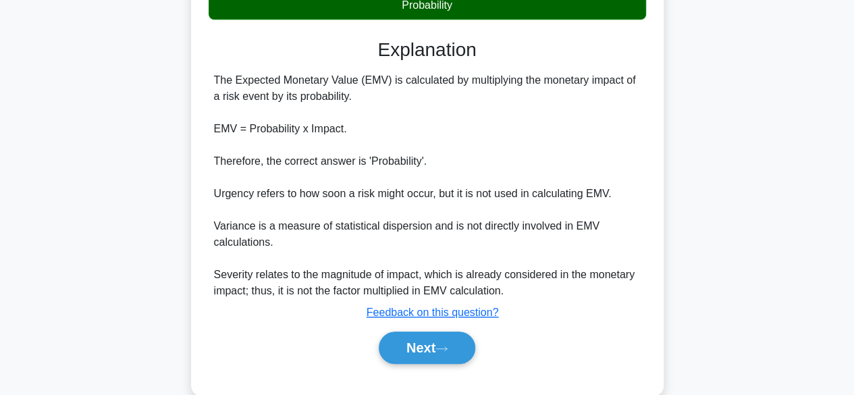
click at [419, 362] on div "Next" at bounding box center [427, 347] width 437 height 43
click at [418, 348] on button "Next" at bounding box center [427, 347] width 97 height 32
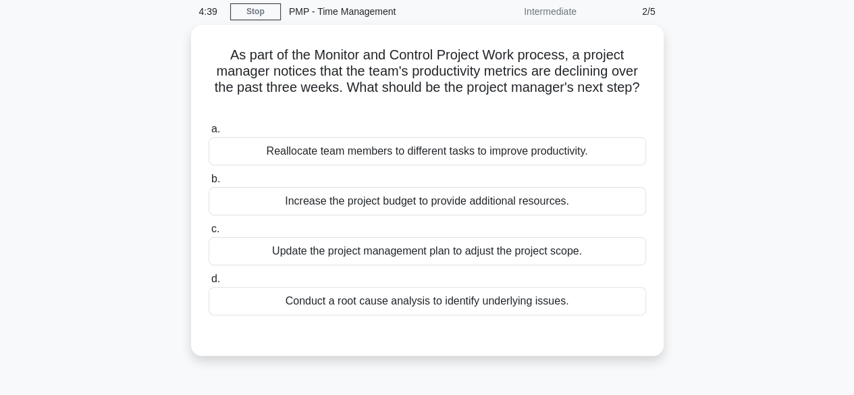
scroll to position [51, 0]
click at [541, 298] on div "Conduct a root cause analysis to identify underlying issues." at bounding box center [427, 300] width 437 height 28
click at [209, 283] on input "d. Conduct a root cause analysis to identify underlying issues." at bounding box center [209, 278] width 0 height 9
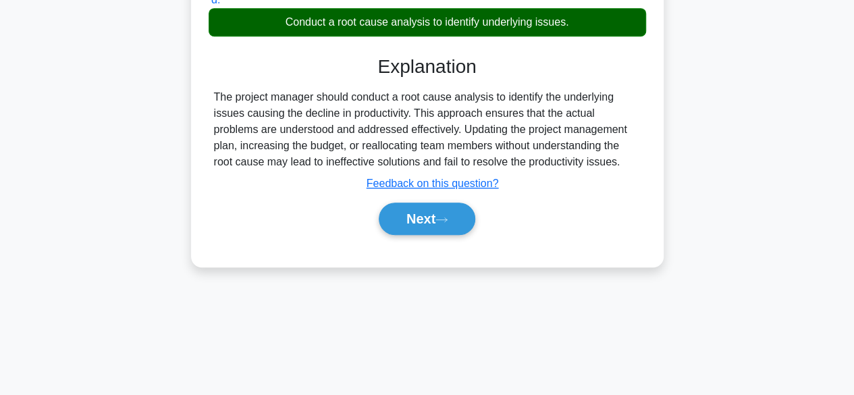
scroll to position [334, 0]
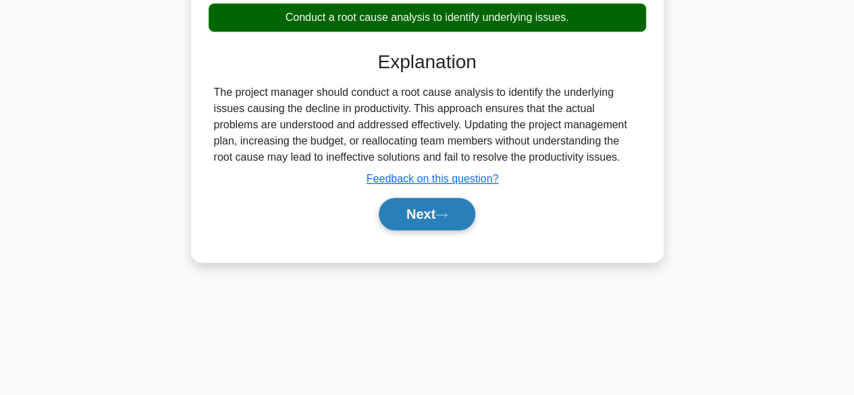
click at [409, 217] on button "Next" at bounding box center [427, 214] width 97 height 32
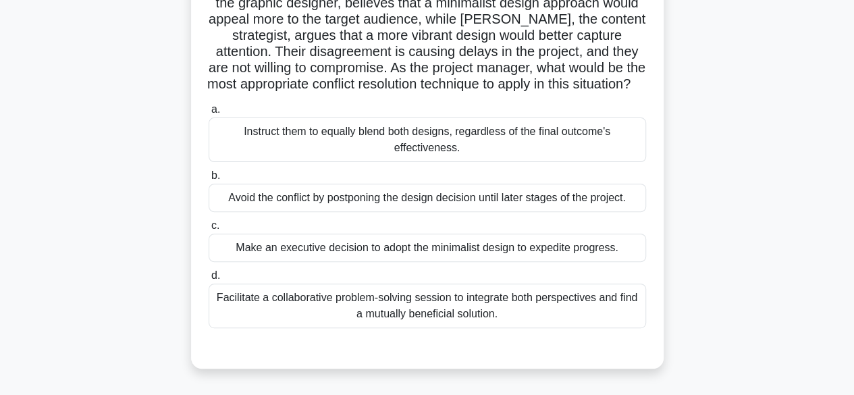
scroll to position [167, 0]
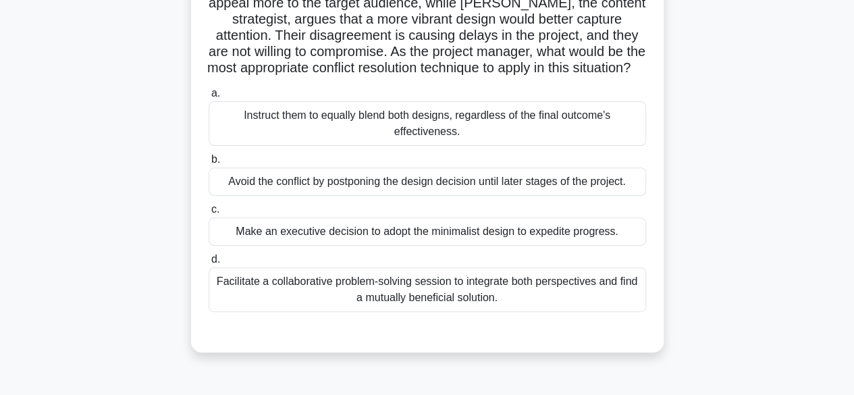
click at [597, 268] on div "Facilitate a collaborative problem-solving session to integrate both perspectiv…" at bounding box center [427, 289] width 437 height 45
click at [209, 264] on input "d. Facilitate a collaborative problem-solving session to integrate both perspec…" at bounding box center [209, 259] width 0 height 9
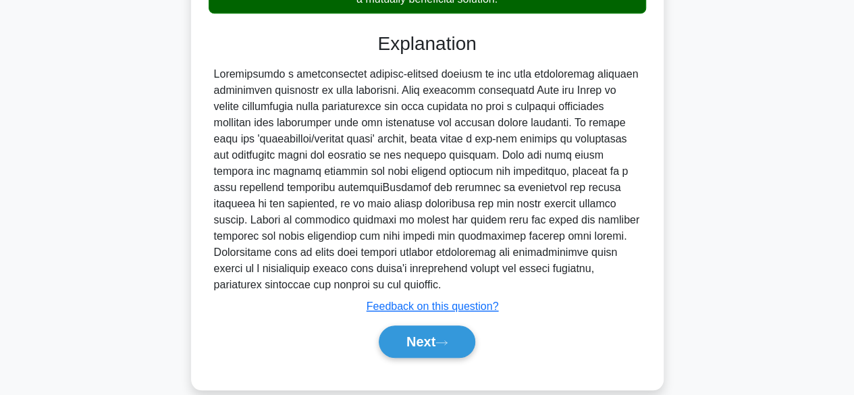
scroll to position [484, 0]
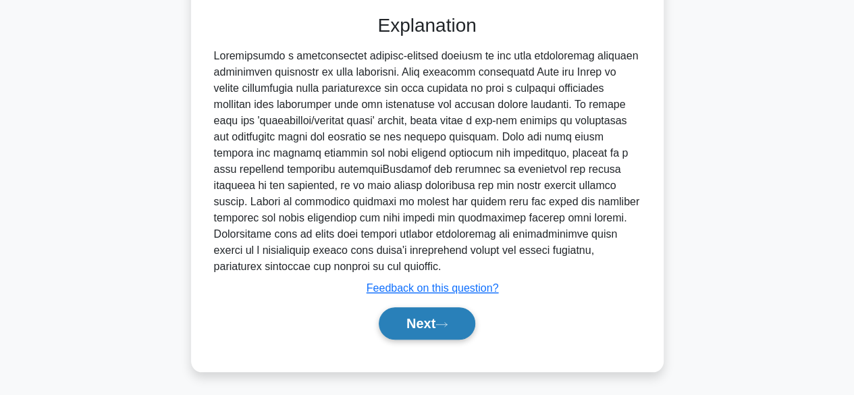
click at [454, 327] on button "Next" at bounding box center [427, 323] width 97 height 32
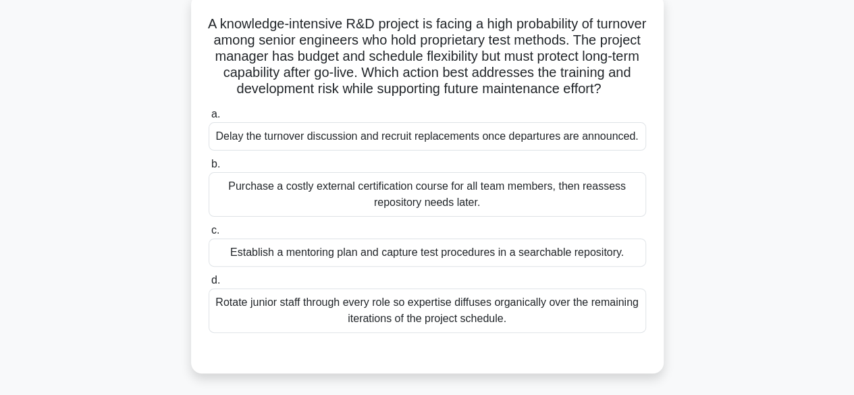
scroll to position [86, 0]
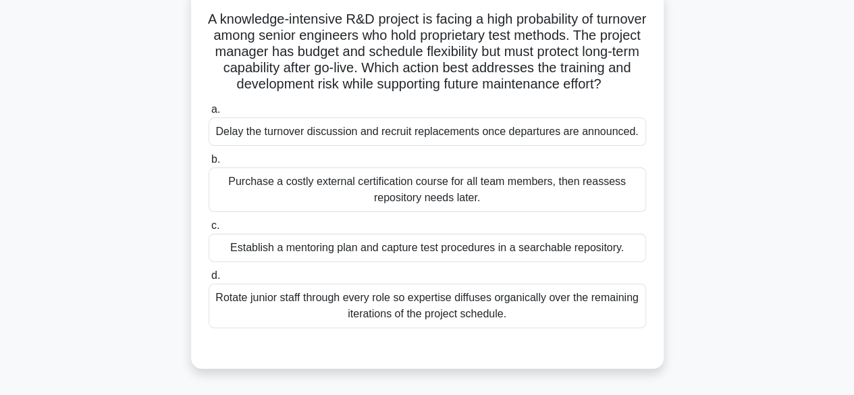
click at [563, 319] on div "Rotate junior staff through every role so expertise diffuses organically over t…" at bounding box center [427, 305] width 437 height 45
click at [209, 280] on input "d. Rotate junior staff through every role so expertise diffuses organically ove…" at bounding box center [209, 275] width 0 height 9
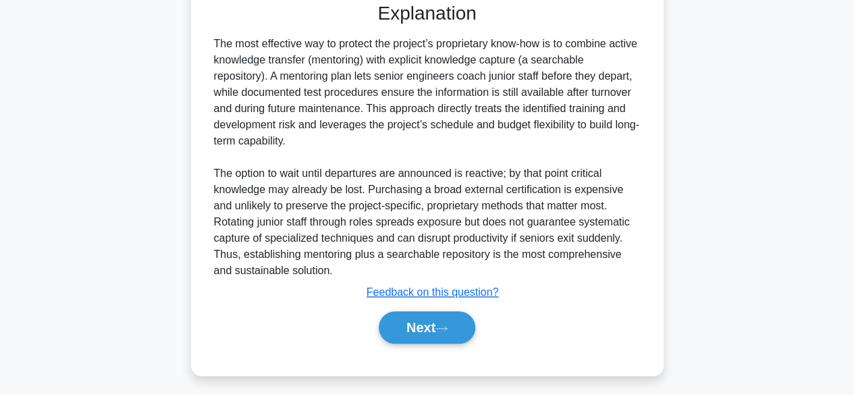
scroll to position [443, 0]
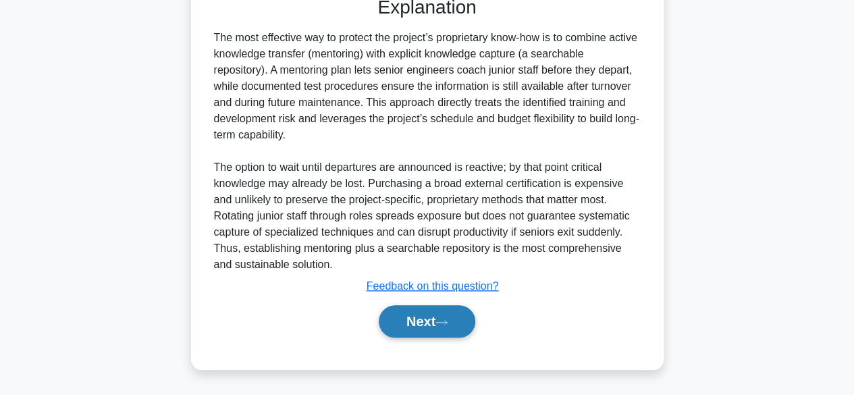
click at [433, 333] on button "Next" at bounding box center [427, 321] width 97 height 32
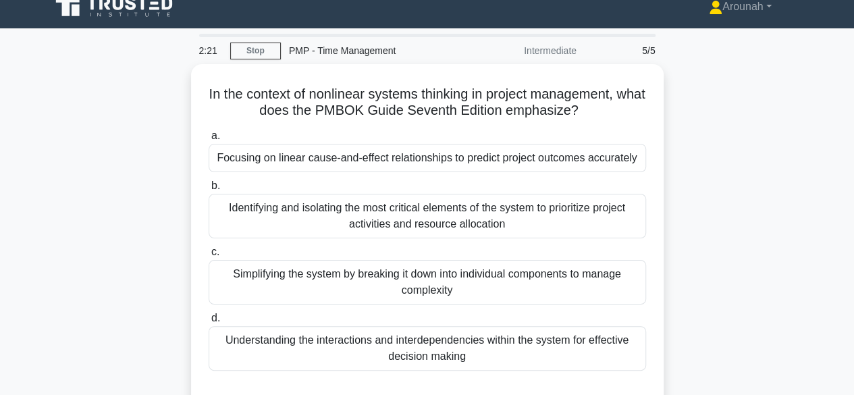
scroll to position [0, 0]
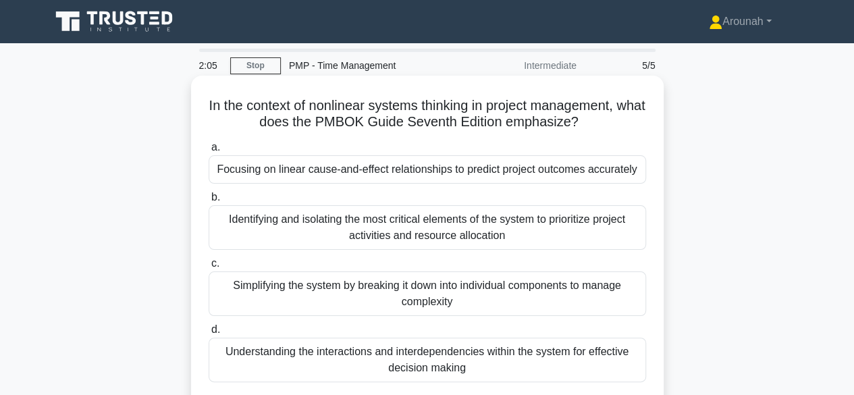
click at [551, 358] on div "Understanding the interactions and interdependencies within the system for effe…" at bounding box center [427, 359] width 437 height 45
click at [209, 334] on input "d. Understanding the interactions and interdependencies within the system for e…" at bounding box center [209, 329] width 0 height 9
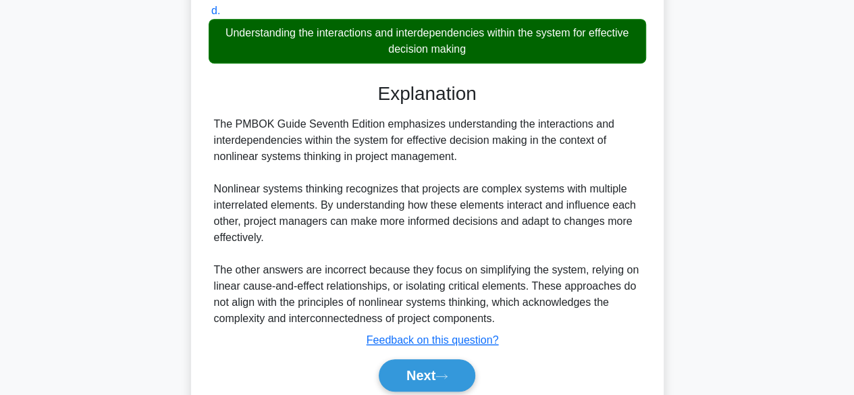
scroll to position [364, 0]
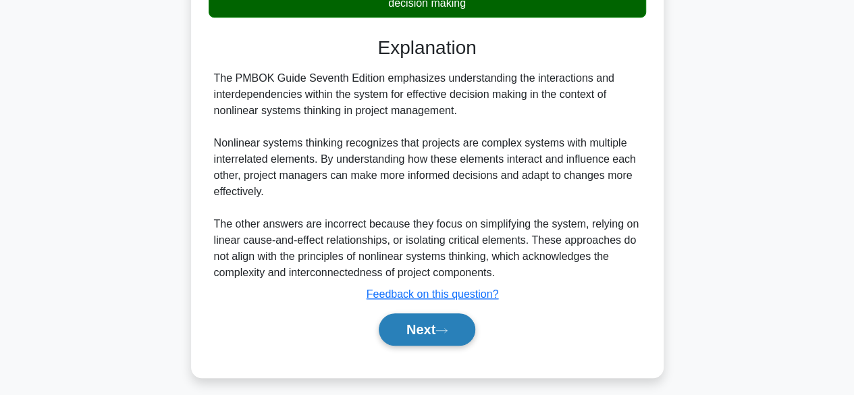
click at [398, 335] on button "Next" at bounding box center [427, 329] width 97 height 32
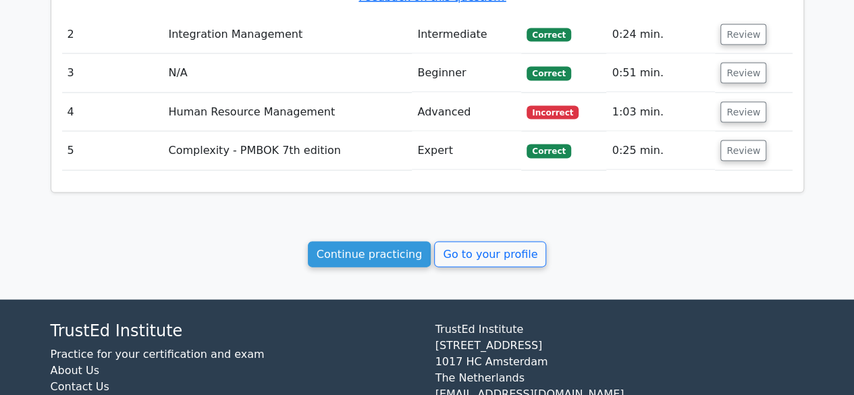
scroll to position [1357, 0]
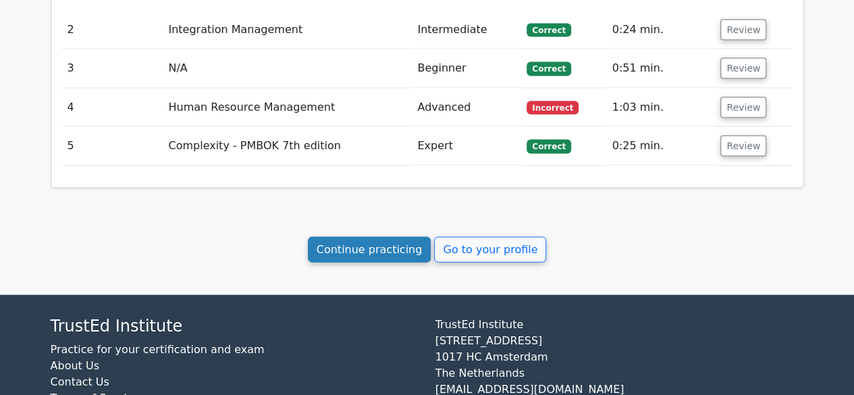
click at [374, 237] on link "Continue practicing" at bounding box center [370, 250] width 124 height 26
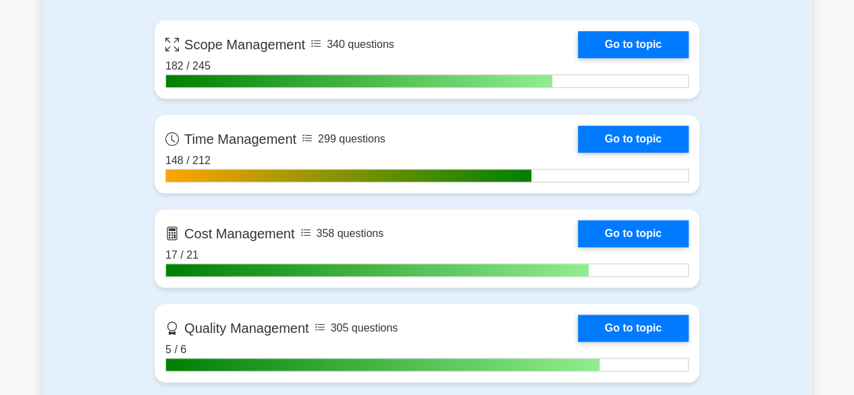
scroll to position [644, 0]
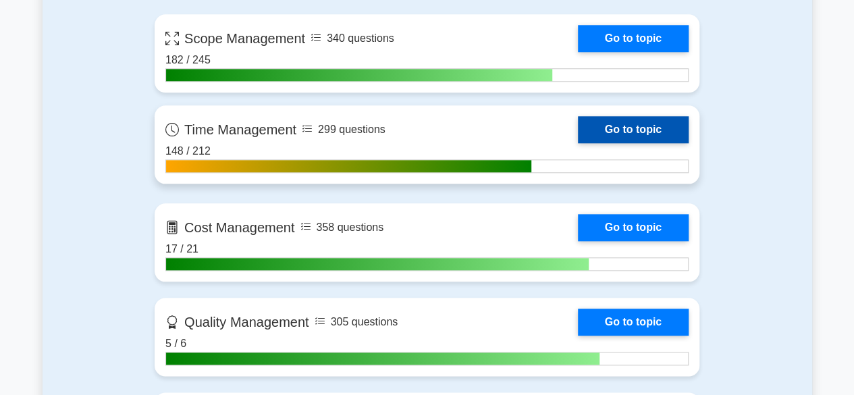
click at [625, 133] on link "Go to topic" at bounding box center [633, 129] width 111 height 27
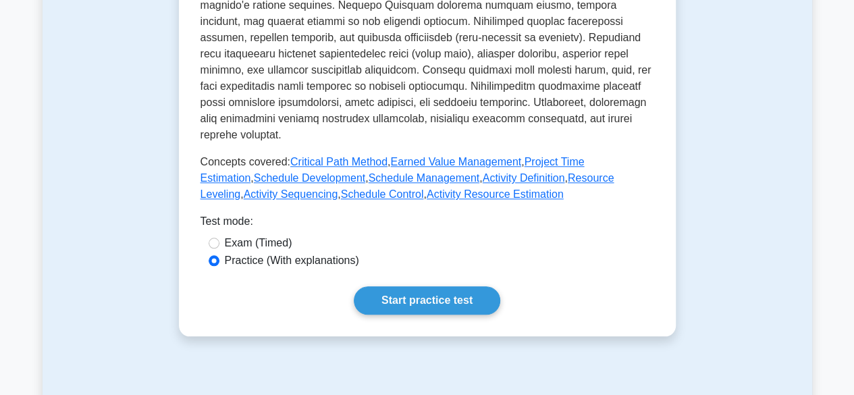
scroll to position [603, 0]
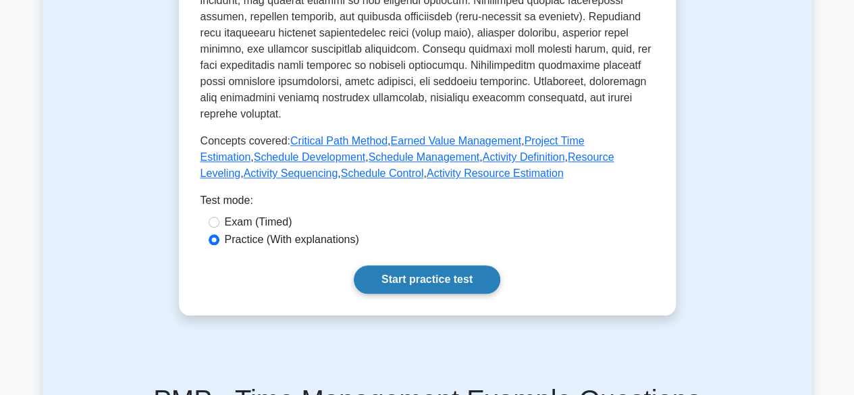
click at [468, 265] on link "Start practice test" at bounding box center [427, 279] width 146 height 28
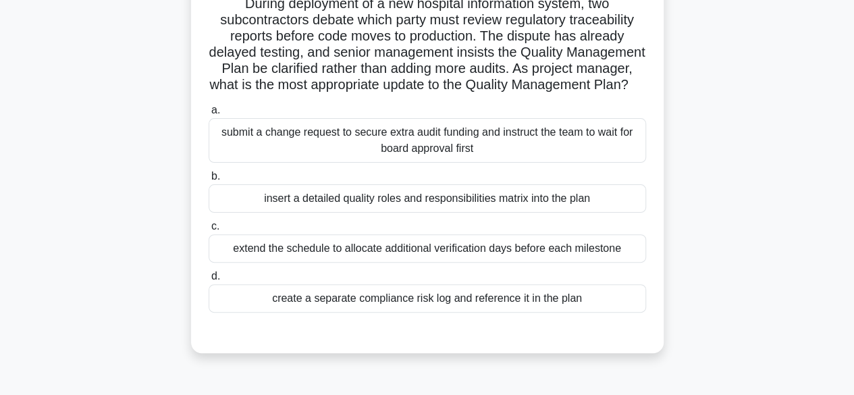
scroll to position [107, 0]
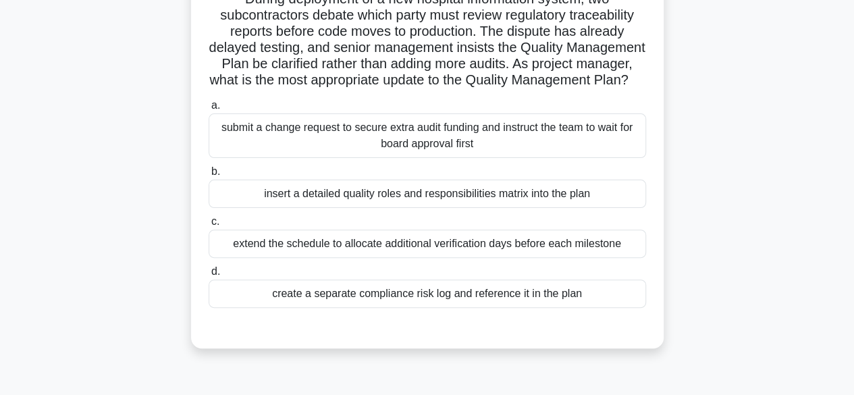
click at [510, 208] on div "insert a detailed quality roles and responsibilities matrix into the plan" at bounding box center [427, 194] width 437 height 28
click at [209, 176] on input "b. insert a detailed quality roles and responsibilities matrix into the plan" at bounding box center [209, 171] width 0 height 9
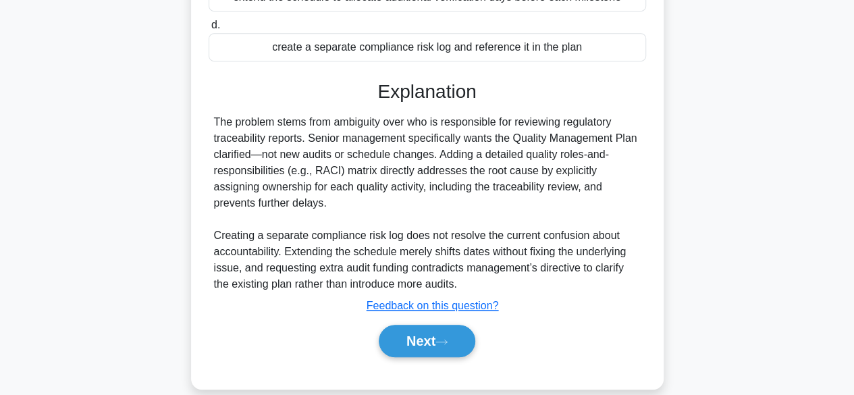
scroll to position [387, 0]
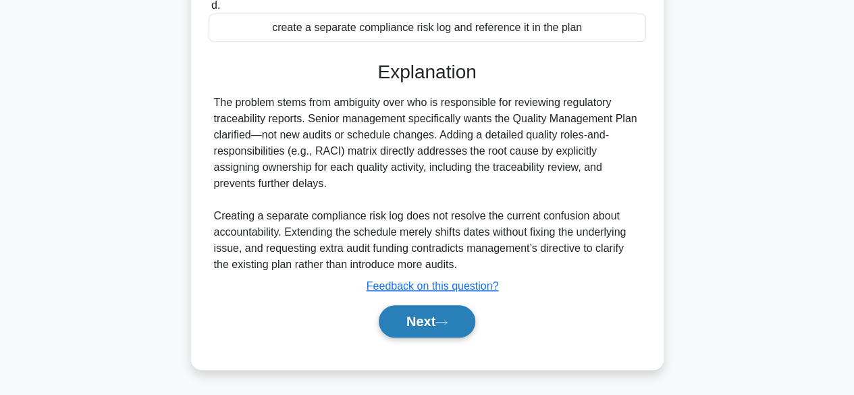
click at [441, 325] on icon at bounding box center [441, 322] width 12 height 7
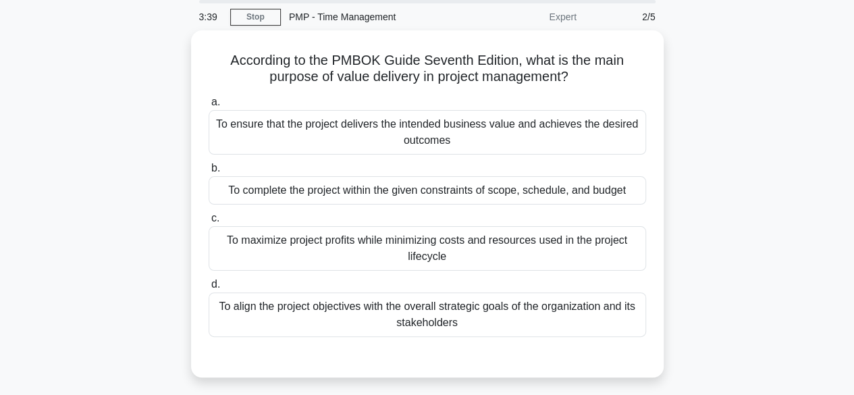
scroll to position [50, 0]
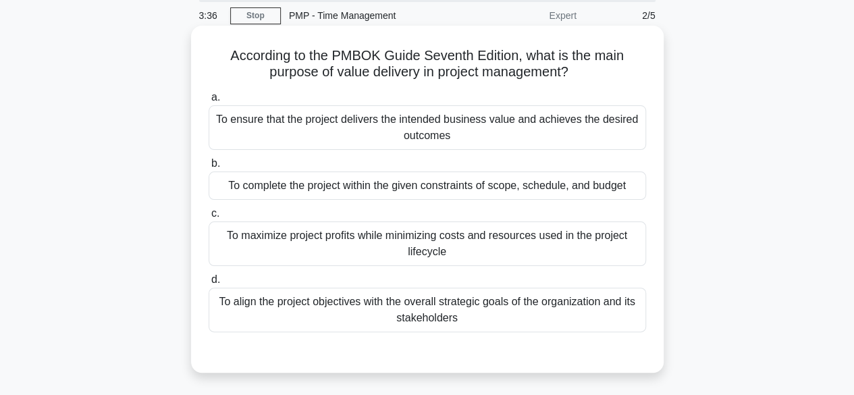
click at [562, 121] on div "To ensure that the project delivers the intended business value and achieves th…" at bounding box center [427, 127] width 437 height 45
click at [209, 102] on input "a. To ensure that the project delivers the intended business value and achieves…" at bounding box center [209, 97] width 0 height 9
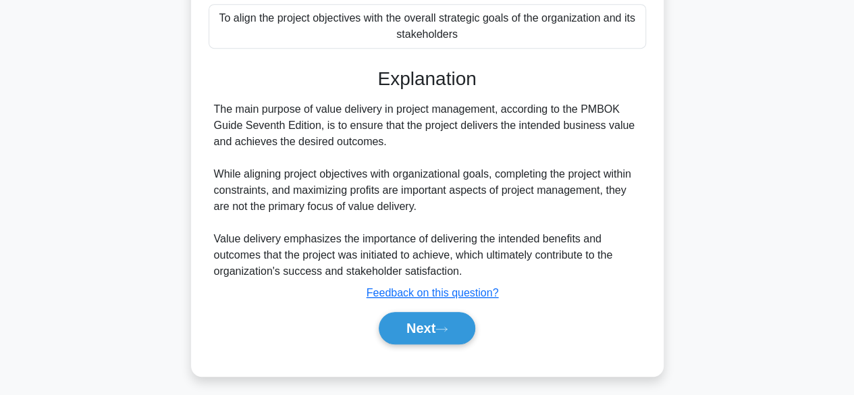
scroll to position [338, 0]
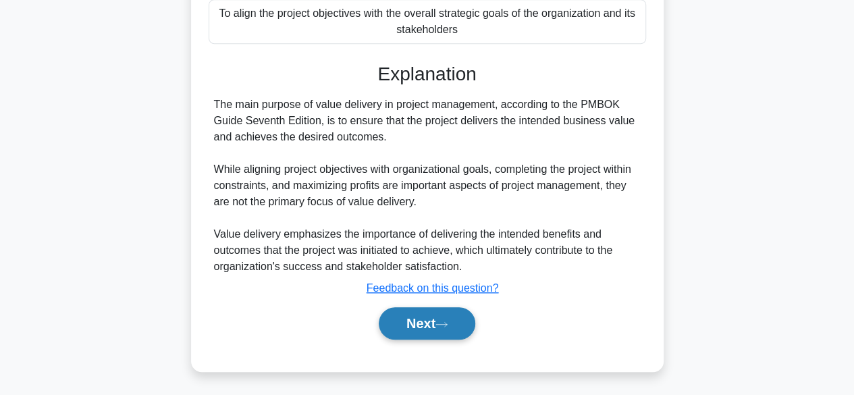
click at [441, 321] on icon at bounding box center [441, 324] width 12 height 7
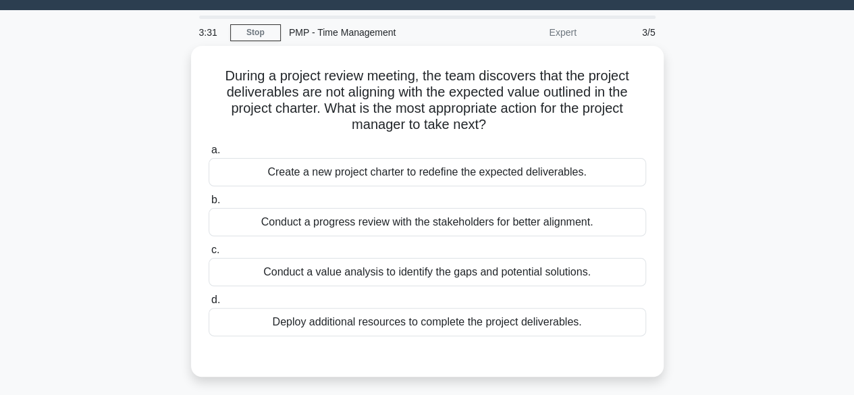
scroll to position [8, 0]
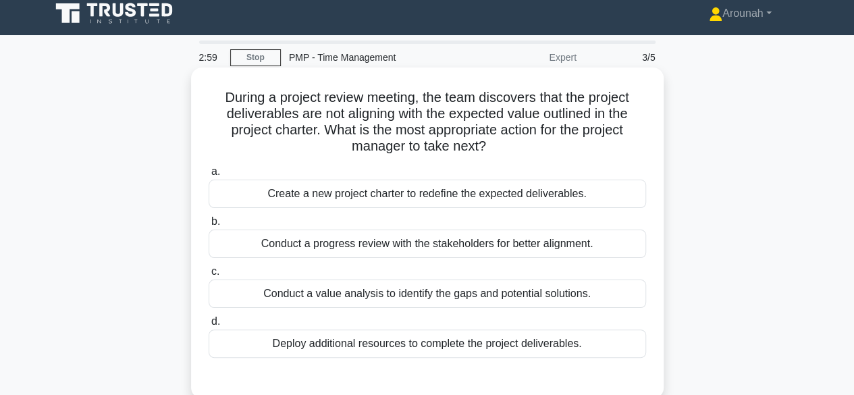
click at [549, 301] on div "Conduct a value analysis to identify the gaps and potential solutions." at bounding box center [427, 293] width 437 height 28
click at [209, 276] on input "c. Conduct a value analysis to identify the gaps and potential solutions." at bounding box center [209, 271] width 0 height 9
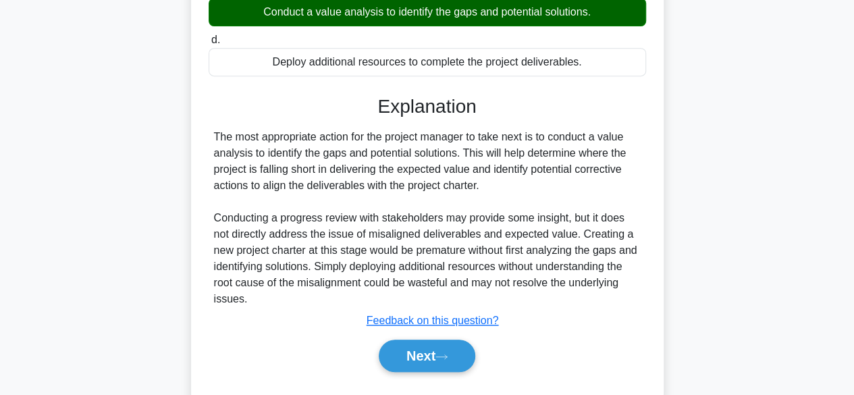
scroll to position [334, 0]
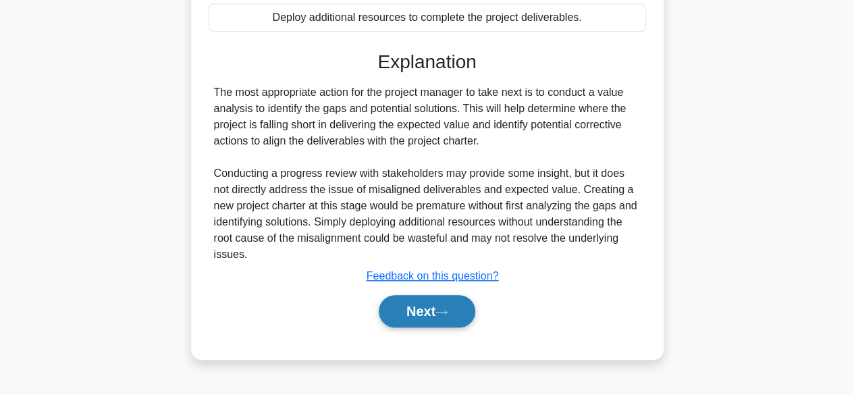
click at [444, 308] on icon at bounding box center [441, 311] width 12 height 7
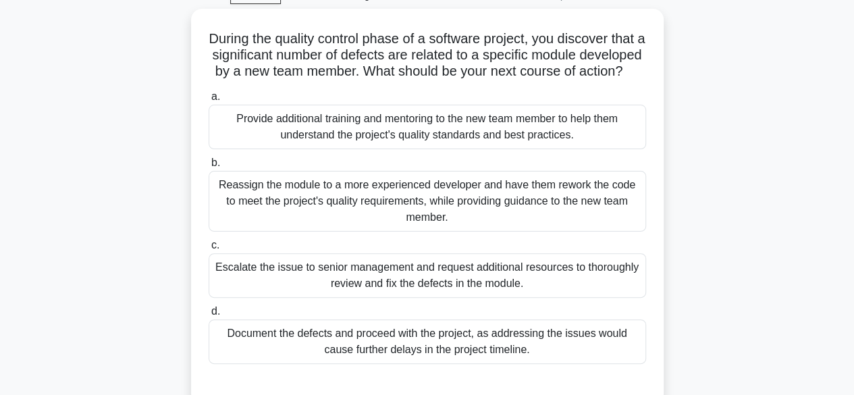
scroll to position [69, 0]
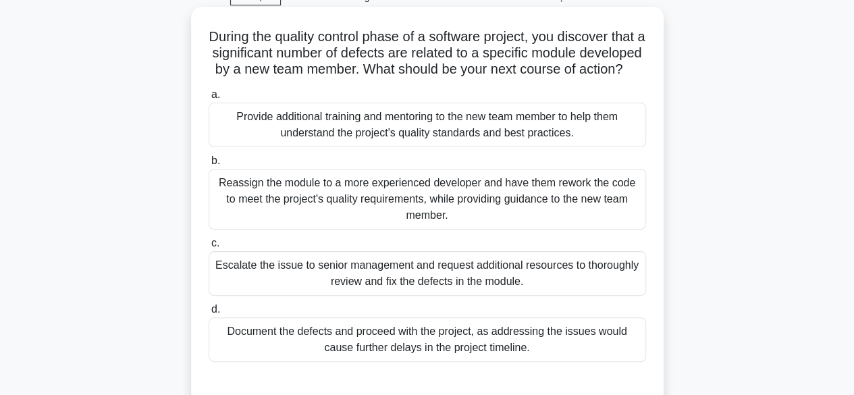
click at [529, 147] on div "Provide additional training and mentoring to the new team member to help them u…" at bounding box center [427, 125] width 437 height 45
click at [209, 99] on input "a. Provide additional training and mentoring to the new team member to help the…" at bounding box center [209, 94] width 0 height 9
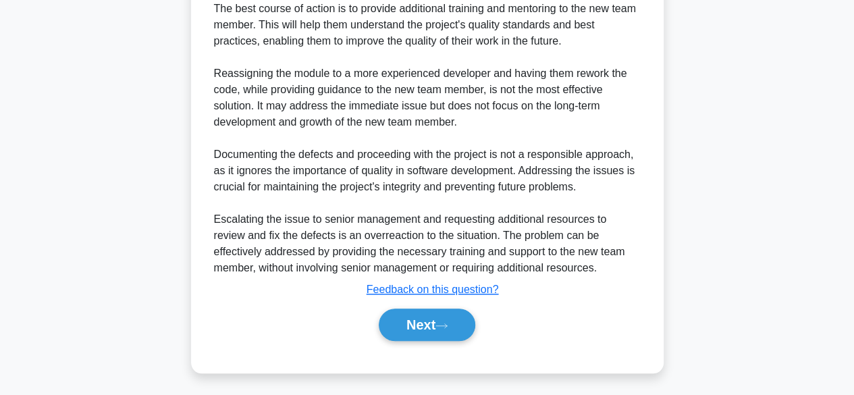
scroll to position [500, 0]
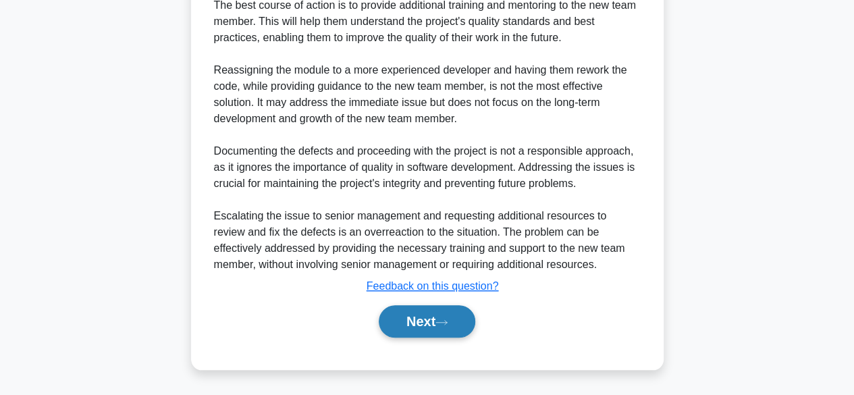
click at [455, 329] on button "Next" at bounding box center [427, 321] width 97 height 32
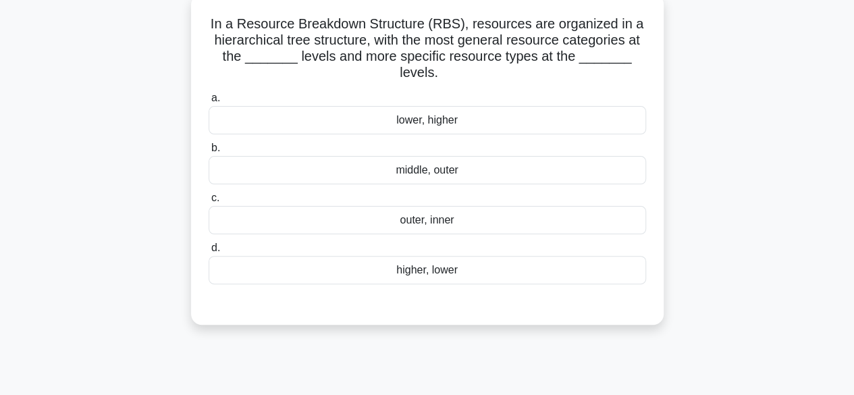
scroll to position [84, 0]
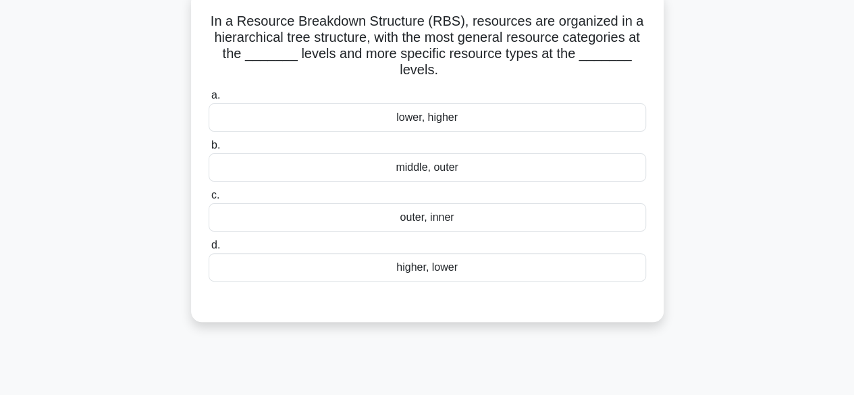
click at [456, 266] on div "higher, lower" at bounding box center [427, 267] width 437 height 28
click at [209, 250] on input "d. higher, lower" at bounding box center [209, 245] width 0 height 9
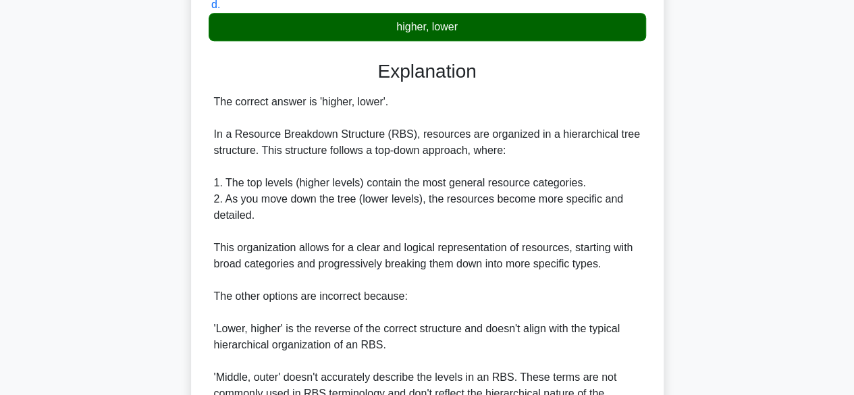
scroll to position [516, 0]
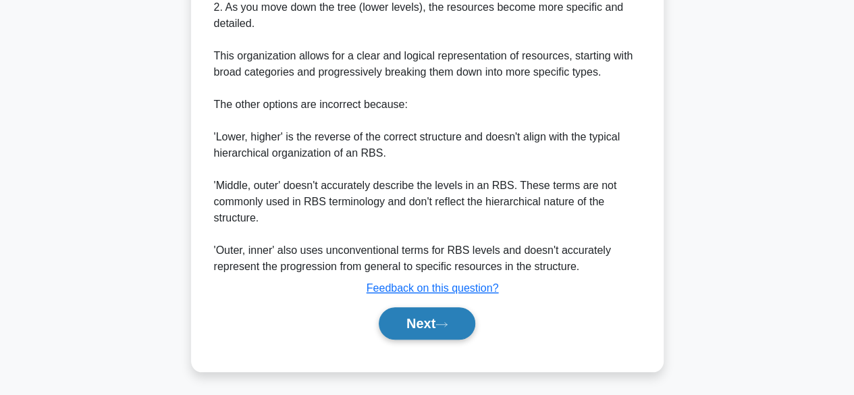
click at [432, 318] on button "Next" at bounding box center [427, 323] width 97 height 32
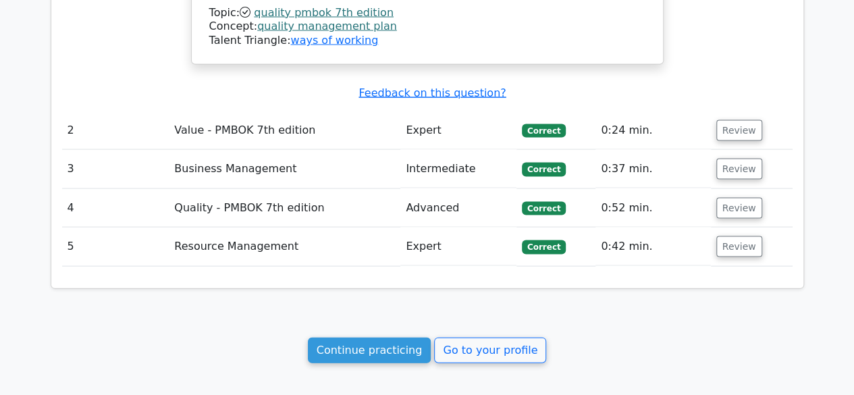
scroll to position [1323, 0]
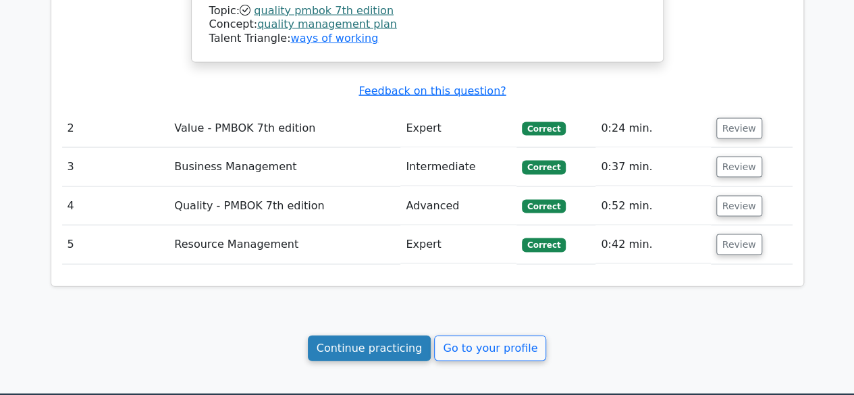
click at [355, 335] on link "Continue practicing" at bounding box center [370, 348] width 124 height 26
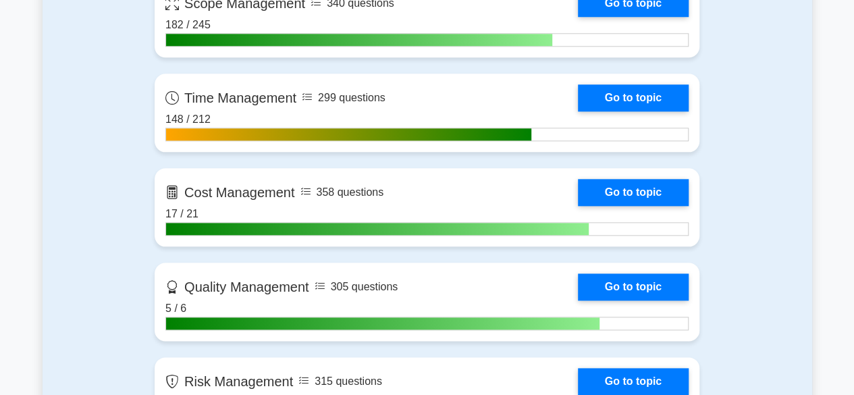
scroll to position [686, 0]
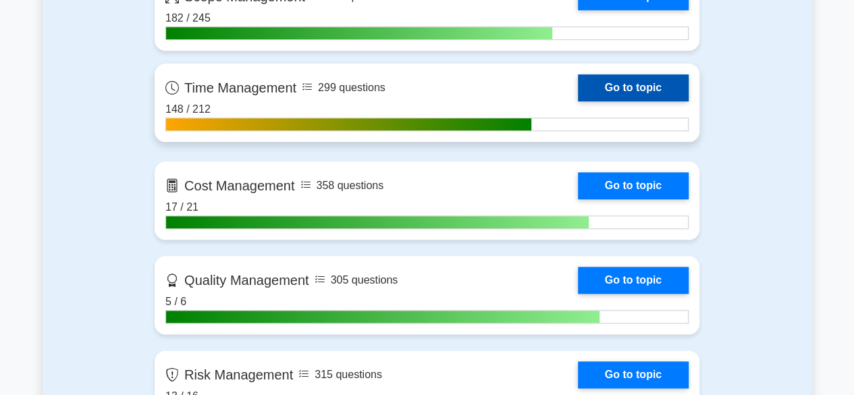
click at [638, 76] on link "Go to topic" at bounding box center [633, 87] width 111 height 27
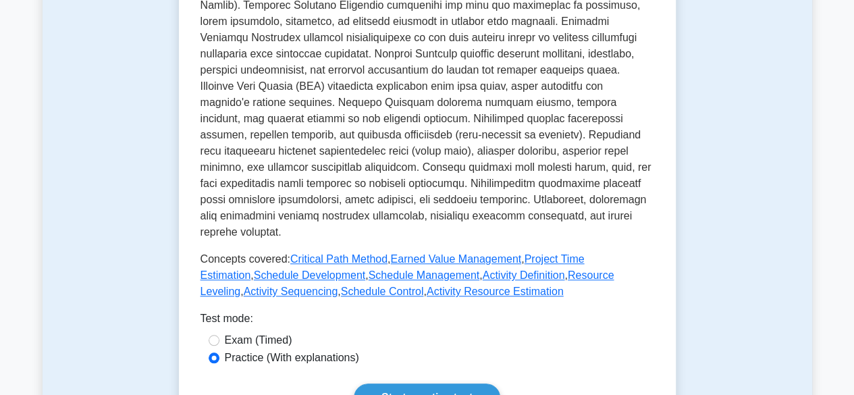
scroll to position [499, 0]
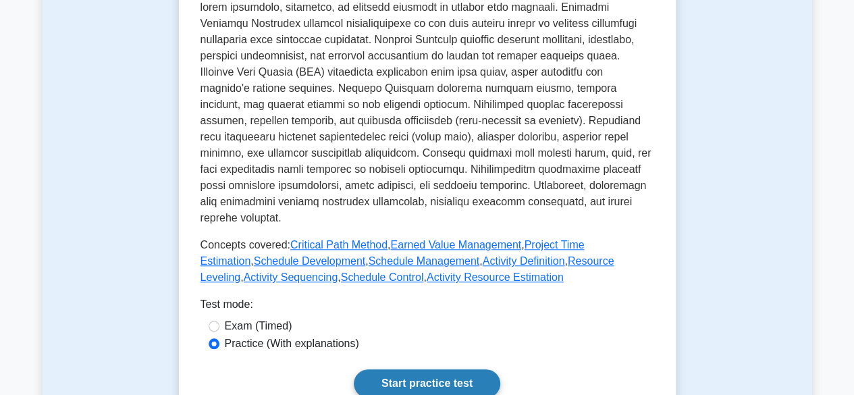
click at [441, 372] on link "Start practice test" at bounding box center [427, 383] width 146 height 28
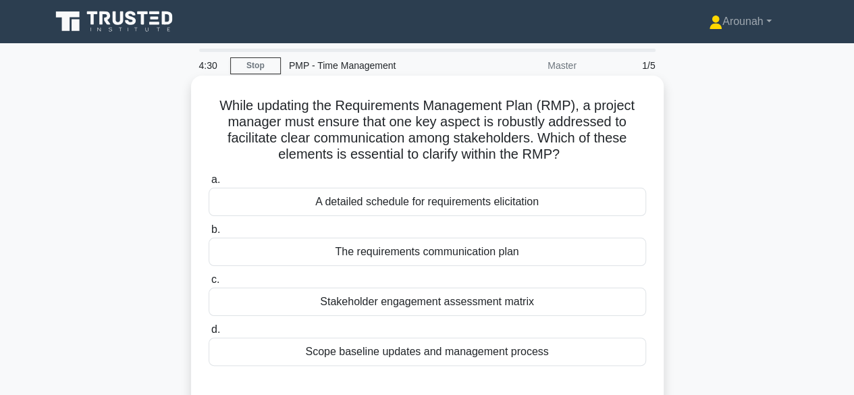
click at [548, 356] on div "Scope baseline updates and management process" at bounding box center [427, 351] width 437 height 28
click at [209, 334] on input "d. Scope baseline updates and management process" at bounding box center [209, 329] width 0 height 9
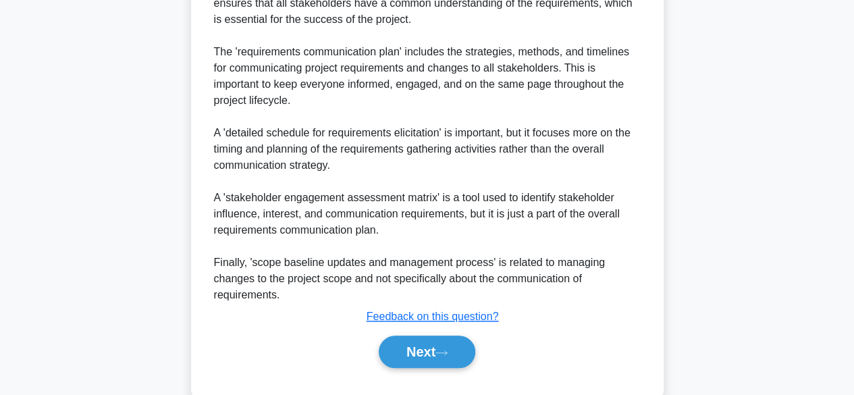
scroll to position [514, 0]
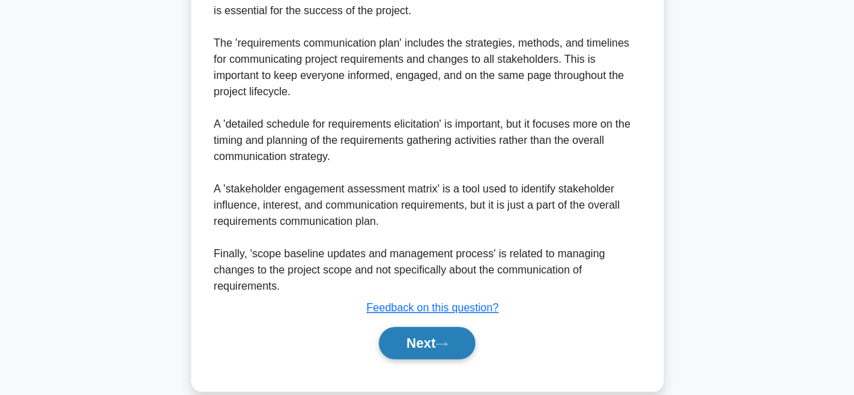
click at [443, 335] on button "Next" at bounding box center [427, 343] width 97 height 32
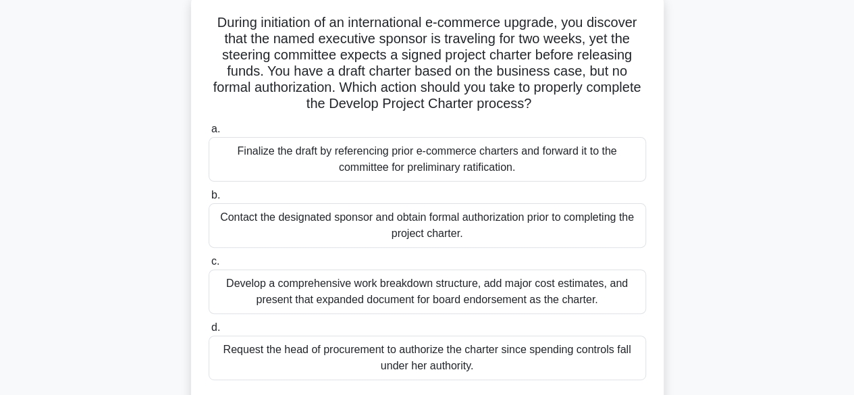
scroll to position [87, 0]
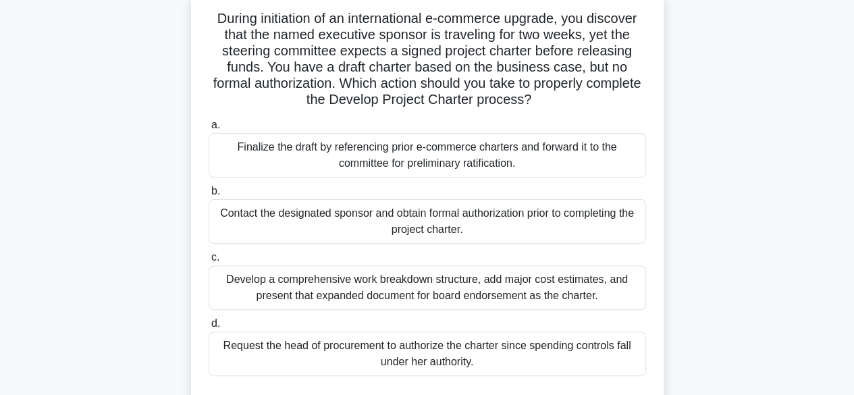
click at [573, 157] on div "Finalize the draft by referencing prior e-commerce charters and forward it to t…" at bounding box center [427, 155] width 437 height 45
click at [209, 130] on input "a. Finalize the draft by referencing prior e-commerce charters and forward it t…" at bounding box center [209, 125] width 0 height 9
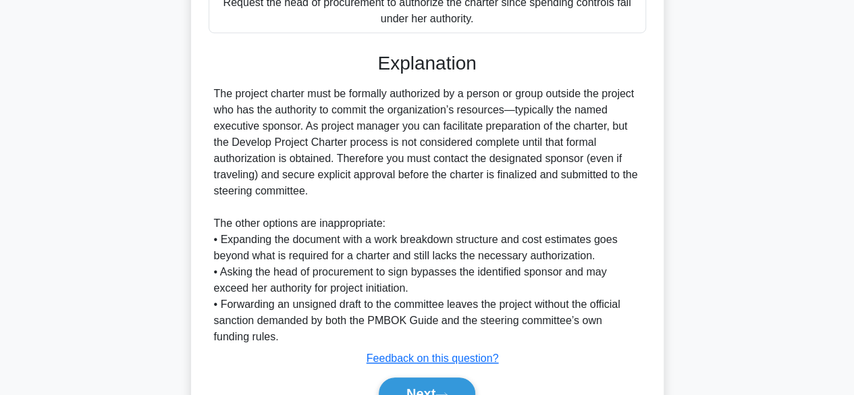
scroll to position [502, 0]
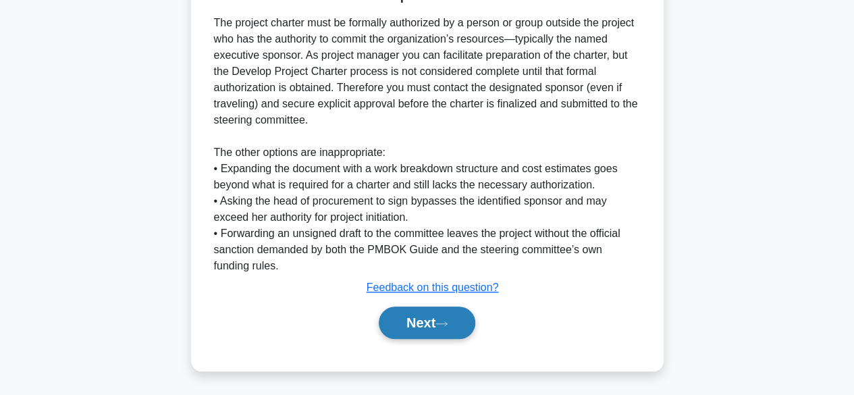
click at [447, 321] on icon at bounding box center [441, 323] width 12 height 7
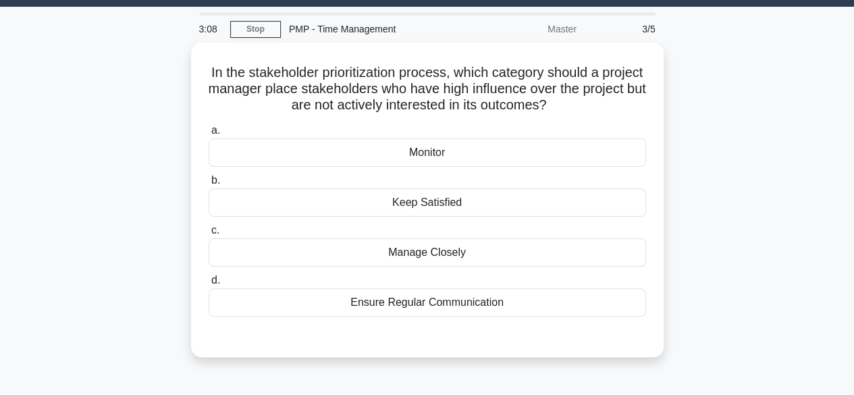
scroll to position [34, 0]
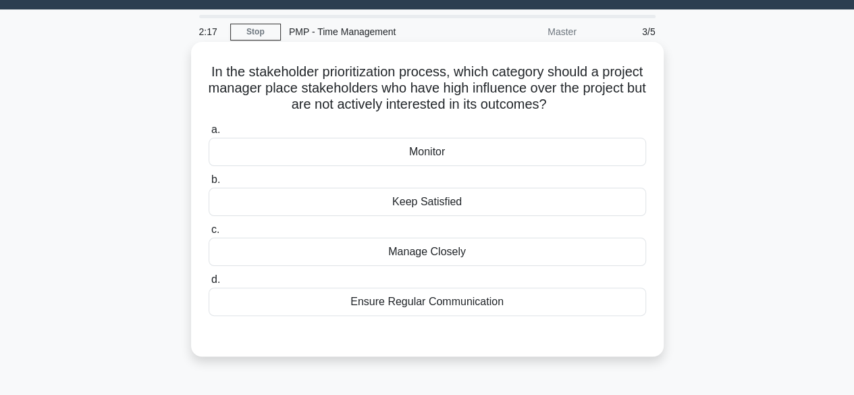
click at [435, 204] on div "Keep Satisfied" at bounding box center [427, 202] width 437 height 28
click at [209, 184] on input "b. Keep Satisfied" at bounding box center [209, 179] width 0 height 9
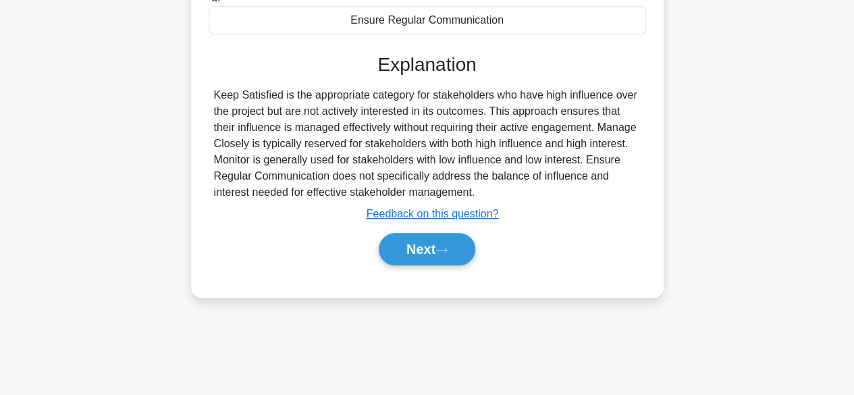
scroll to position [334, 0]
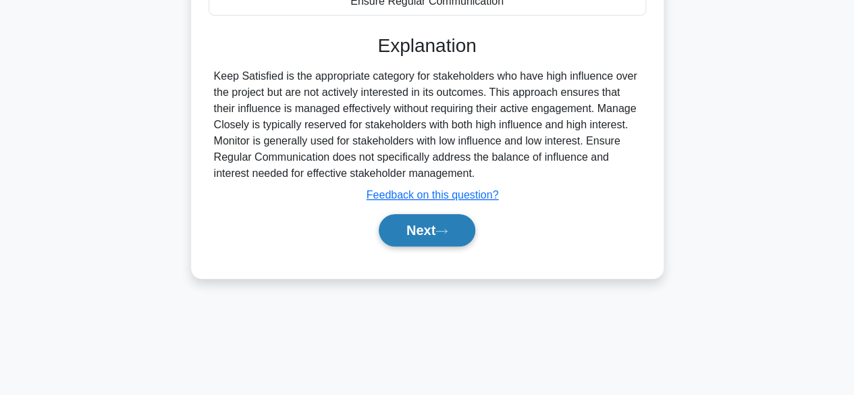
click at [458, 230] on button "Next" at bounding box center [427, 230] width 97 height 32
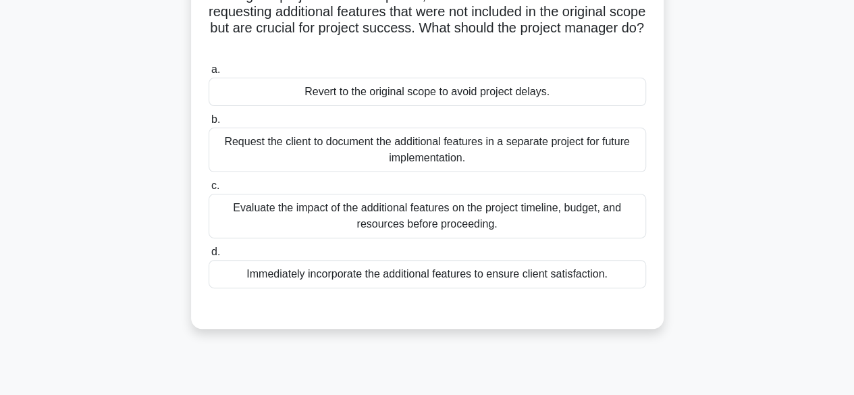
scroll to position [115, 0]
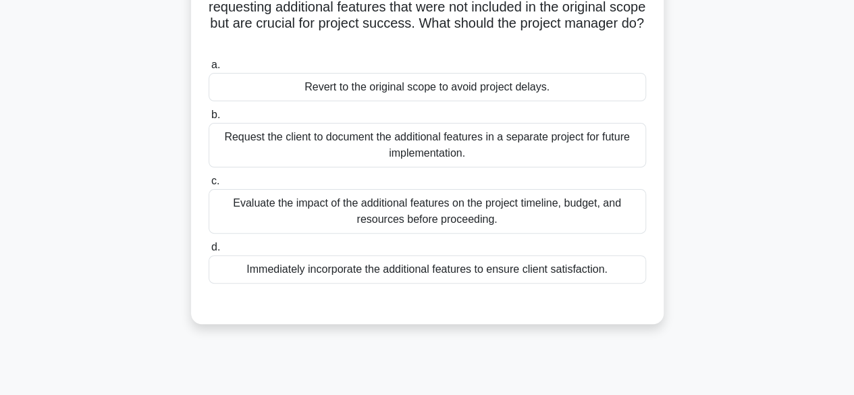
click at [586, 217] on div "Evaluate the impact of the additional features on the project timeline, budget,…" at bounding box center [427, 211] width 437 height 45
click at [209, 186] on input "c. Evaluate the impact of the additional features on the project timeline, budg…" at bounding box center [209, 181] width 0 height 9
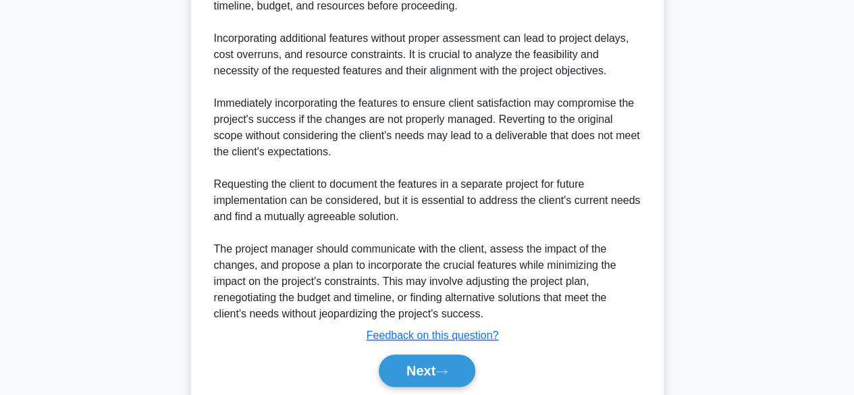
scroll to position [516, 0]
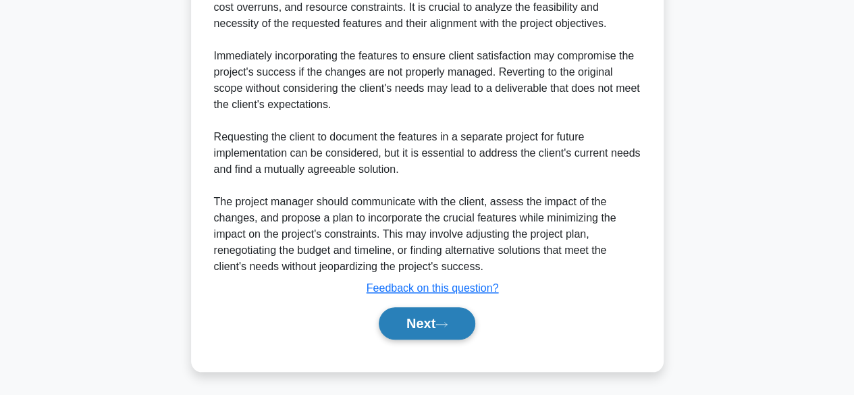
click at [445, 322] on icon at bounding box center [441, 324] width 12 height 7
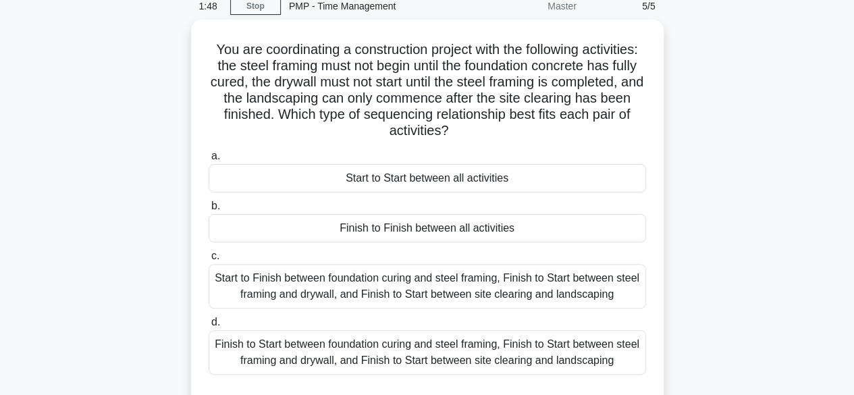
scroll to position [61, 0]
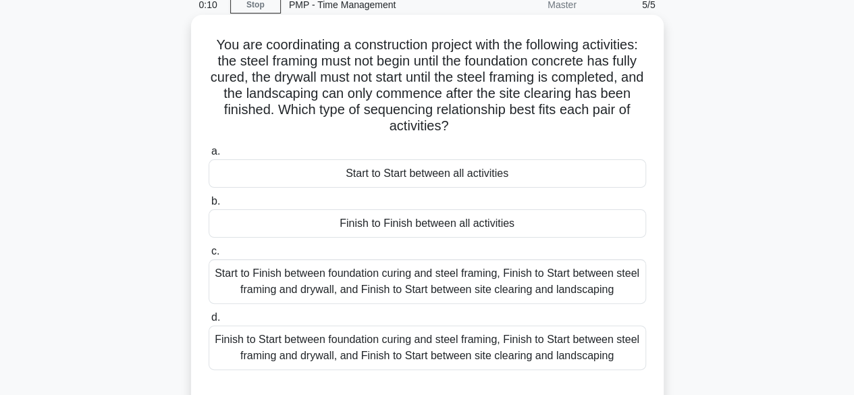
click at [578, 288] on div "Start to Finish between foundation curing and steel framing, Finish to Start be…" at bounding box center [427, 281] width 437 height 45
click at [209, 256] on input "c. Start to Finish between foundation curing and steel framing, Finish to Start…" at bounding box center [209, 251] width 0 height 9
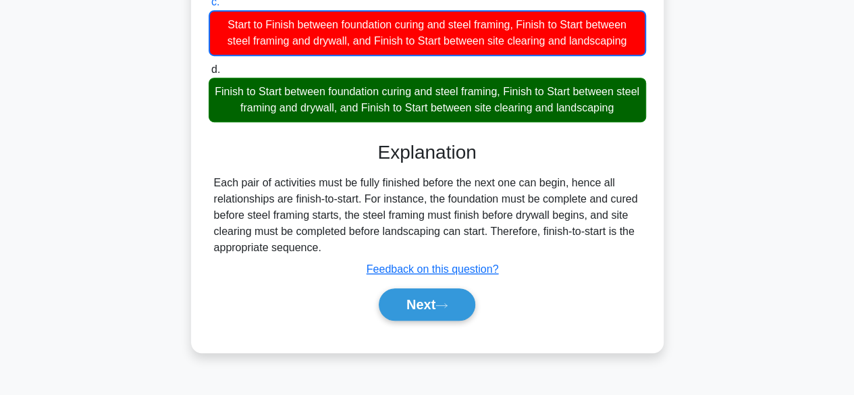
scroll to position [334, 0]
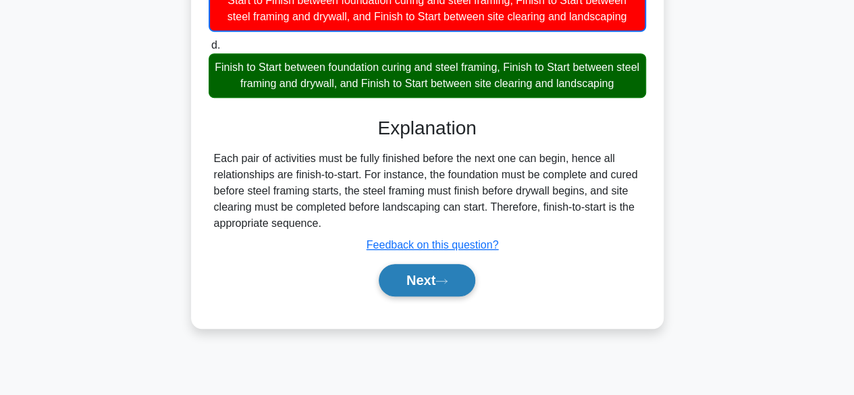
click at [458, 276] on button "Next" at bounding box center [427, 280] width 97 height 32
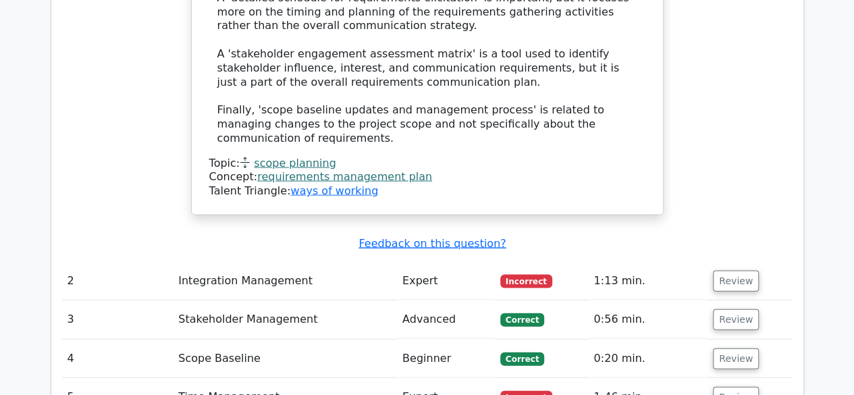
scroll to position [1370, 0]
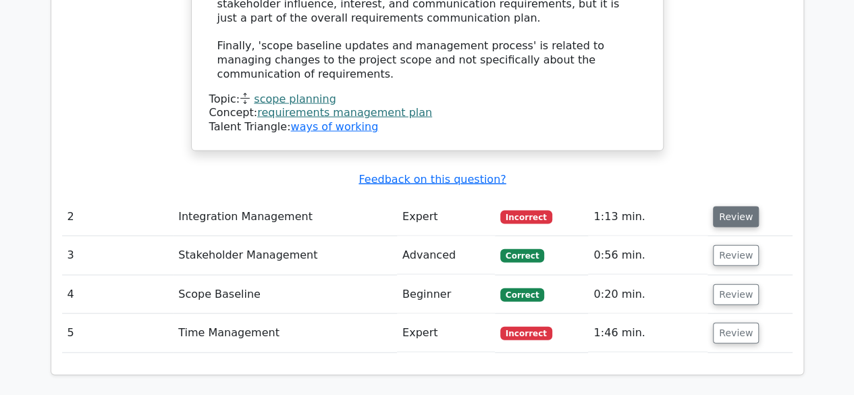
click at [740, 207] on button "Review" at bounding box center [736, 217] width 46 height 21
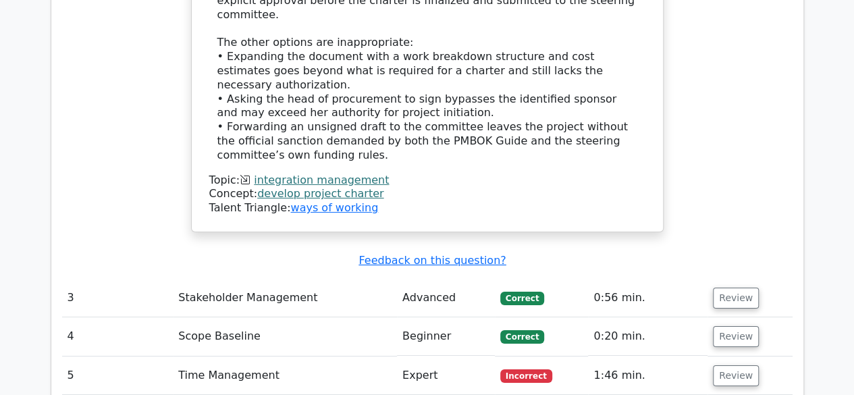
scroll to position [2193, 0]
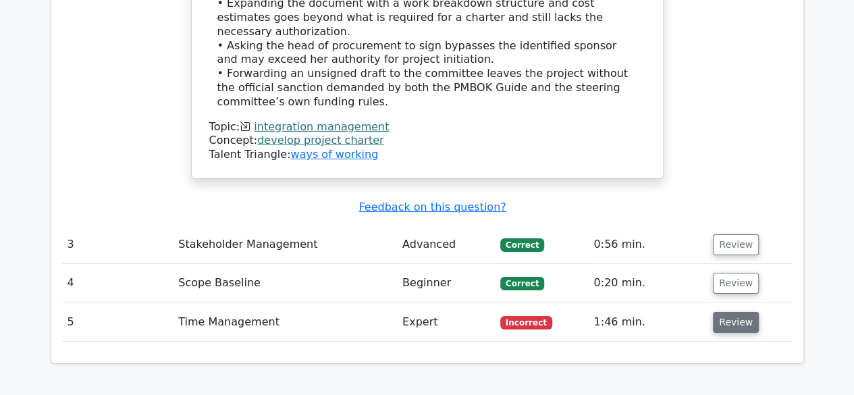
click at [744, 312] on button "Review" at bounding box center [736, 322] width 46 height 21
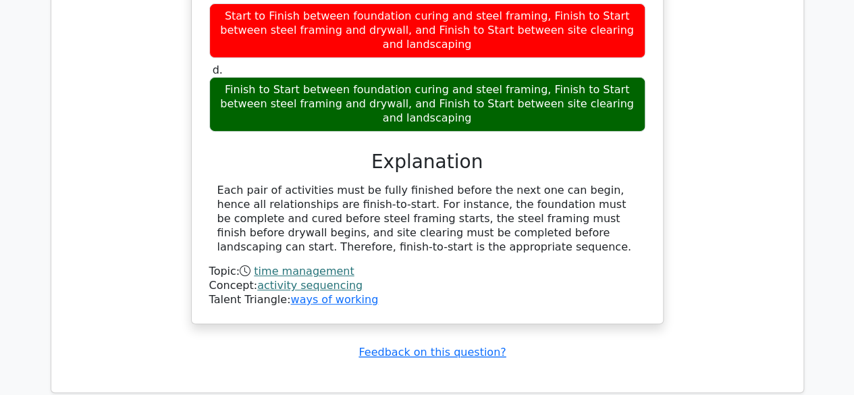
scroll to position [2772, 0]
